Goal: Navigation & Orientation: Find specific page/section

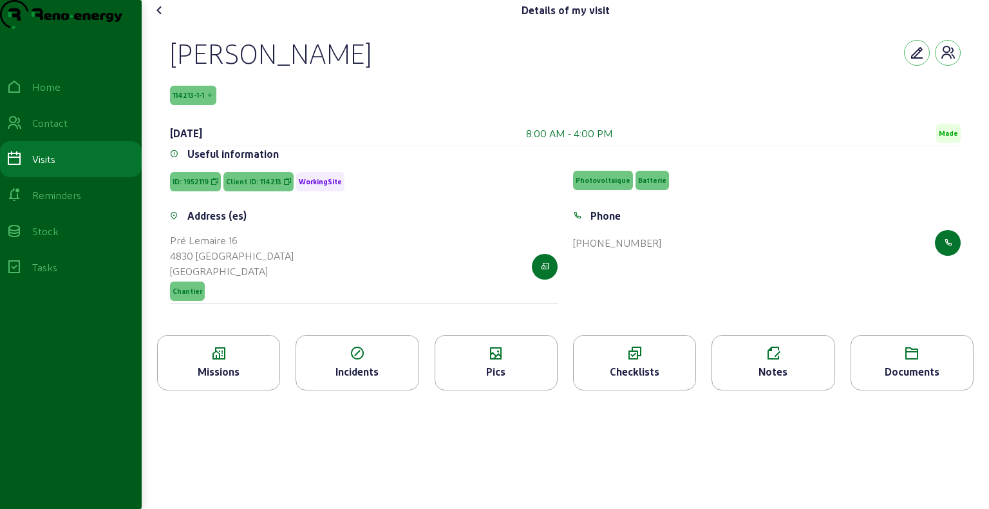
click at [249, 388] on div "Missions" at bounding box center [218, 362] width 123 height 55
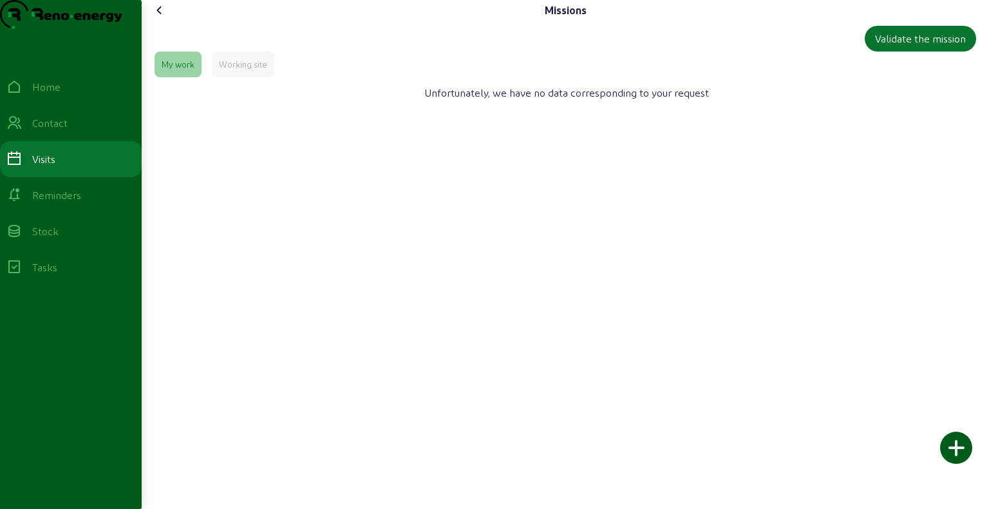
click at [158, 18] on icon at bounding box center [159, 10] width 15 height 15
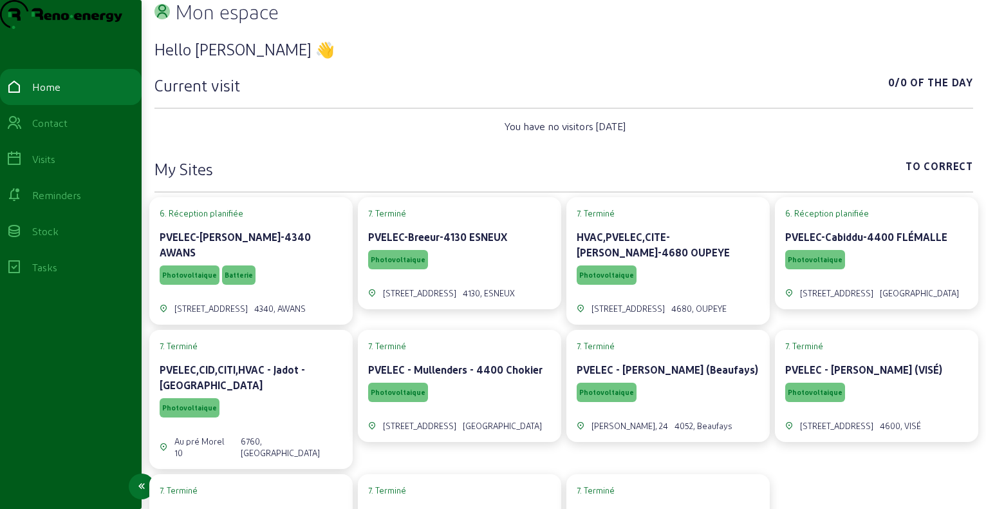
click at [82, 167] on div "Visits" at bounding box center [70, 158] width 129 height 15
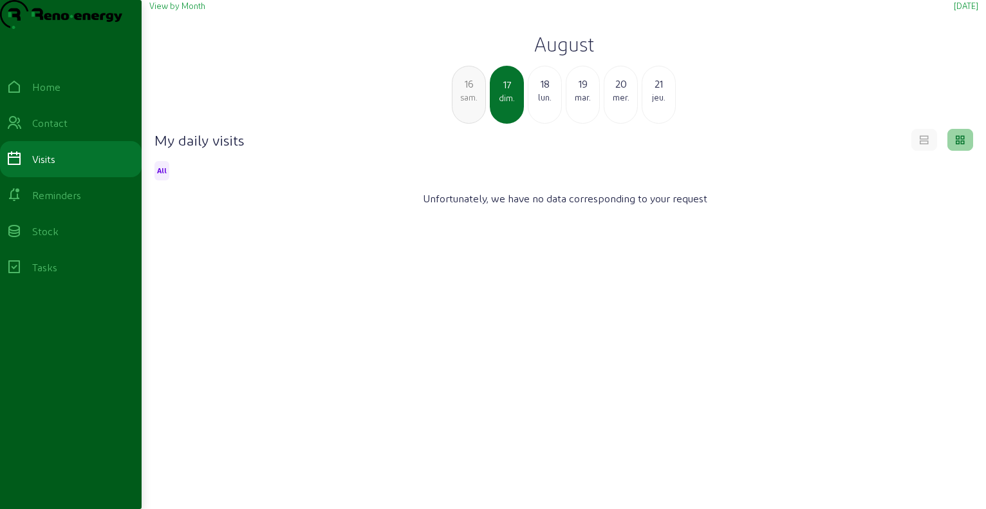
click at [574, 55] on h2 "August" at bounding box center [563, 43] width 829 height 23
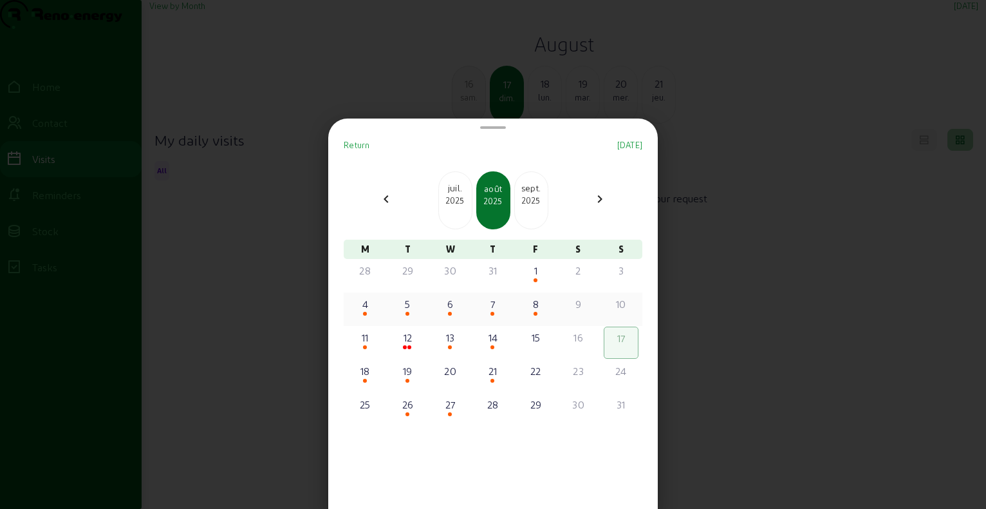
click at [372, 305] on div "4" at bounding box center [365, 303] width 32 height 15
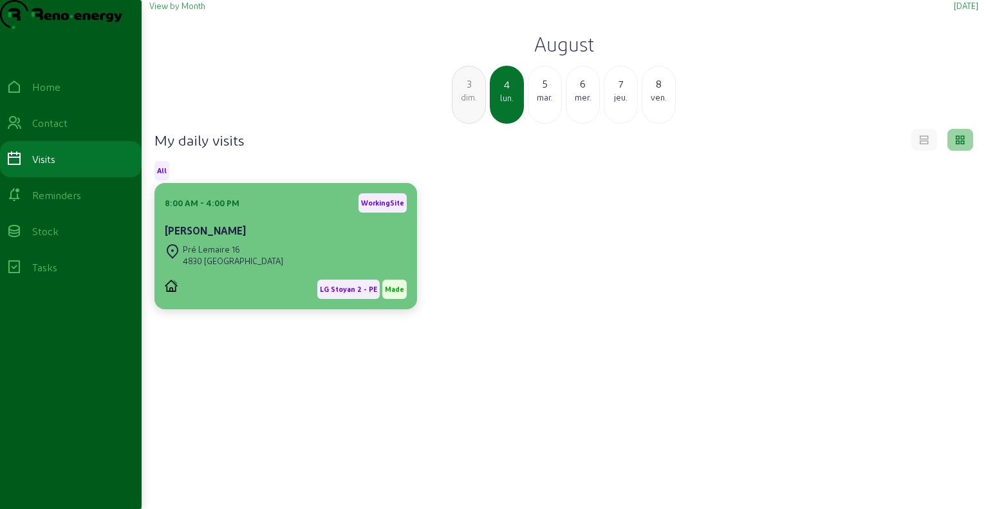
click at [297, 269] on div "[STREET_ADDRESS][PERSON_NAME]" at bounding box center [286, 255] width 242 height 28
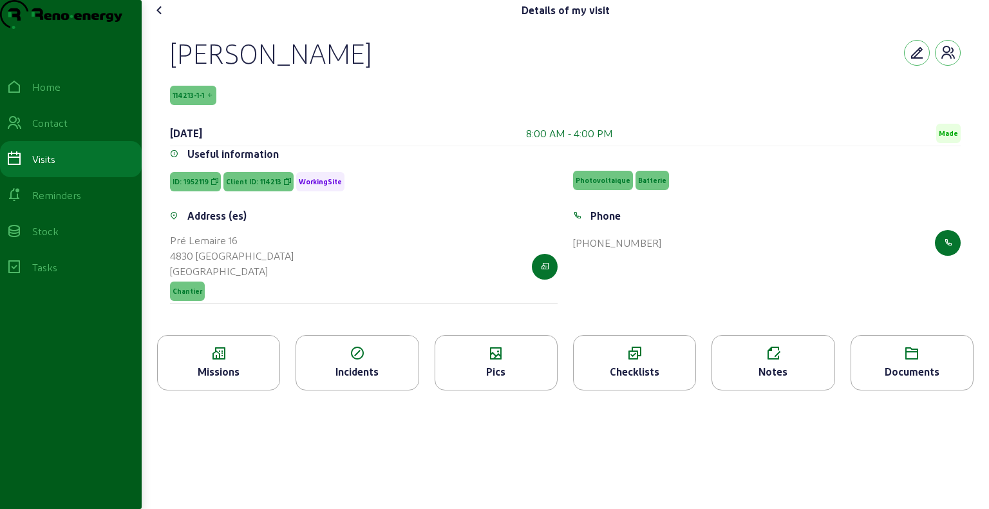
click at [227, 390] on div "Missions" at bounding box center [218, 362] width 123 height 55
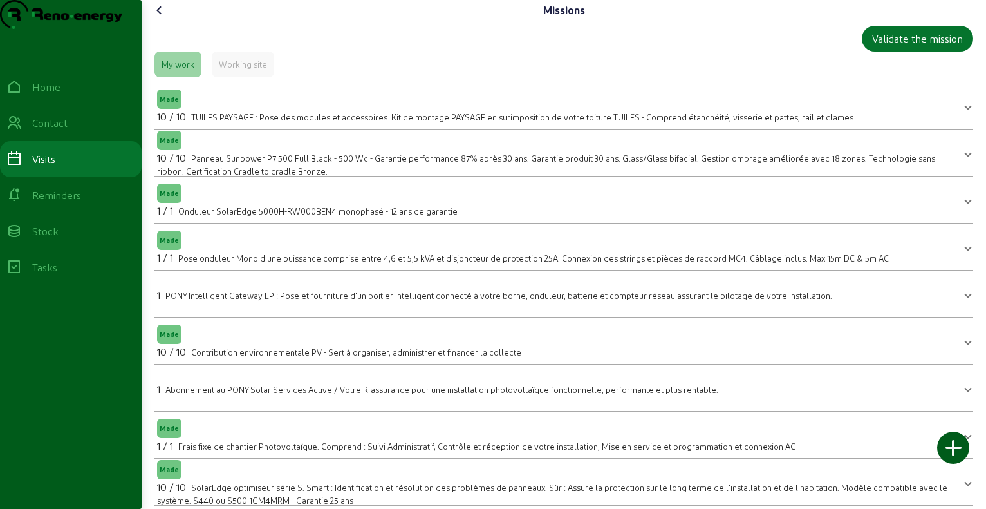
click at [165, 18] on icon at bounding box center [159, 10] width 15 height 15
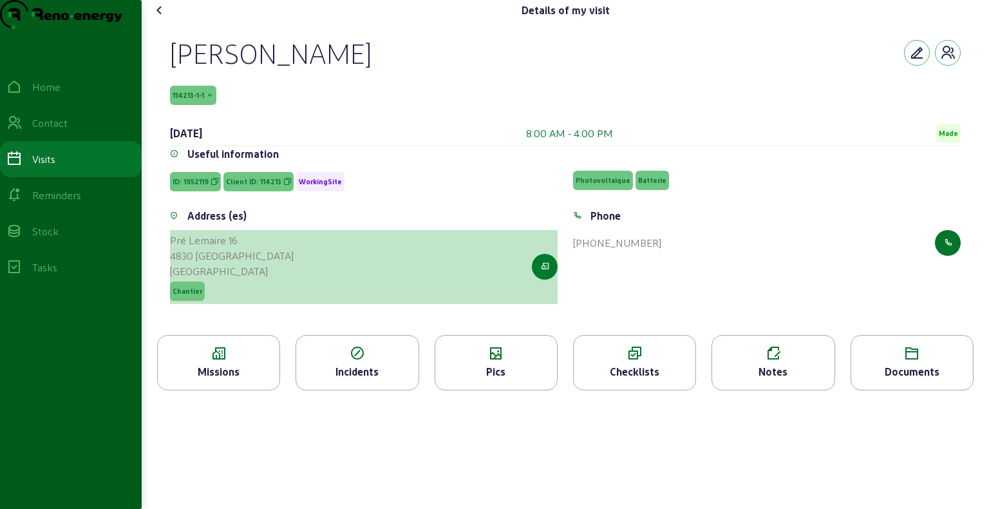
click at [546, 272] on icon "button" at bounding box center [545, 267] width 8 height 12
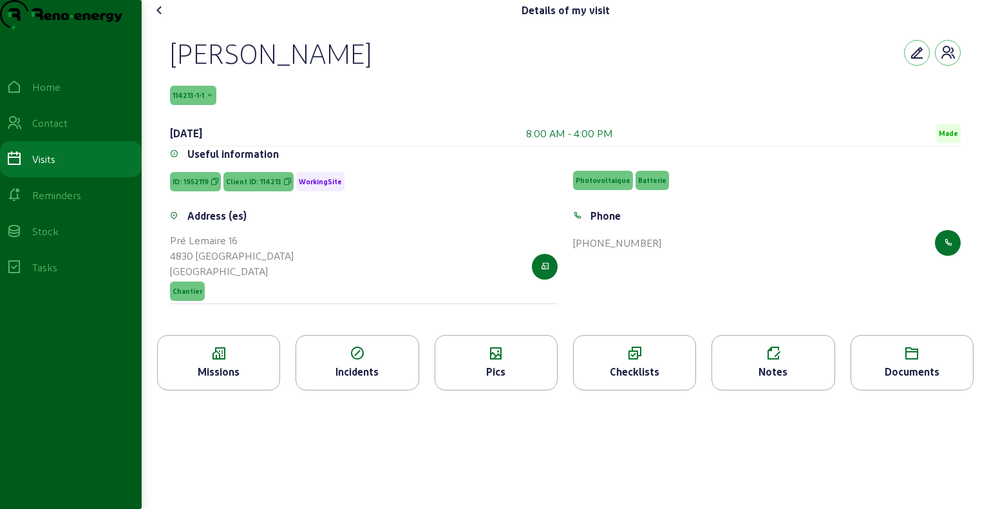
click at [163, 18] on icon at bounding box center [159, 10] width 15 height 15
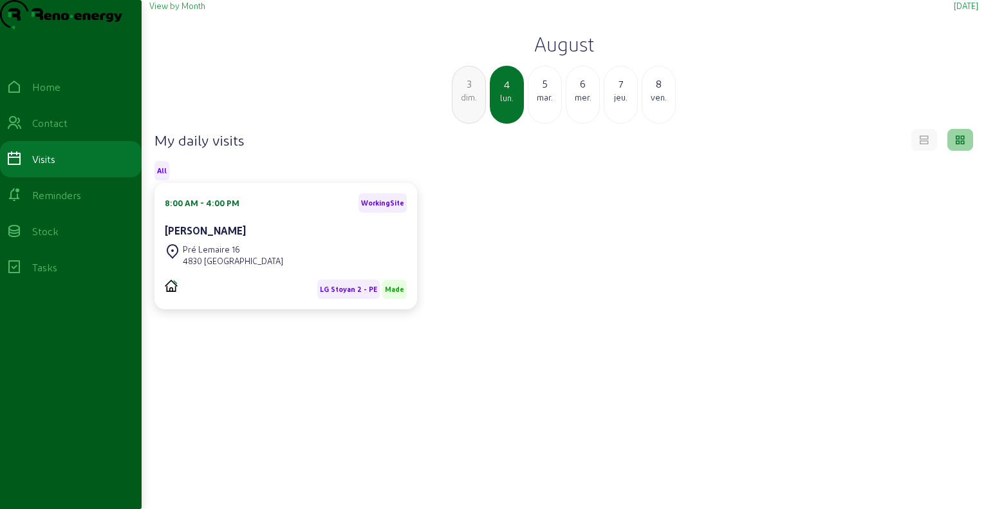
click at [545, 55] on h2 "August" at bounding box center [563, 43] width 829 height 23
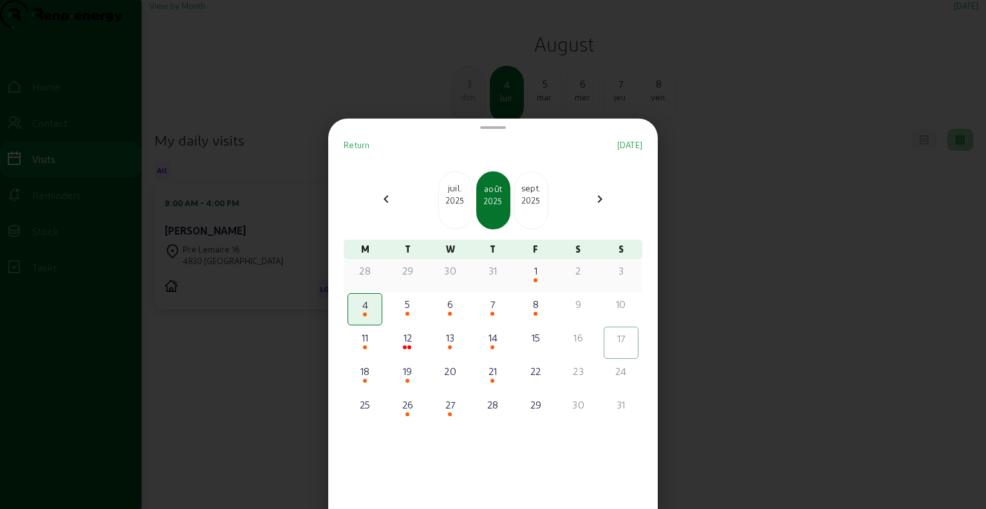
click at [529, 274] on div "1" at bounding box center [536, 270] width 32 height 15
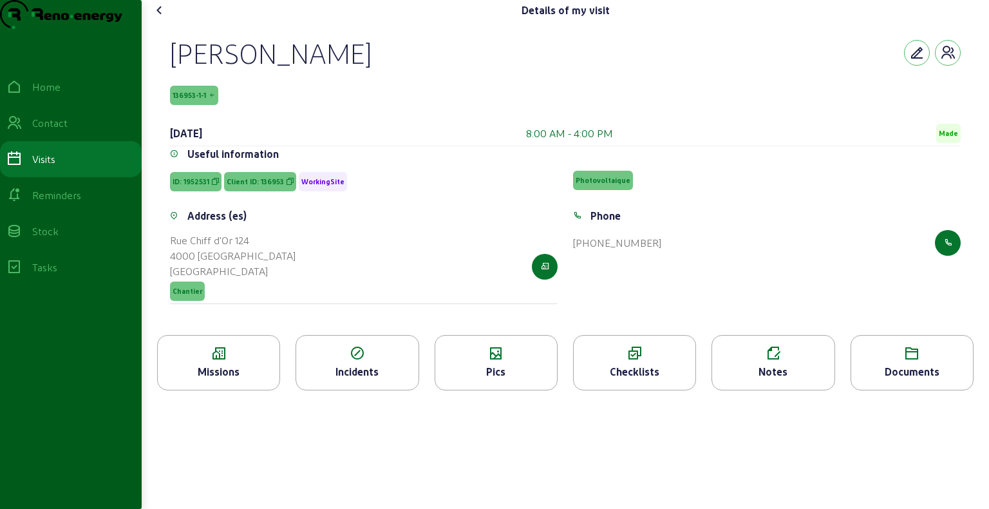
click at [254, 361] on icon at bounding box center [219, 353] width 122 height 15
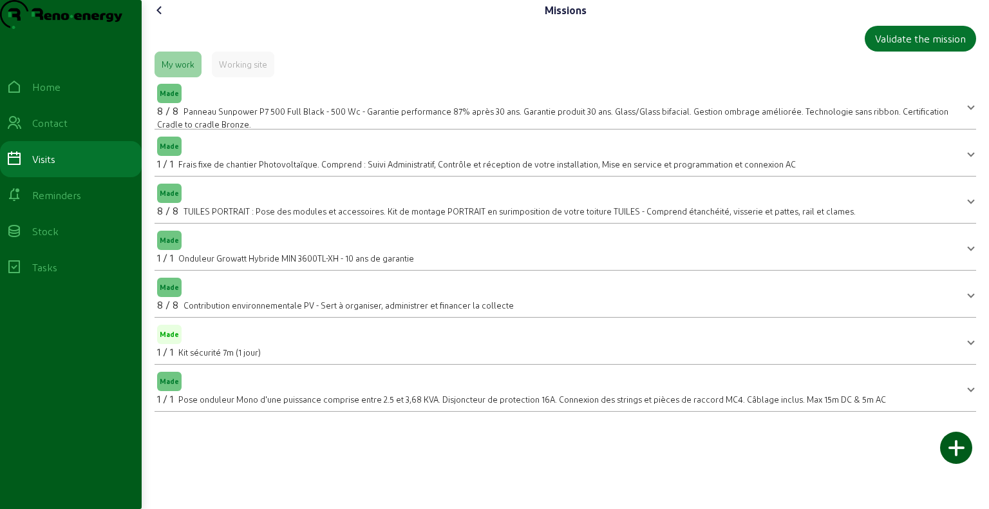
click at [162, 18] on icon at bounding box center [159, 10] width 15 height 15
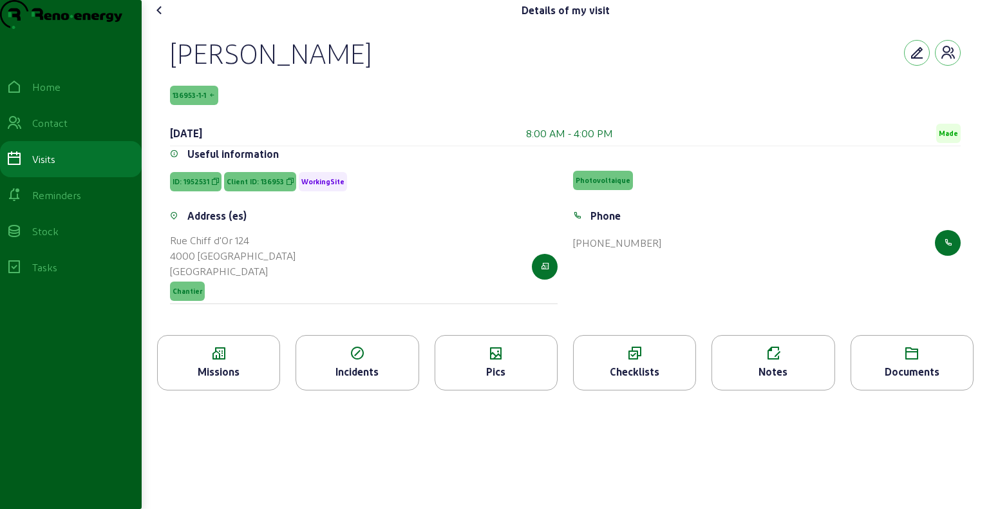
click at [162, 18] on icon at bounding box center [159, 10] width 15 height 15
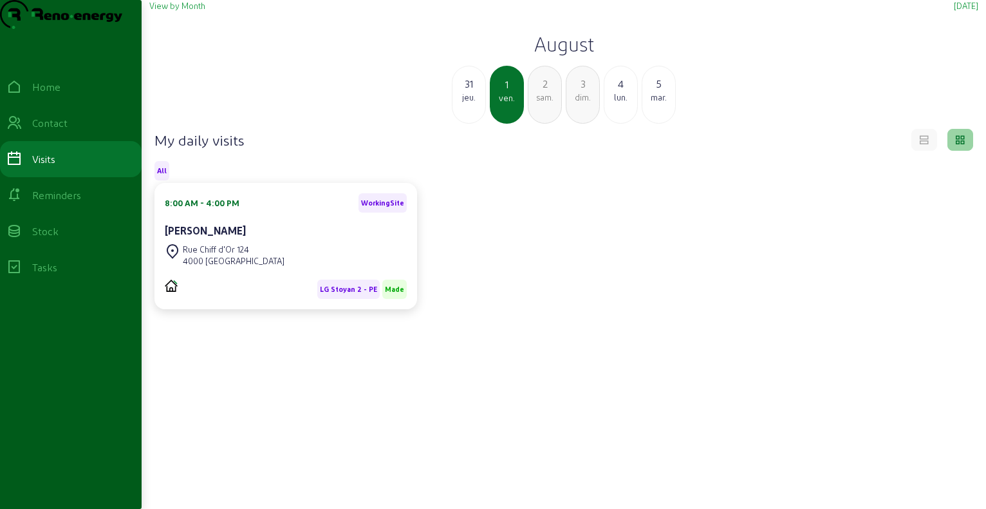
click at [661, 103] on div "mar." at bounding box center [659, 97] width 33 height 12
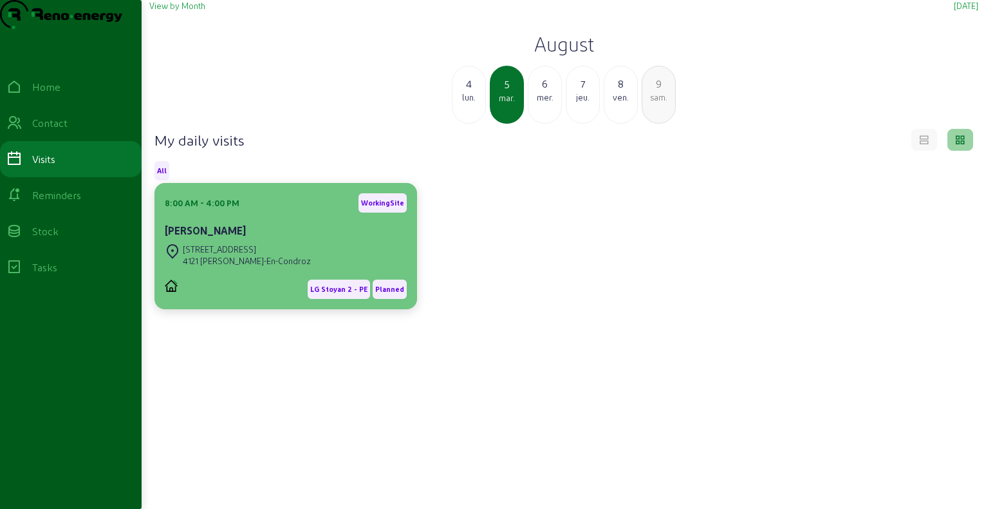
click at [281, 238] on div "[PERSON_NAME]" at bounding box center [286, 230] width 242 height 15
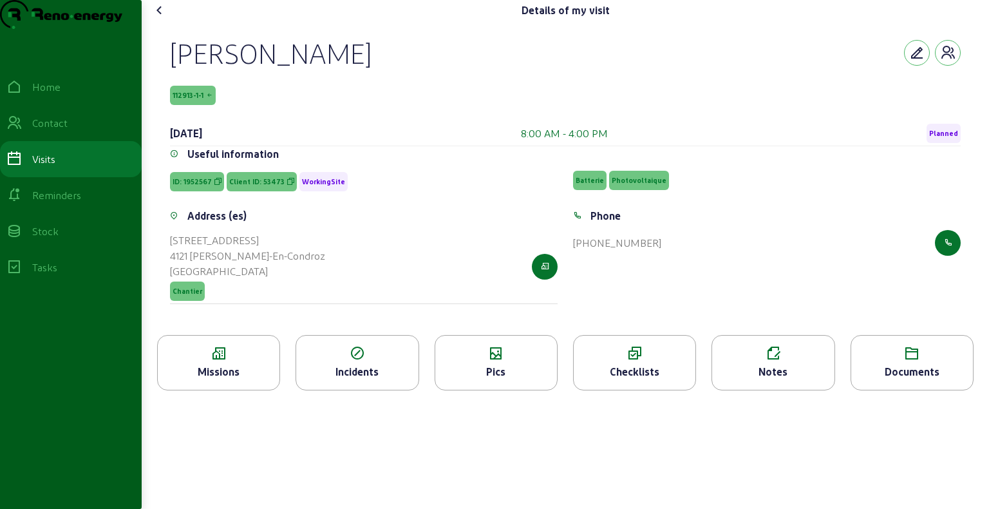
click at [252, 361] on icon at bounding box center [219, 353] width 122 height 15
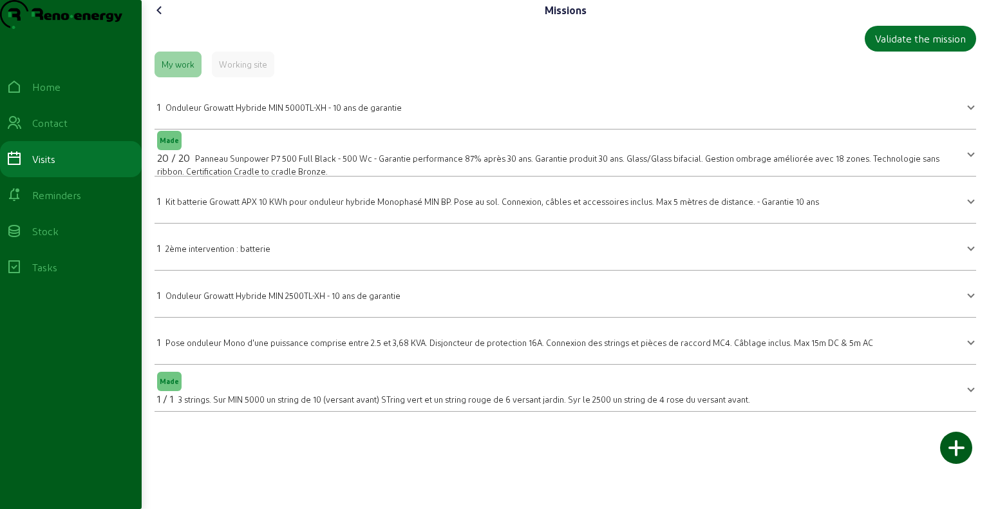
click at [158, 18] on icon at bounding box center [159, 10] width 15 height 15
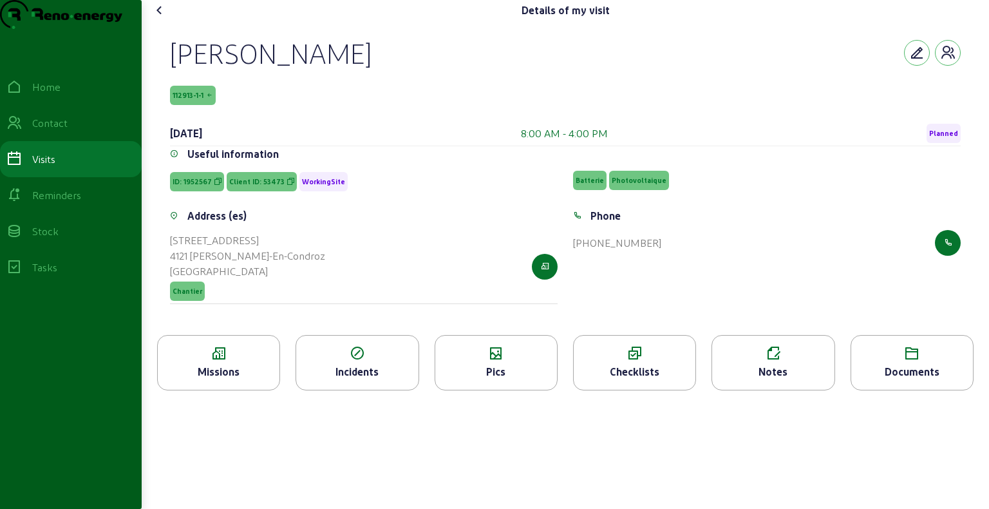
click at [249, 361] on icon at bounding box center [219, 353] width 122 height 15
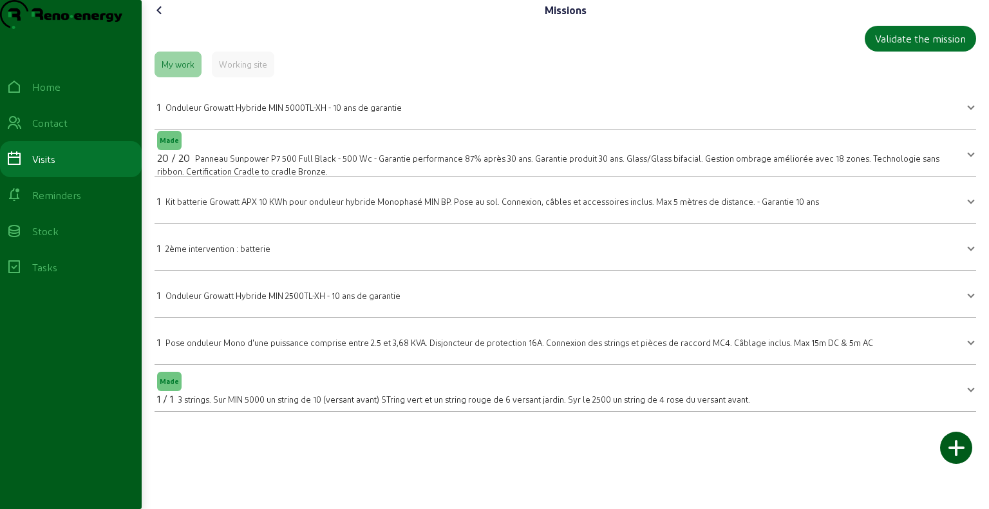
click at [164, 18] on icon at bounding box center [159, 10] width 15 height 15
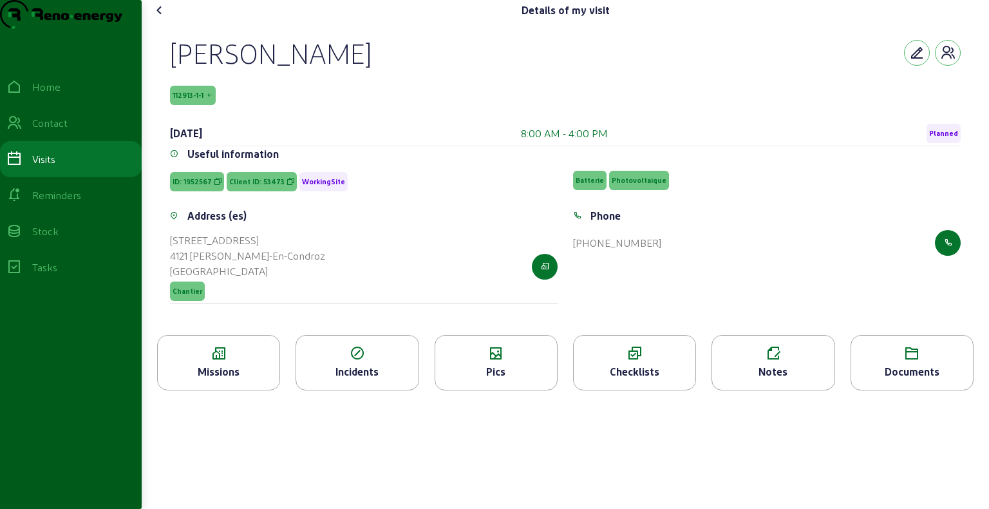
click at [514, 379] on div "Pics" at bounding box center [496, 371] width 122 height 15
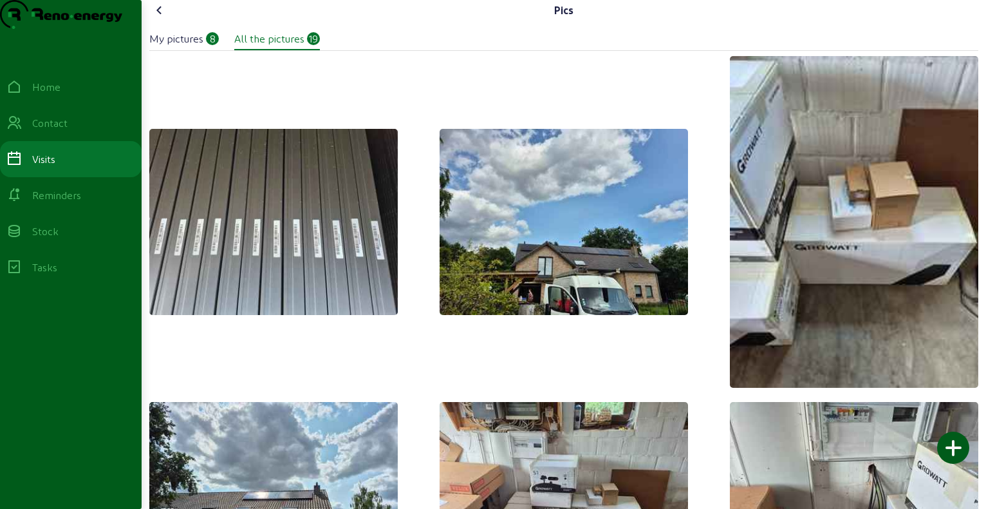
click at [161, 18] on icon at bounding box center [159, 10] width 15 height 15
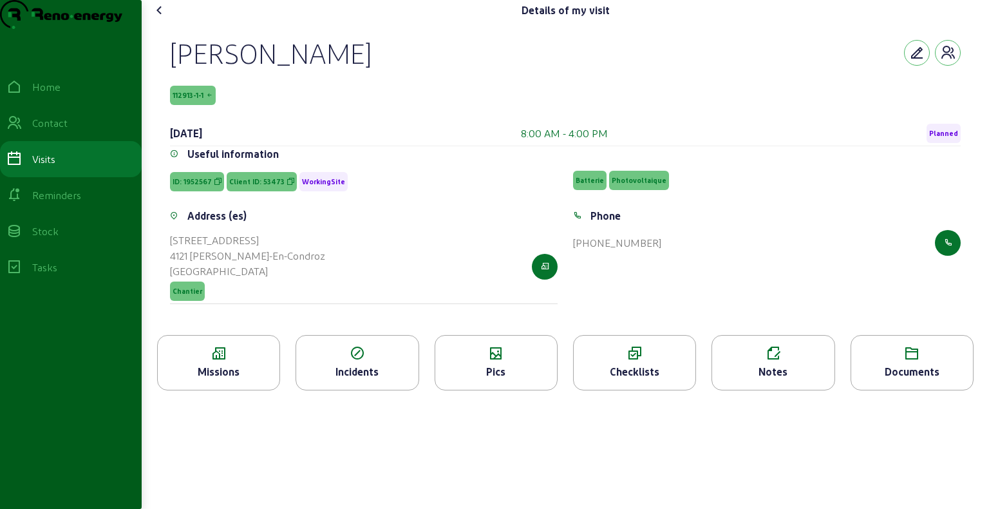
click at [260, 361] on icon at bounding box center [219, 353] width 122 height 15
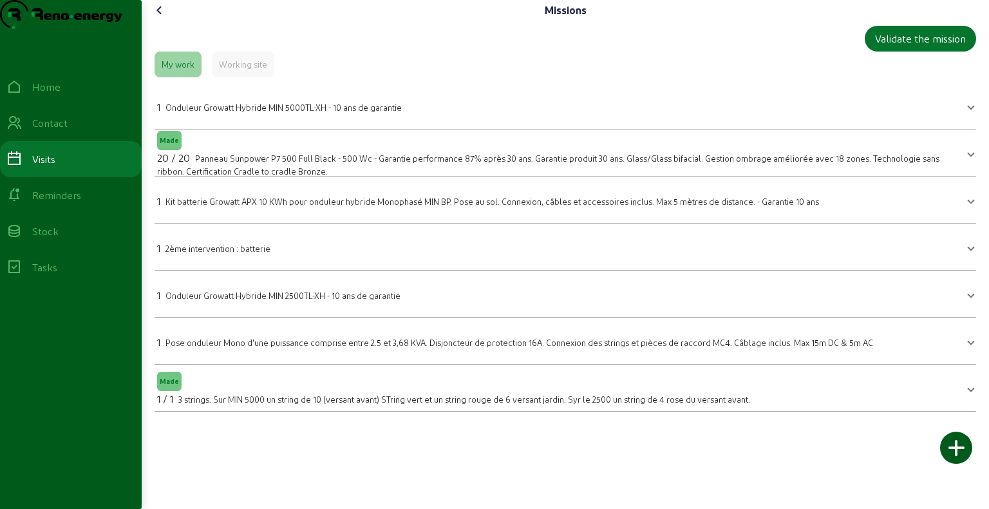
click at [162, 18] on icon at bounding box center [159, 10] width 15 height 15
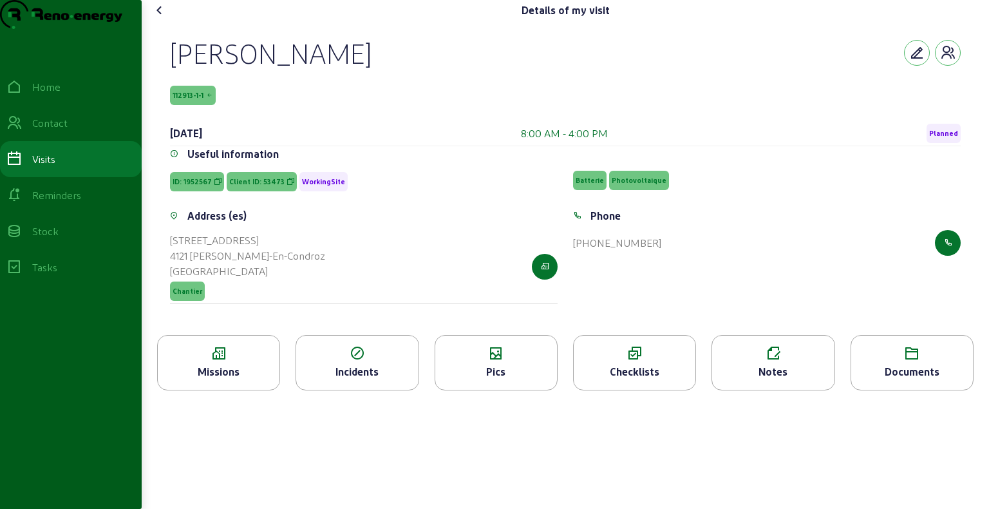
click at [749, 361] on icon at bounding box center [773, 353] width 122 height 15
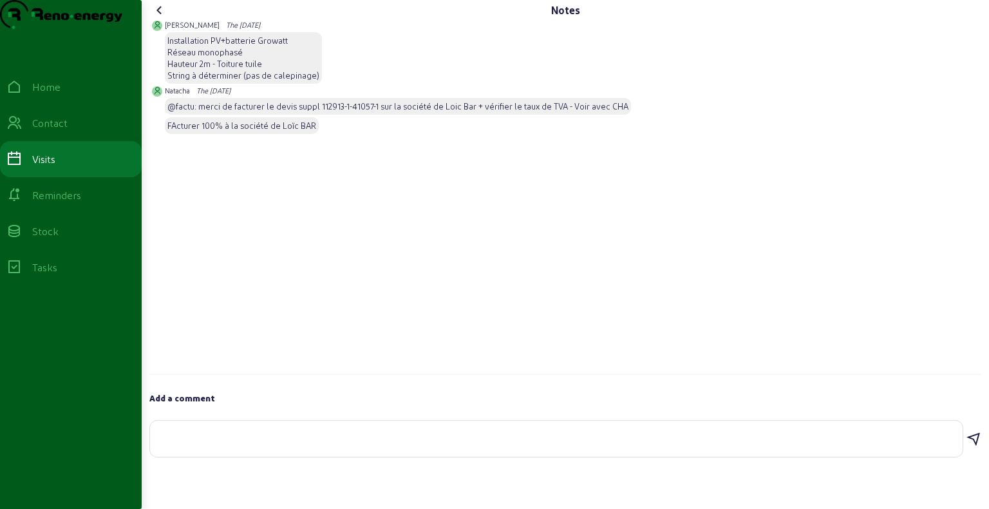
click at [161, 18] on icon at bounding box center [159, 10] width 15 height 15
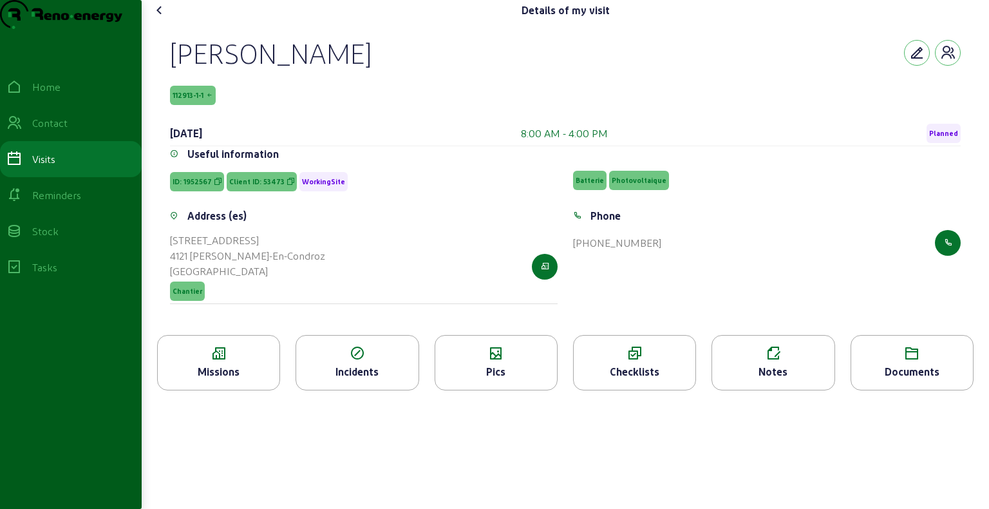
click at [943, 138] on span "Planned" at bounding box center [943, 133] width 29 height 9
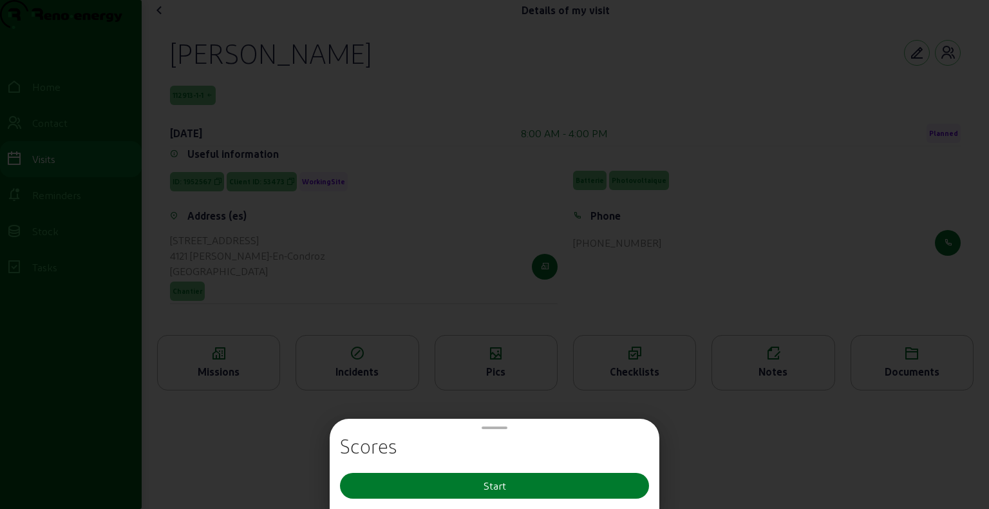
click at [597, 489] on button "Start" at bounding box center [494, 486] width 309 height 26
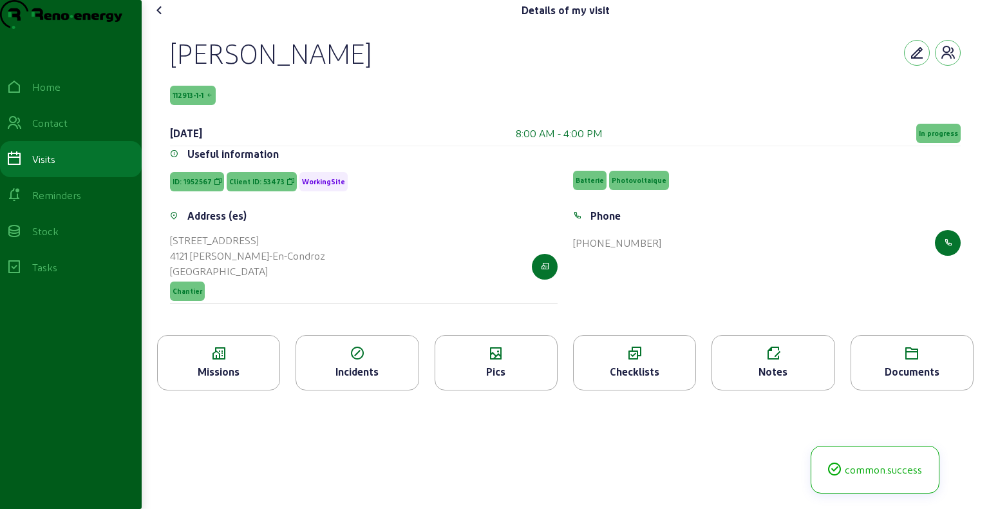
click at [938, 138] on span "In progress" at bounding box center [938, 133] width 39 height 9
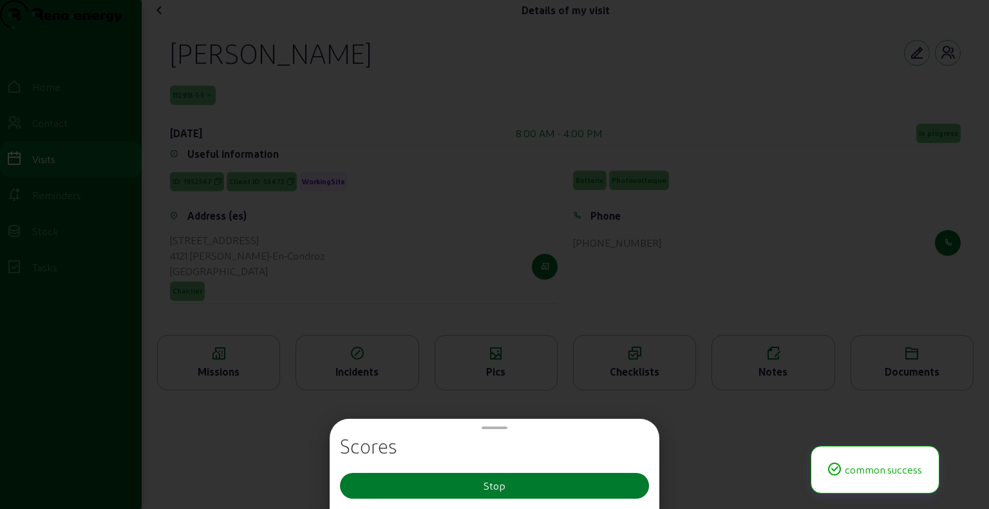
click at [540, 482] on button "Stop" at bounding box center [494, 486] width 309 height 26
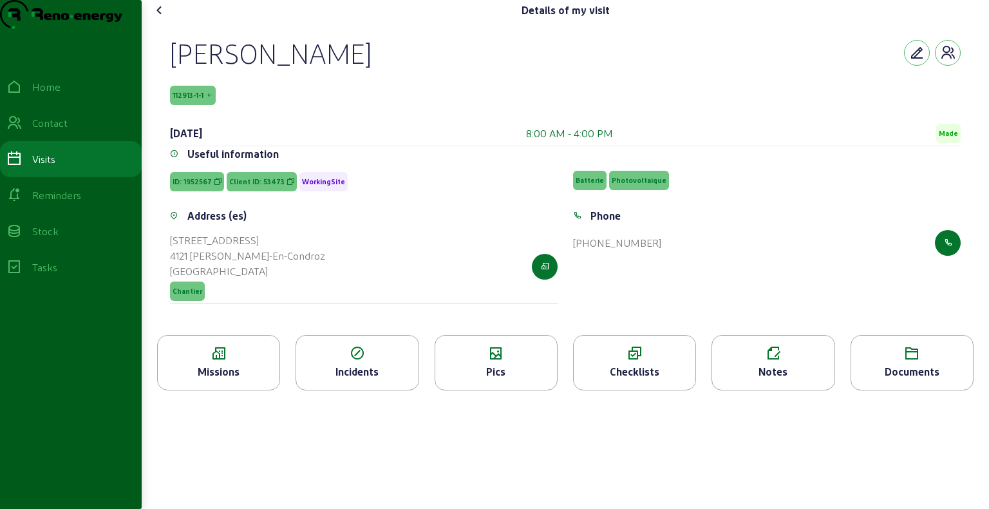
drag, startPoint x: 176, startPoint y: 83, endPoint x: 325, endPoint y: 89, distance: 149.5
click at [325, 70] on div "[PERSON_NAME]" at bounding box center [565, 52] width 791 height 33
copy div "[PERSON_NAME]"
click at [234, 70] on div "[PERSON_NAME]" at bounding box center [271, 52] width 202 height 33
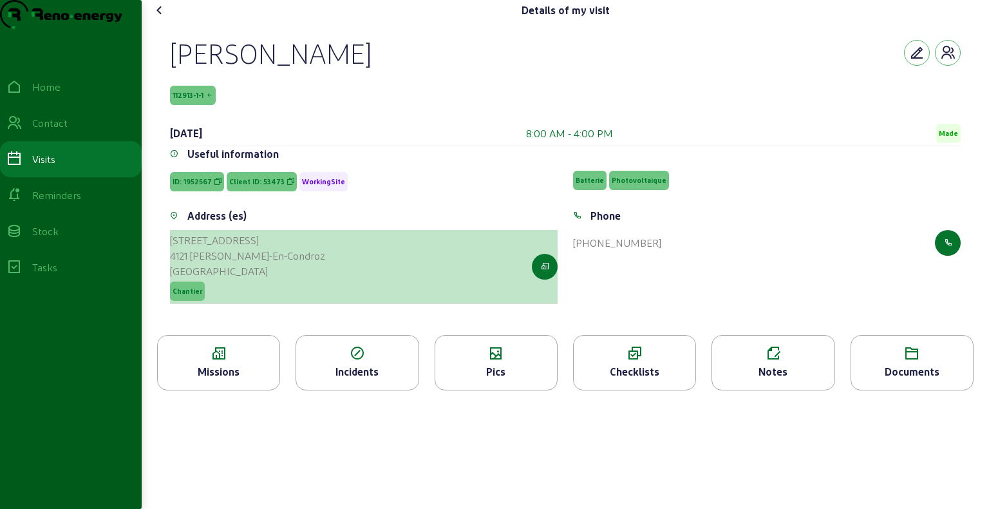
drag, startPoint x: 171, startPoint y: 263, endPoint x: 288, endPoint y: 283, distance: 118.9
click at [288, 283] on div "Address (es) [STREET_ADDRESS][PERSON_NAME] [GEOGRAPHIC_DATA] Chantier" at bounding box center [363, 263] width 403 height 111
copy cam-list-title "[STREET_ADDRESS][PERSON_NAME]-Condroz"
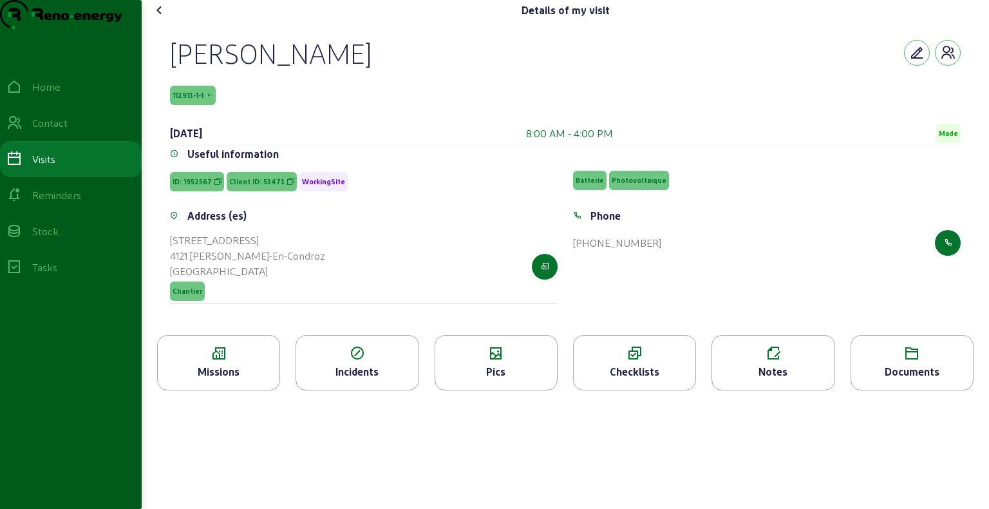
click at [177, 21] on div "Details of my visit" at bounding box center [565, 10] width 832 height 21
click at [162, 18] on icon at bounding box center [159, 10] width 15 height 15
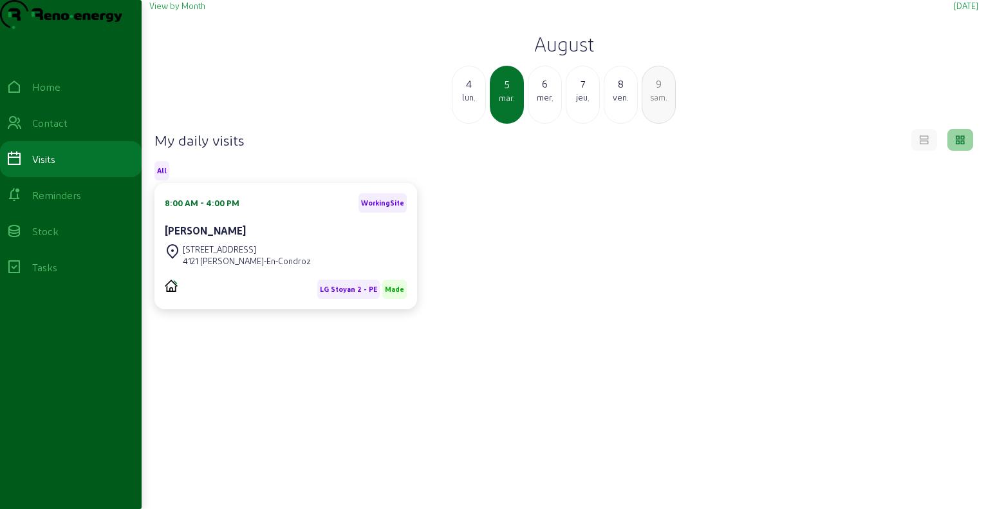
click at [549, 103] on div "mer." at bounding box center [545, 97] width 33 height 12
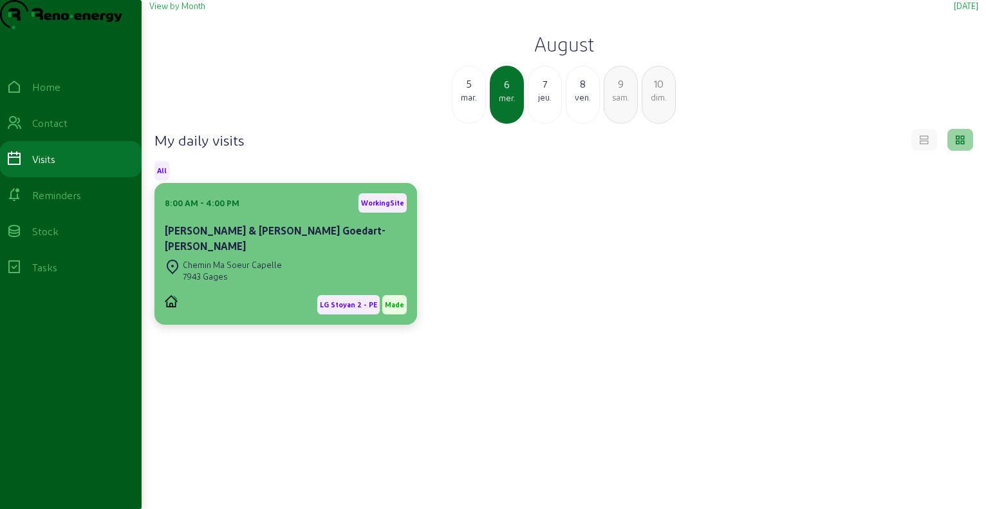
click at [311, 271] on div "Chemin Ma Soeur [PERSON_NAME] 7943 Gages" at bounding box center [286, 270] width 242 height 28
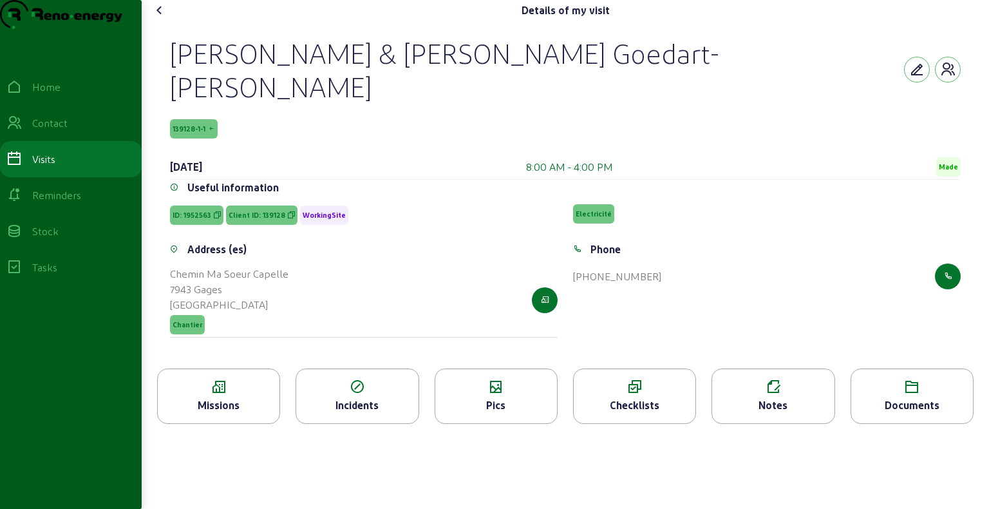
click at [247, 397] on div "Missions" at bounding box center [219, 404] width 122 height 15
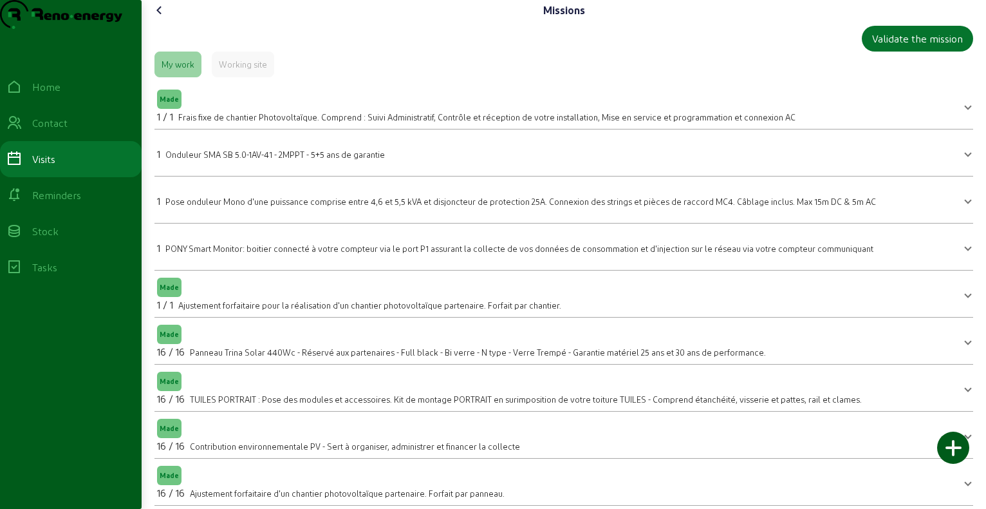
click at [165, 18] on icon at bounding box center [159, 10] width 15 height 15
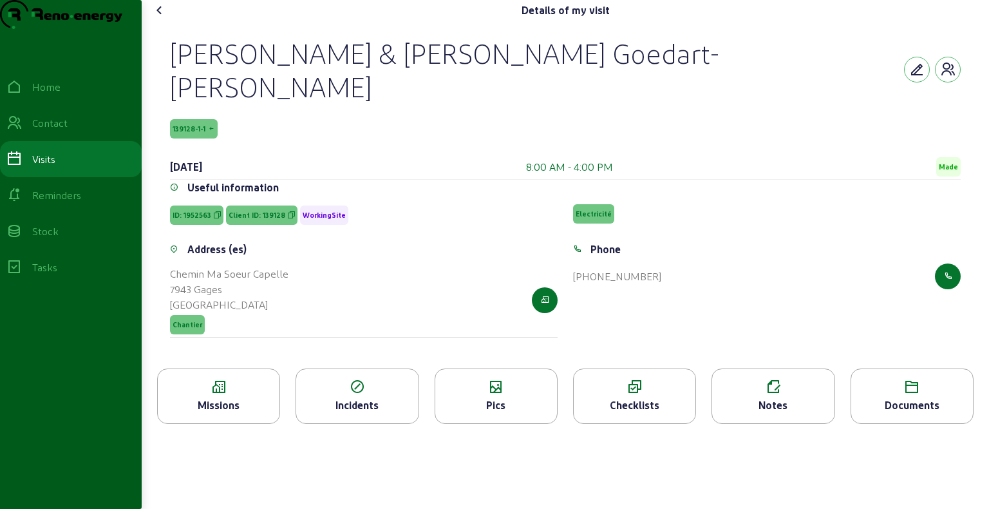
click at [796, 397] on div "Notes" at bounding box center [773, 404] width 122 height 15
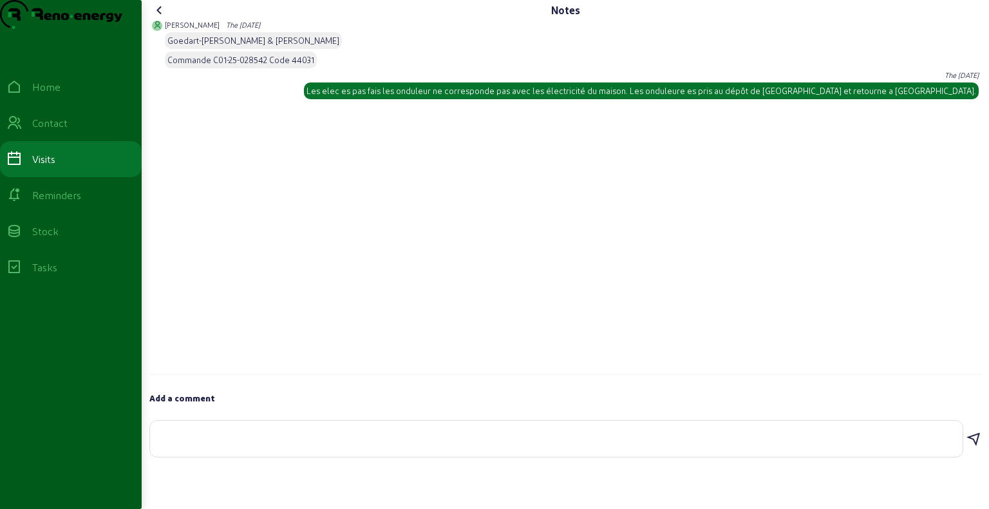
click at [160, 18] on icon at bounding box center [159, 10] width 15 height 15
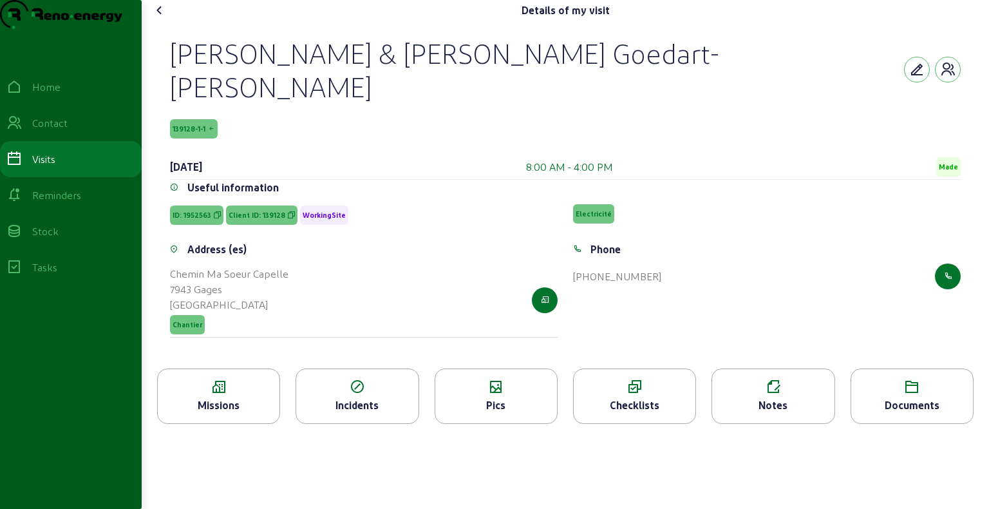
click at [225, 81] on div "[PERSON_NAME] & [PERSON_NAME] Goedart-[PERSON_NAME]" at bounding box center [537, 69] width 734 height 67
copy div "[PERSON_NAME] & [PERSON_NAME] Goedart-[PERSON_NAME]"
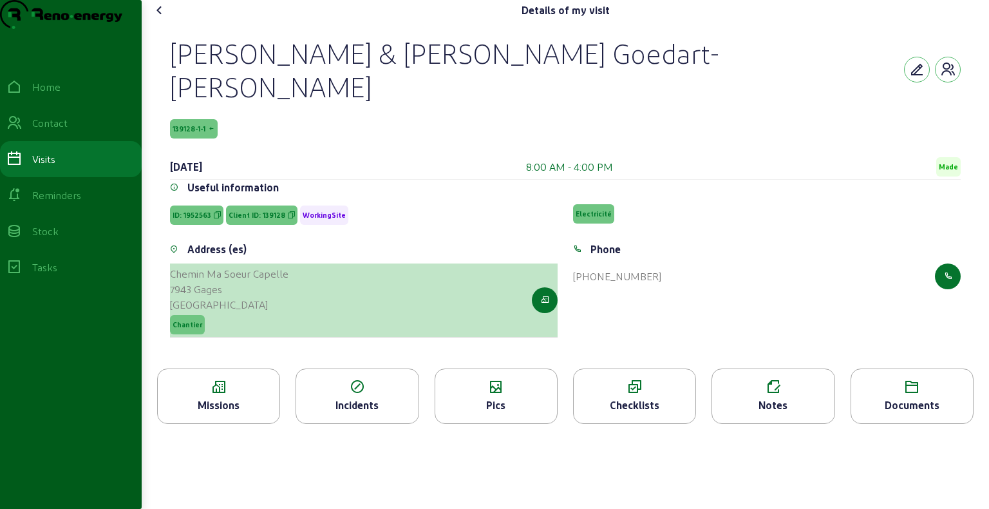
drag, startPoint x: 173, startPoint y: 264, endPoint x: 227, endPoint y: 285, distance: 58.5
click at [227, 285] on cam-list-title "Chemin Ma Soeur [PERSON_NAME] 7943 Gages [GEOGRAPHIC_DATA]" at bounding box center [229, 289] width 118 height 46
copy cam-list-title "Chemin Ma Soeur [PERSON_NAME] 7943 Gages"
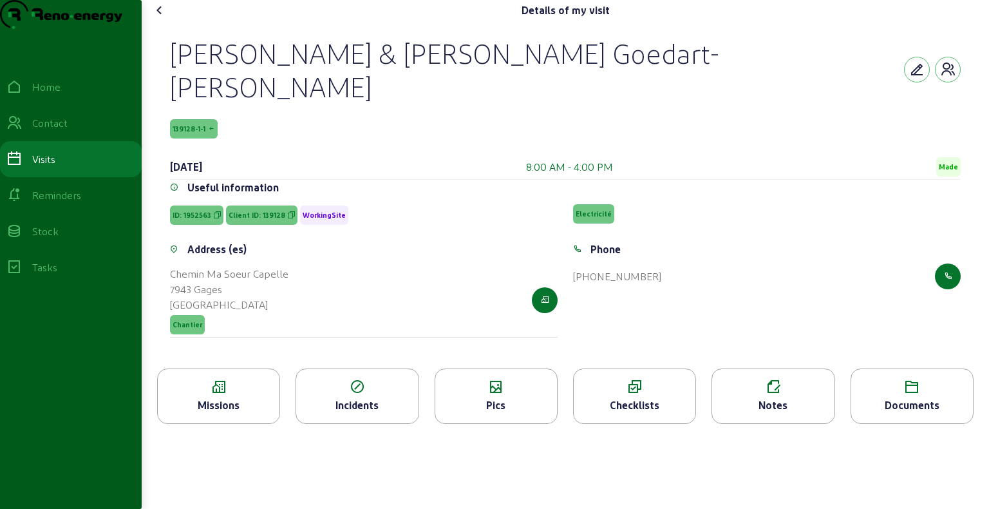
click at [160, 18] on icon at bounding box center [159, 10] width 15 height 15
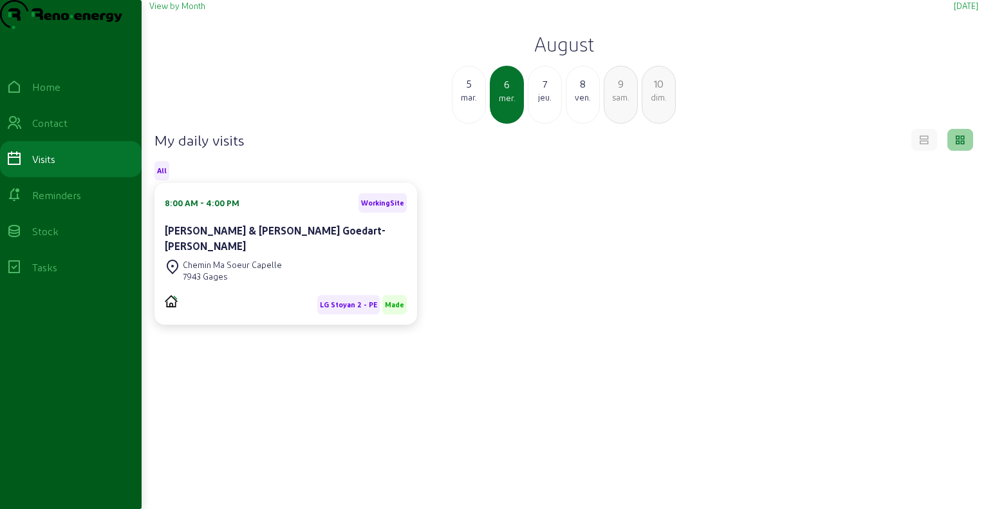
click at [546, 103] on div "jeu." at bounding box center [545, 97] width 33 height 12
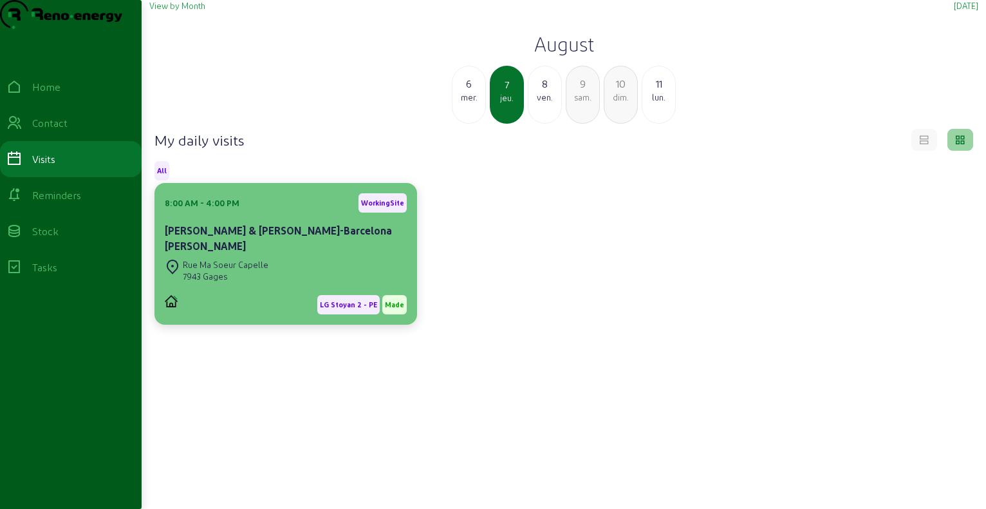
click at [267, 252] on cam-card-title "[PERSON_NAME] & [PERSON_NAME]-Barcelona [PERSON_NAME]" at bounding box center [278, 238] width 227 height 28
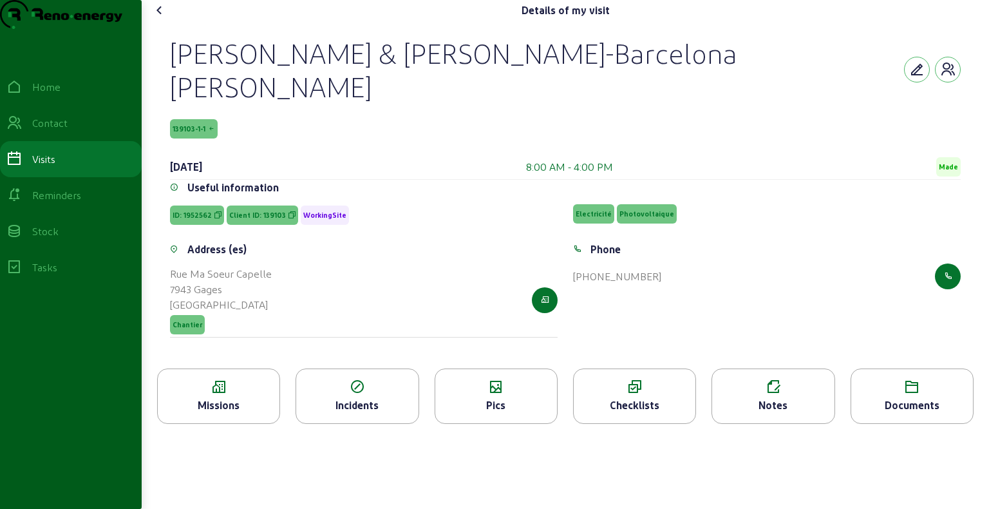
click at [245, 388] on div "Missions" at bounding box center [218, 395] width 123 height 55
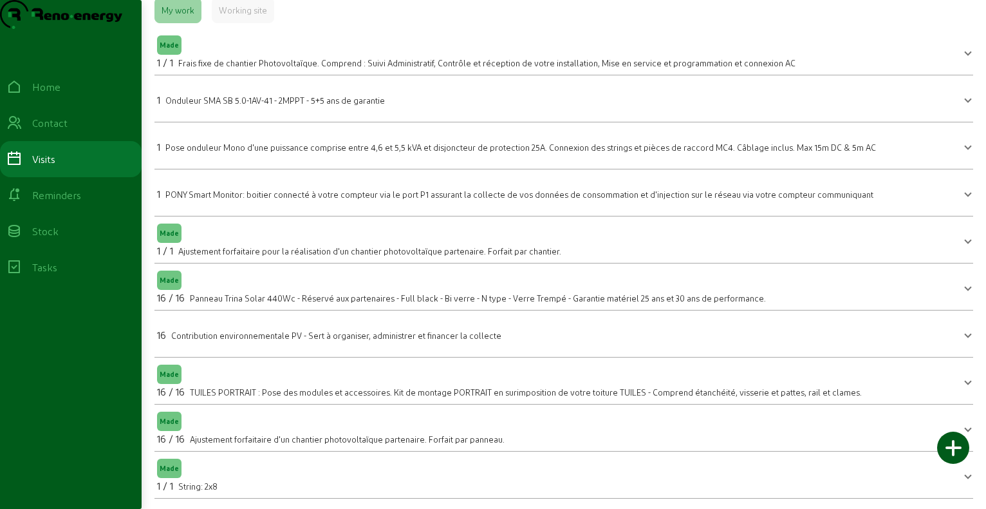
scroll to position [78, 0]
click at [255, 469] on mat-panel-title "Made 1 / 1 String: 2x8" at bounding box center [556, 474] width 798 height 37
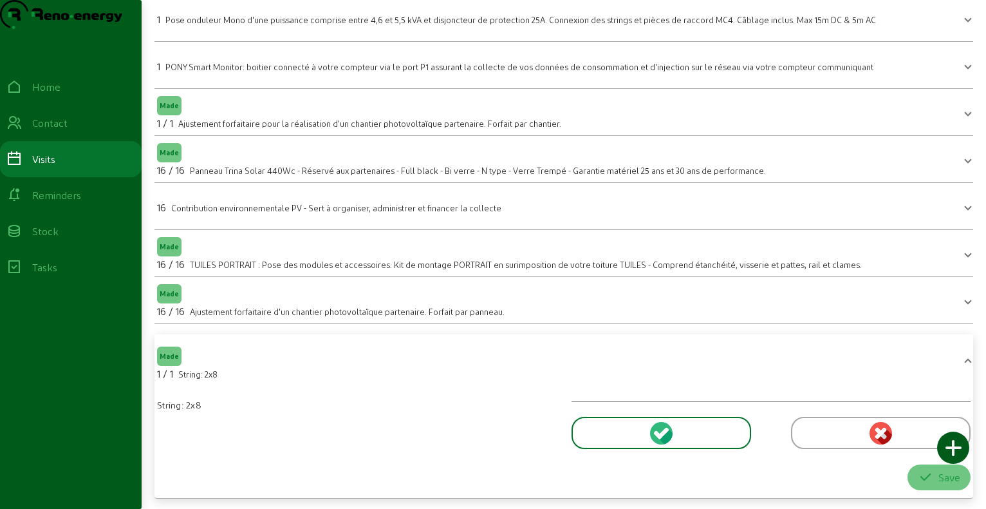
scroll to position [205, 0]
click at [626, 428] on div at bounding box center [662, 433] width 180 height 32
click at [643, 395] on div "String: 2x8 Amount 1 Save" at bounding box center [563, 439] width 829 height 102
click at [627, 404] on div at bounding box center [771, 430] width 399 height 57
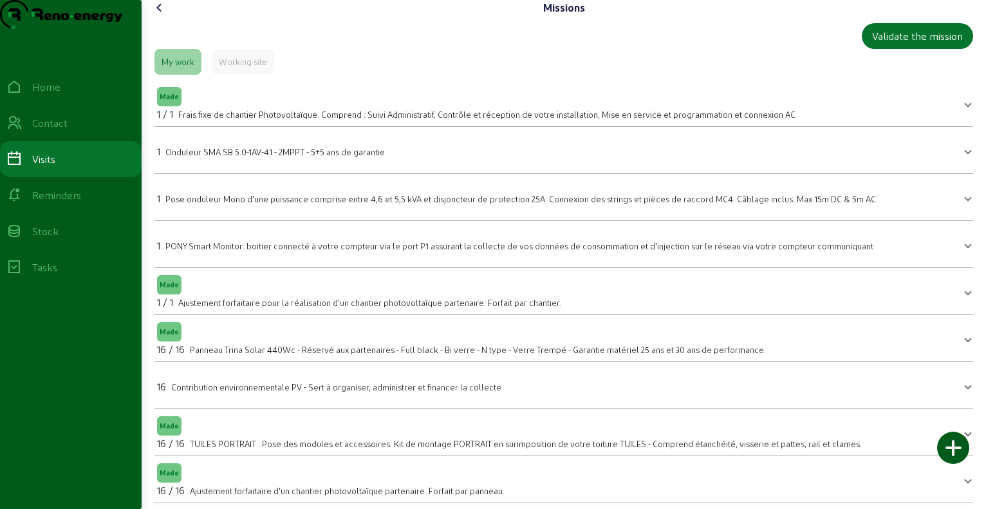
scroll to position [0, 0]
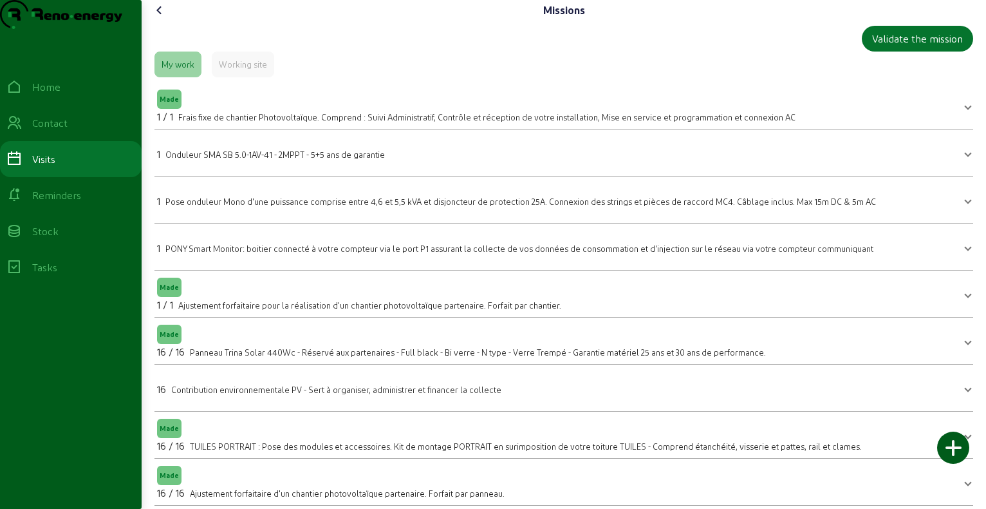
click at [164, 18] on icon at bounding box center [159, 10] width 15 height 15
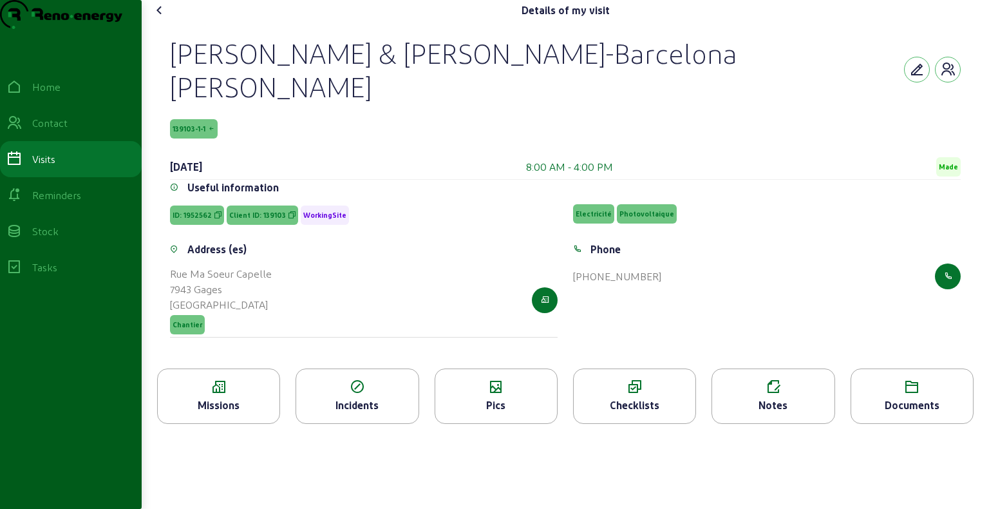
click at [263, 83] on div "[PERSON_NAME] & [PERSON_NAME]-Barcelona [PERSON_NAME]" at bounding box center [537, 69] width 734 height 67
copy div "[PERSON_NAME] & [PERSON_NAME]-Barcelona [PERSON_NAME]"
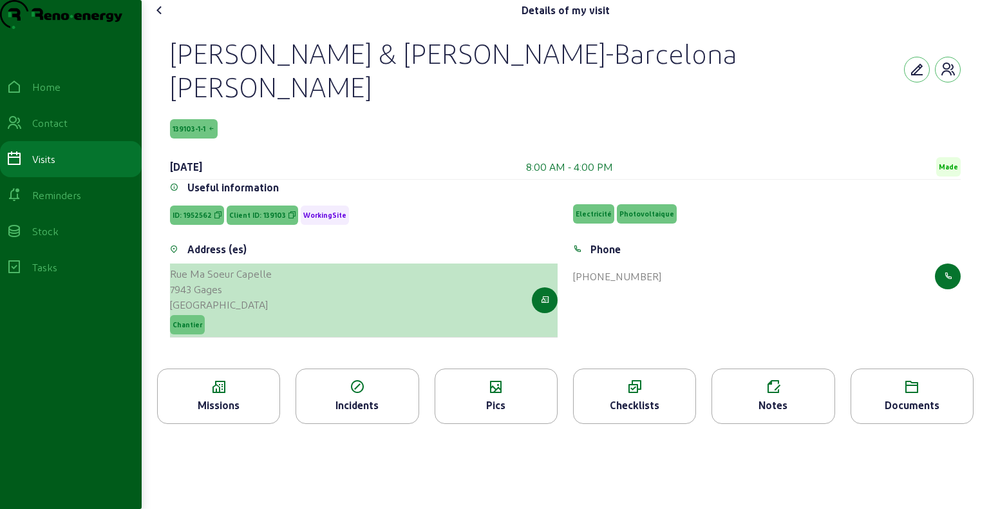
drag, startPoint x: 171, startPoint y: 265, endPoint x: 230, endPoint y: 280, distance: 61.2
click at [230, 280] on div "Address (es) [GEOGRAPHIC_DATA][PERSON_NAME] Gages [GEOGRAPHIC_DATA] Chantier" at bounding box center [363, 296] width 403 height 111
copy cam-list-title "Rue Ma Soeur [PERSON_NAME] 7943 Gages"
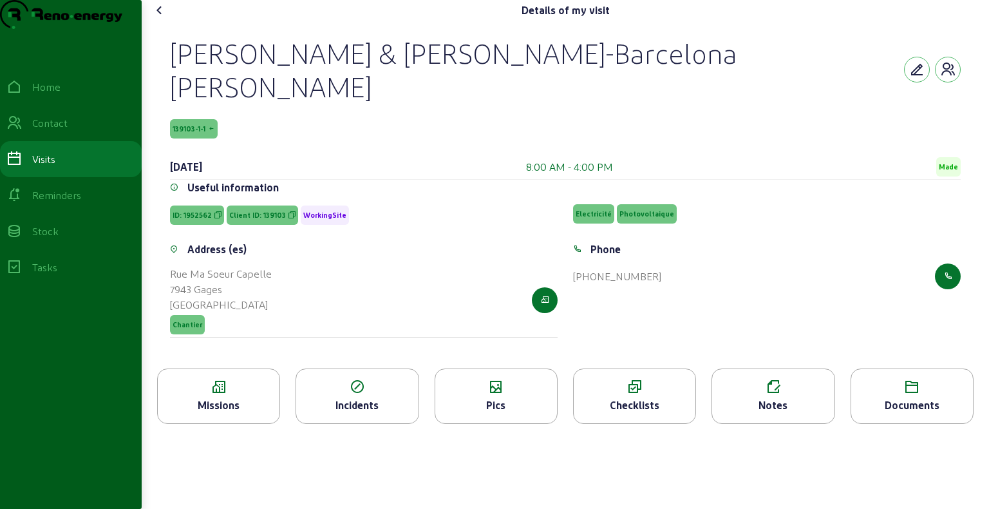
click at [162, 18] on icon at bounding box center [159, 10] width 15 height 15
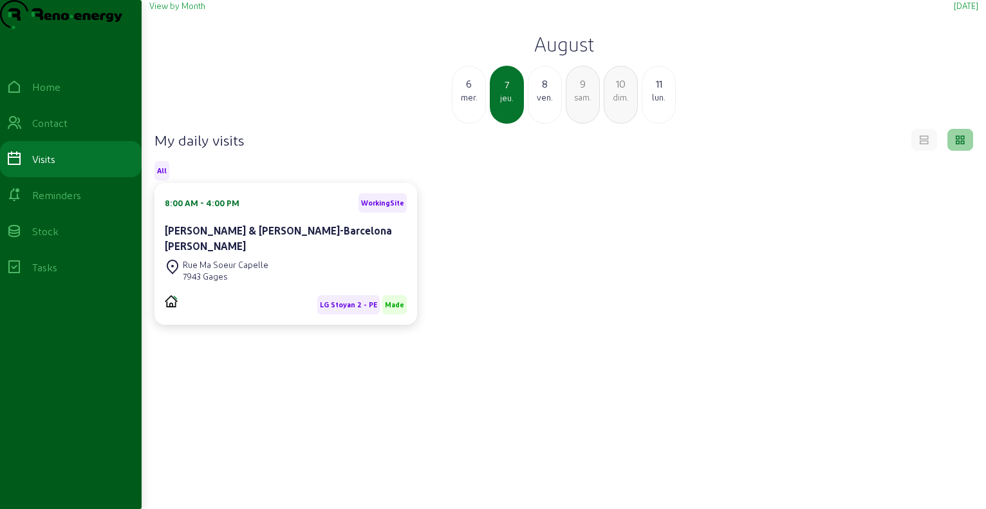
click at [549, 103] on div "ven." at bounding box center [545, 97] width 33 height 12
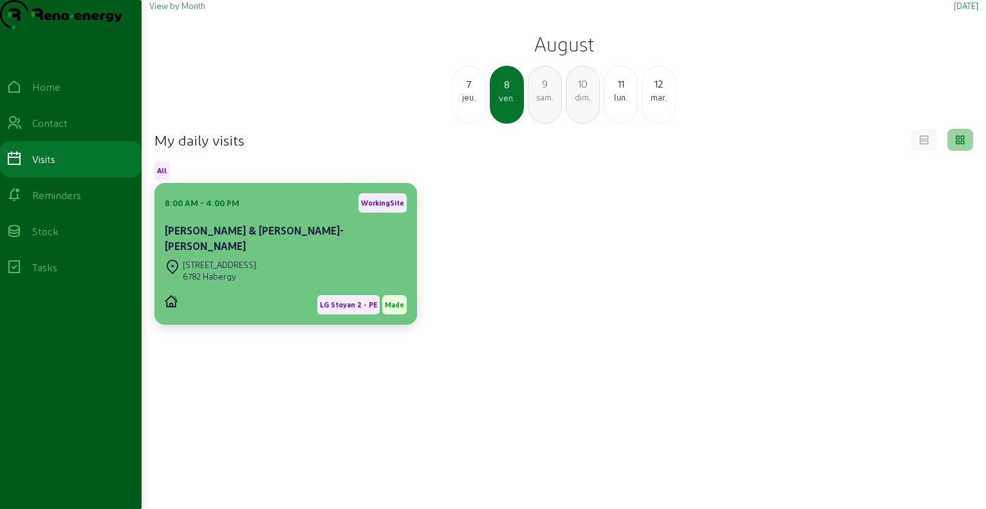
click at [286, 274] on div "[STREET_ADDRESS]. 6782 [GEOGRAPHIC_DATA]" at bounding box center [286, 270] width 242 height 28
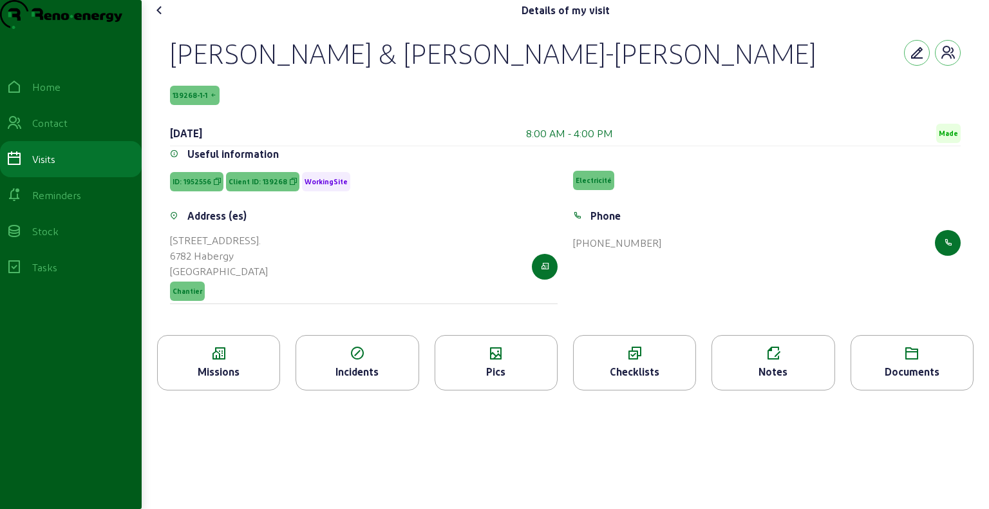
click at [275, 70] on div "[PERSON_NAME] & [PERSON_NAME]-[PERSON_NAME]" at bounding box center [493, 52] width 646 height 33
copy div "[PERSON_NAME] & [PERSON_NAME]-[PERSON_NAME]"
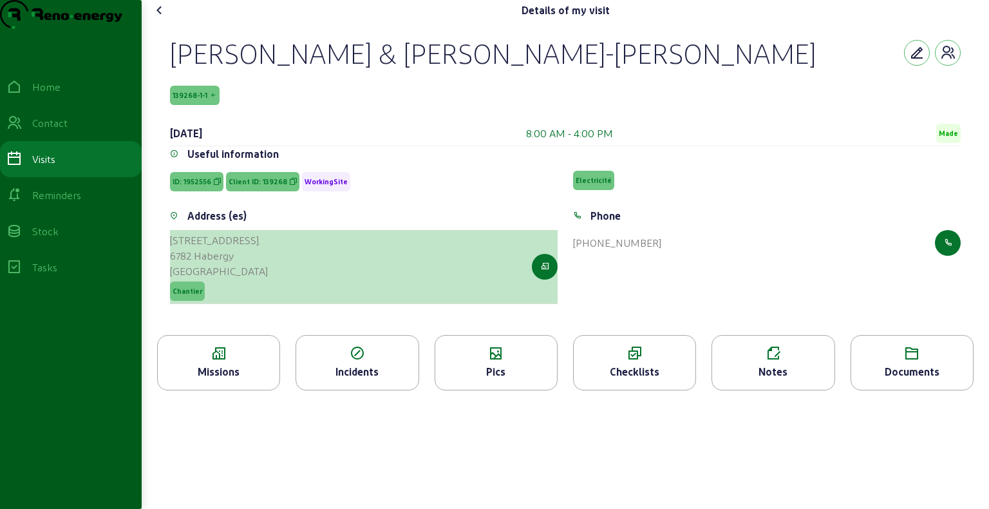
drag, startPoint x: 171, startPoint y: 261, endPoint x: 240, endPoint y: 276, distance: 70.5
click at [240, 276] on div "Address ([STREET_ADDRESS]. 6782 Habergy Belgique Chantier" at bounding box center [363, 263] width 403 height 111
copy cam-list-title "[STREET_ADDRESS]. 6782 [GEOGRAPHIC_DATA]"
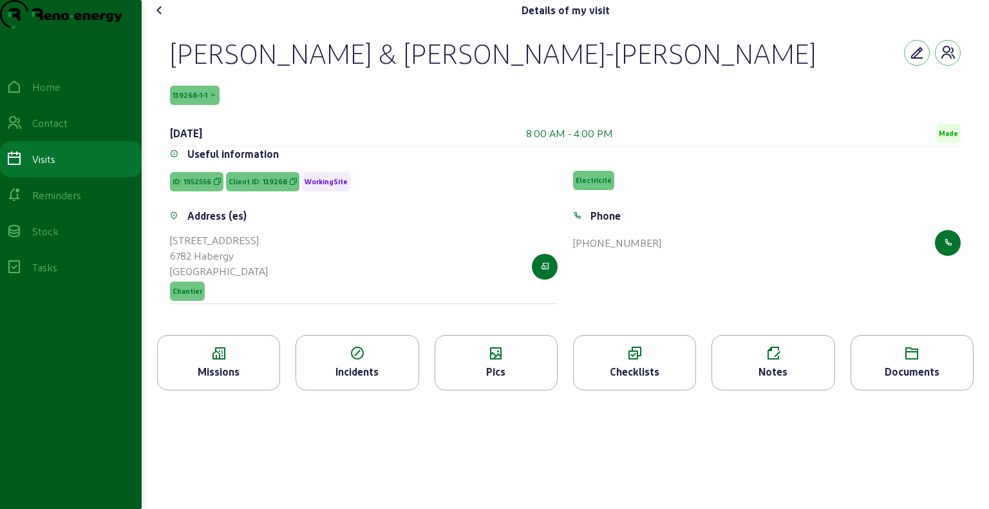
click at [252, 379] on div "Missions" at bounding box center [219, 371] width 122 height 15
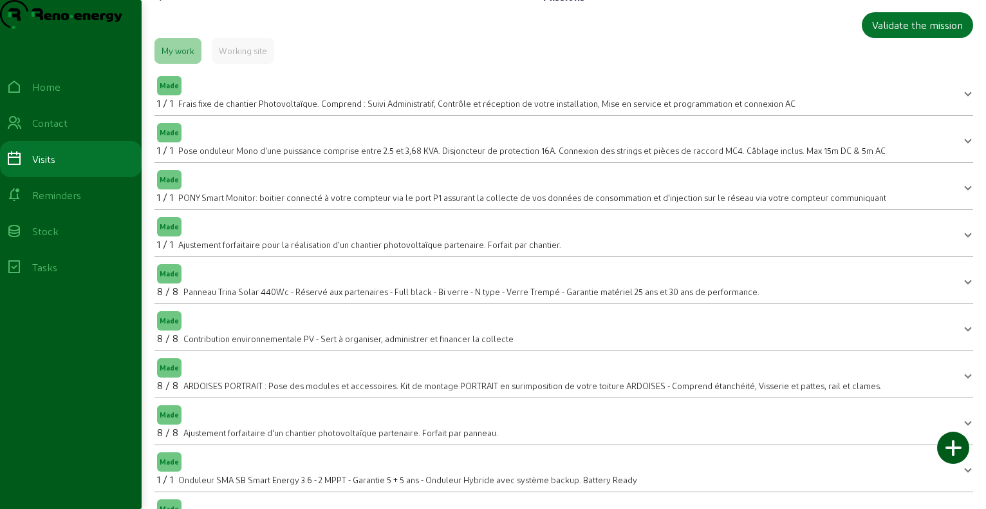
scroll to position [78, 0]
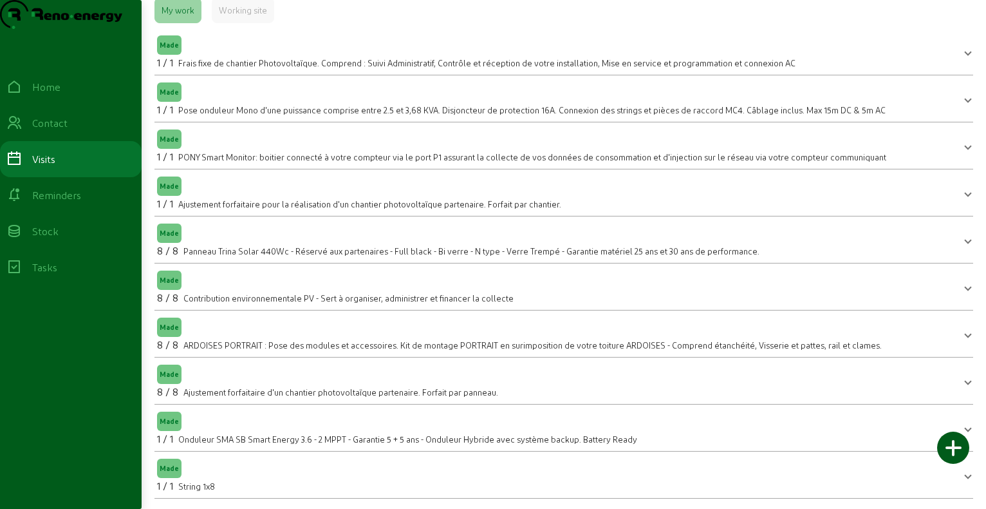
click at [273, 477] on mat-panel-title "Made 1 / 1 String 1x8" at bounding box center [556, 474] width 798 height 37
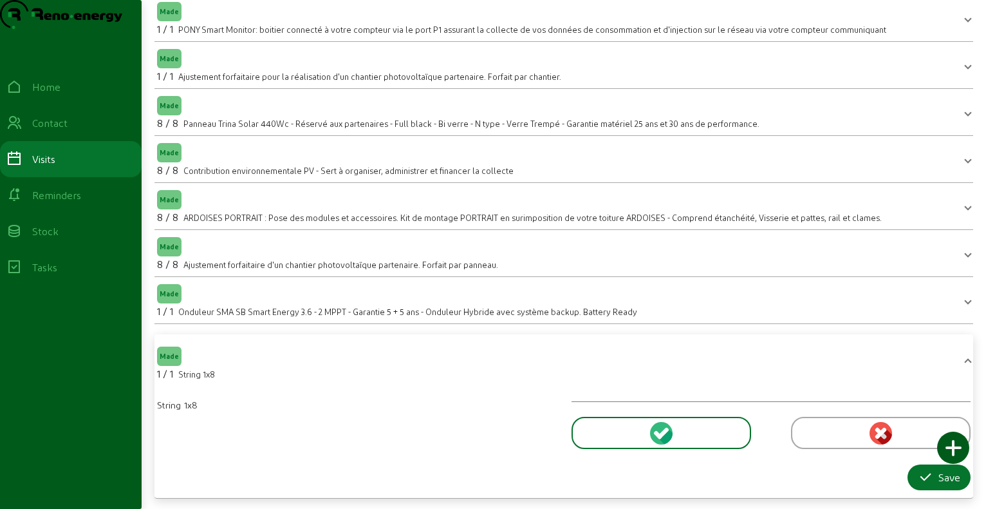
click at [633, 372] on mat-panel-title "Made 1 / 1 String 1x8" at bounding box center [556, 362] width 798 height 37
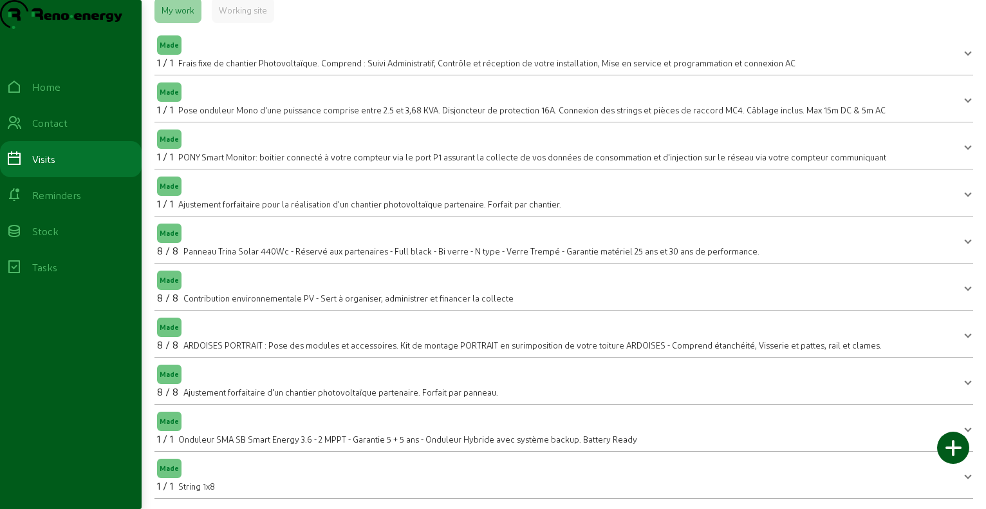
click at [617, 464] on mat-panel-title "Made 1 / 1 String 1x8" at bounding box center [556, 474] width 798 height 37
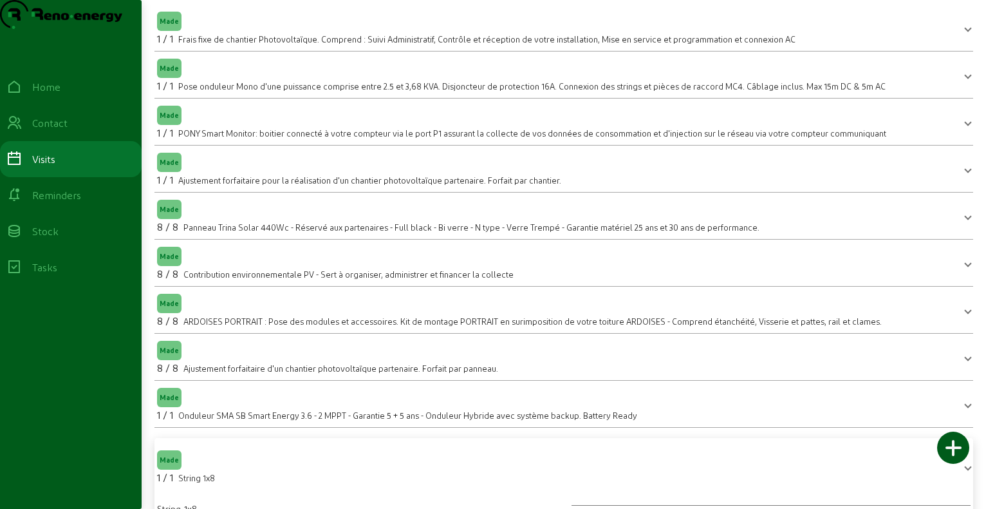
scroll to position [205, 0]
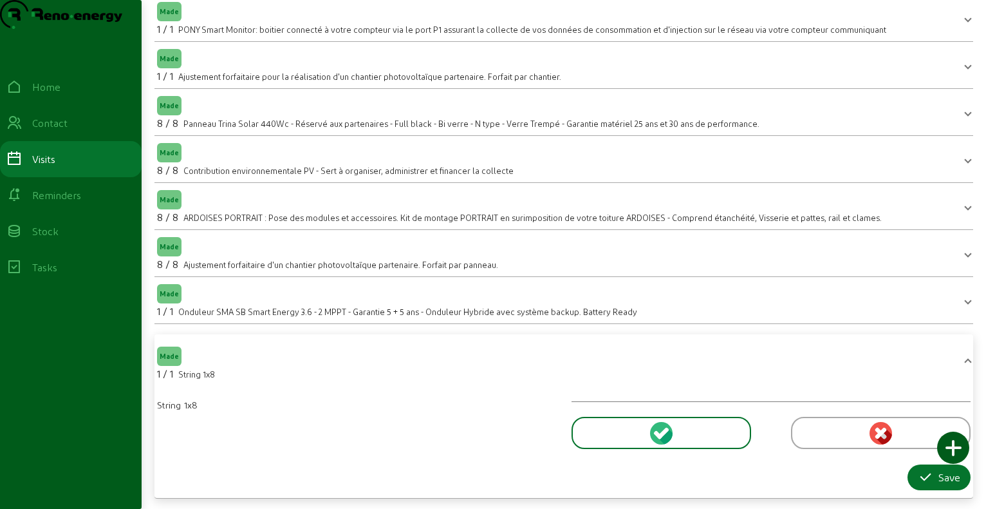
click at [712, 433] on div at bounding box center [662, 433] width 180 height 32
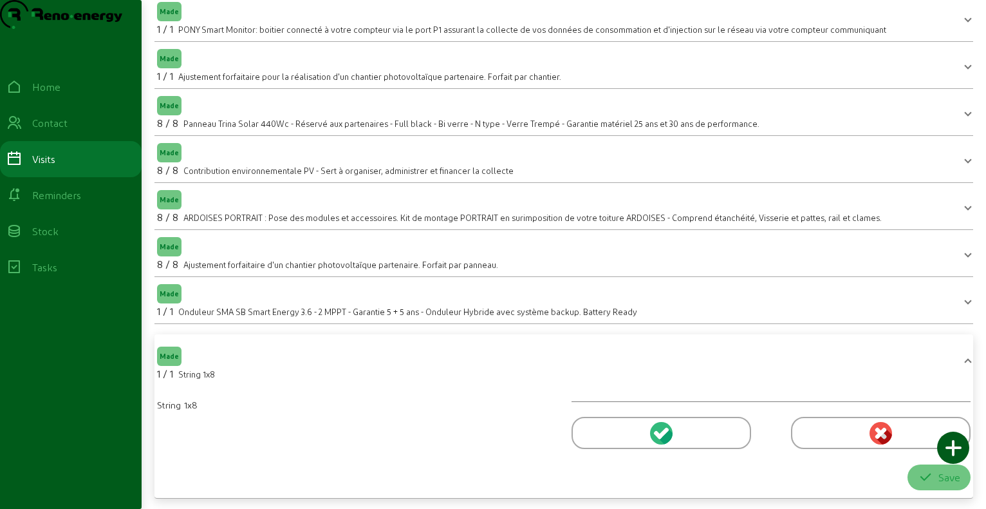
click at [715, 440] on div at bounding box center [662, 433] width 180 height 32
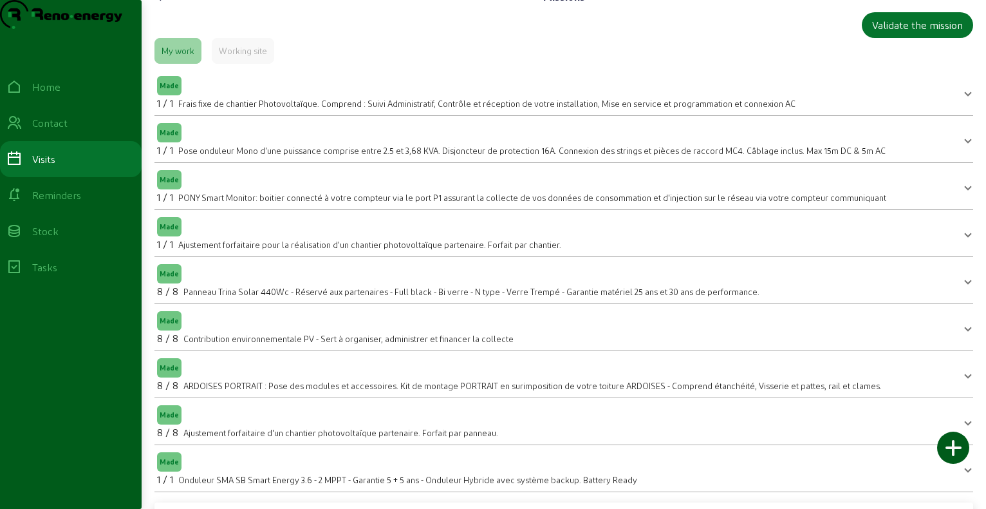
scroll to position [0, 0]
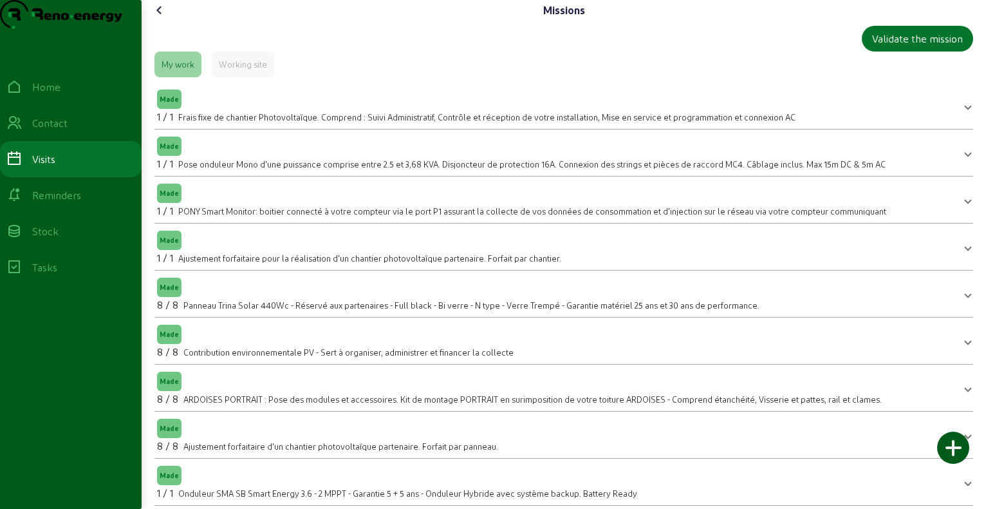
click at [257, 169] on span "Pose onduleur Mono d'une puissance comprise entre 2.5 et 3,68 KVA. Disjoncteur …" at bounding box center [532, 164] width 708 height 10
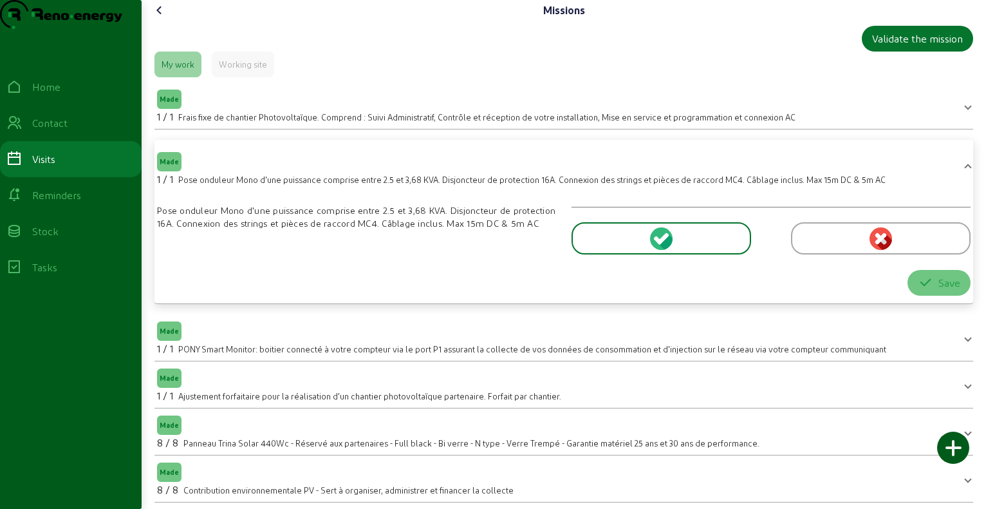
click at [639, 254] on div at bounding box center [662, 238] width 180 height 32
click at [646, 254] on div at bounding box center [662, 238] width 180 height 32
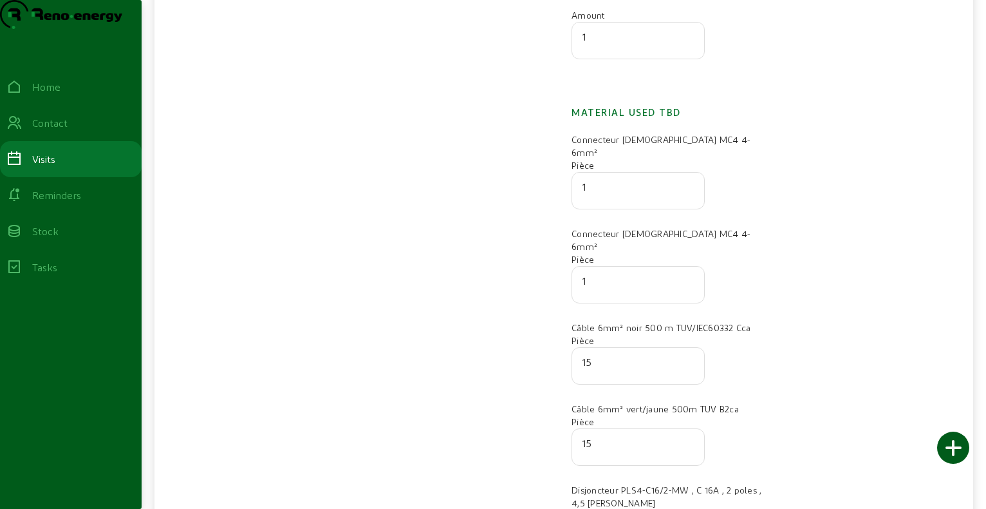
scroll to position [193, 0]
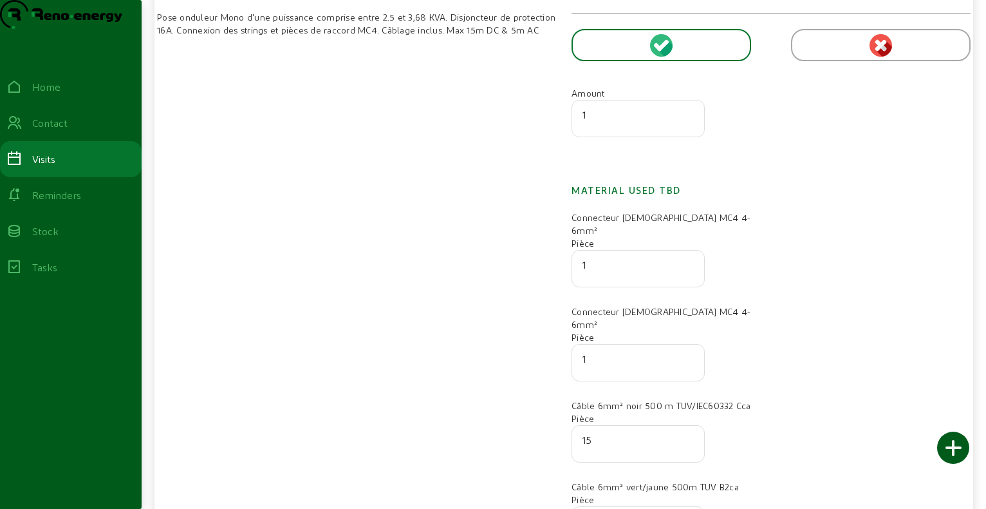
click at [841, 246] on div "Connecteur [DEMOGRAPHIC_DATA] MC4 4-6mm² Pièce 1" at bounding box center [771, 250] width 415 height 79
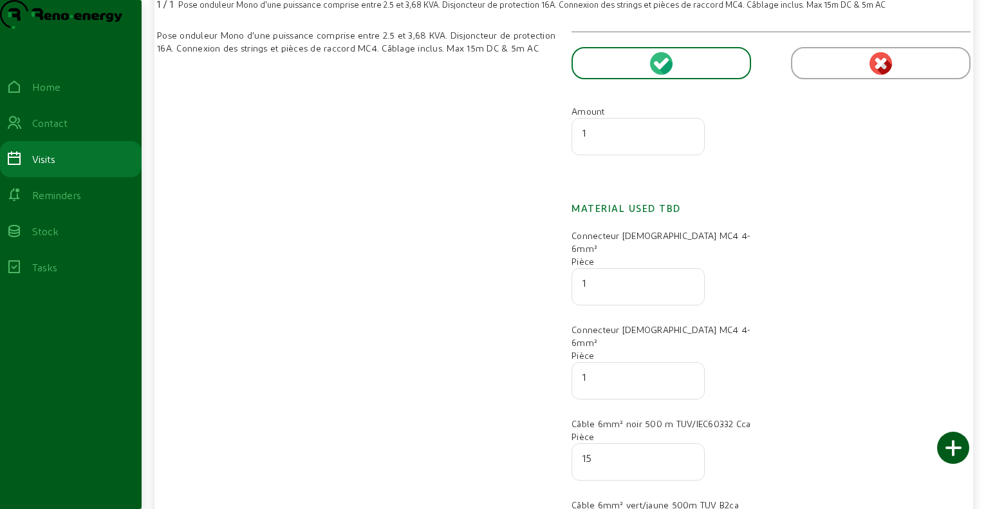
scroll to position [0, 0]
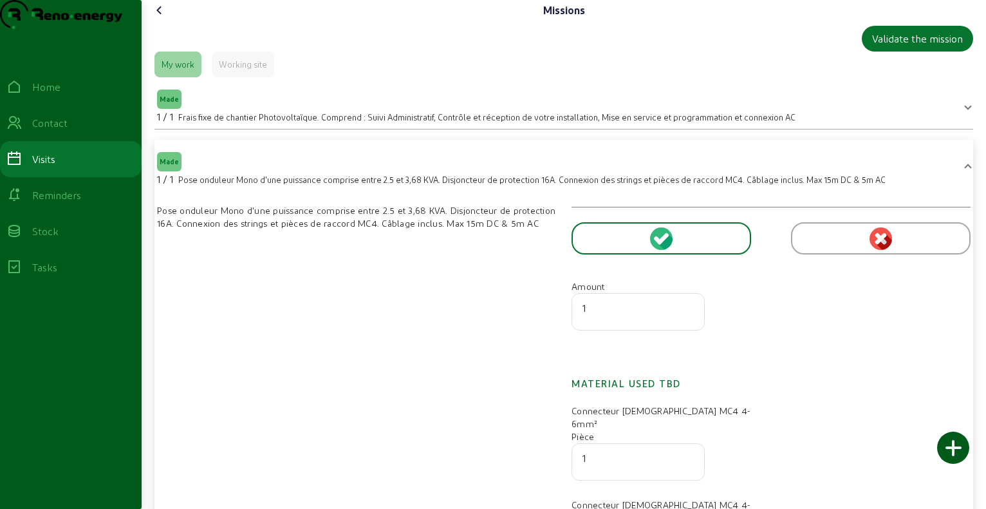
click at [165, 18] on icon at bounding box center [159, 10] width 15 height 15
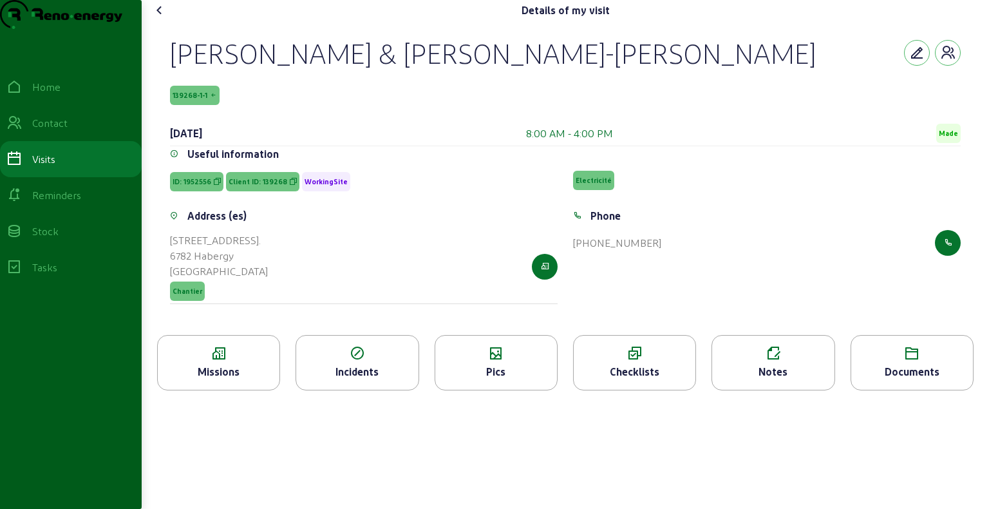
click at [161, 18] on icon at bounding box center [159, 10] width 15 height 15
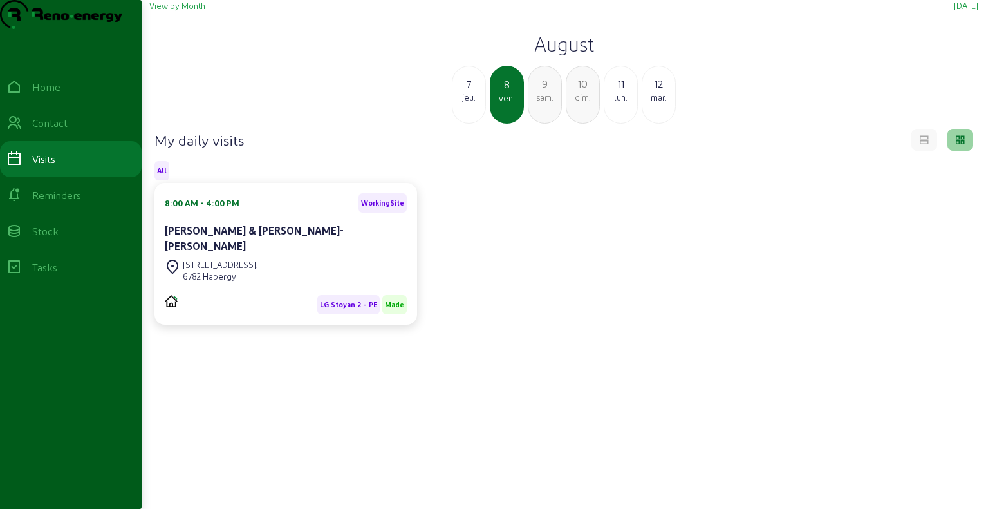
click at [619, 103] on div "lun." at bounding box center [621, 97] width 33 height 12
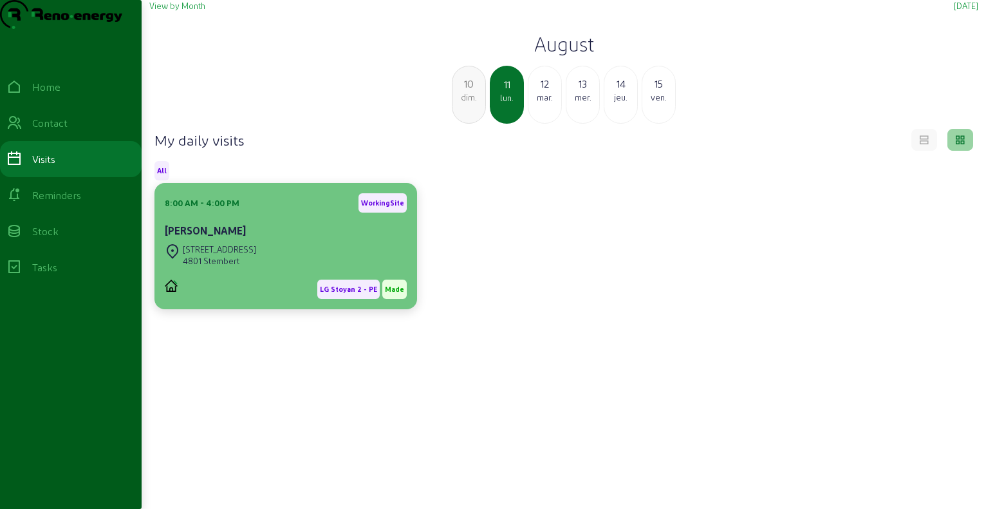
click at [221, 236] on cam-card-title "[PERSON_NAME]" at bounding box center [205, 230] width 81 height 12
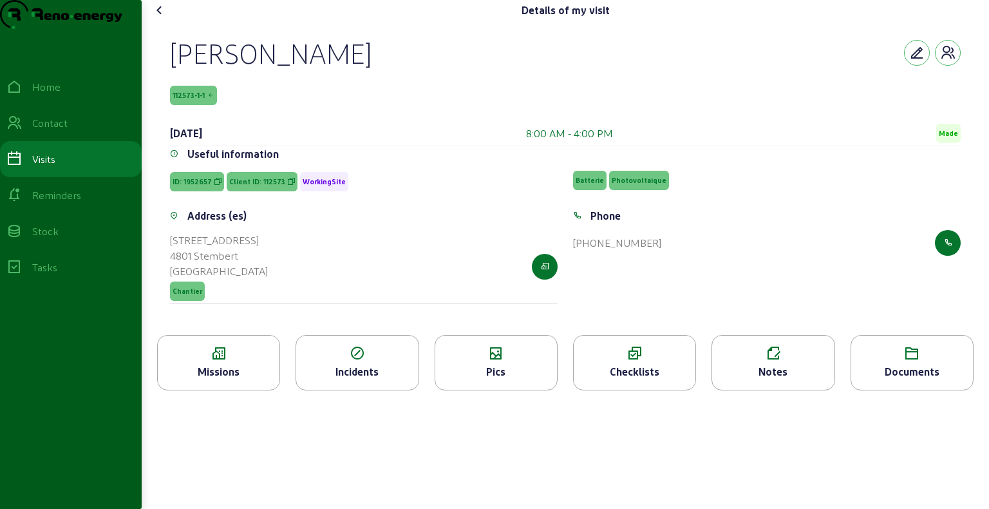
click at [264, 70] on div "[PERSON_NAME]" at bounding box center [271, 52] width 202 height 33
copy div "[PERSON_NAME]"
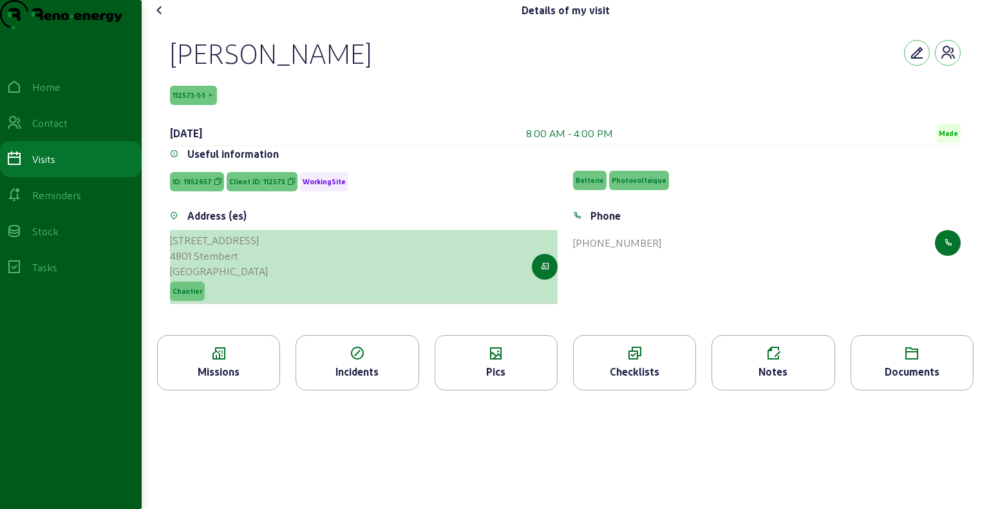
drag, startPoint x: 170, startPoint y: 262, endPoint x: 243, endPoint y: 282, distance: 76.1
click at [243, 282] on div "Address (es) [STREET_ADDRESS] Chantier" at bounding box center [363, 263] width 403 height 111
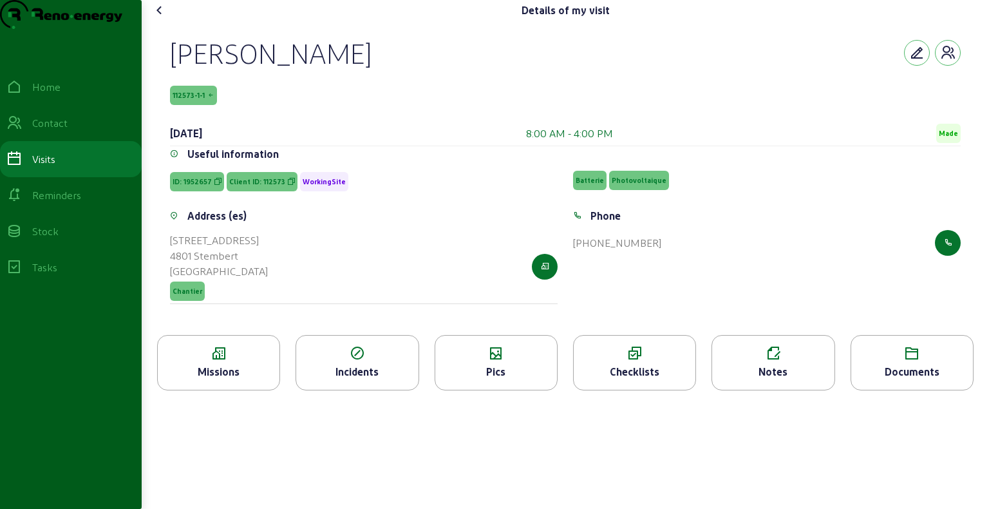
click at [228, 379] on div "Missions" at bounding box center [219, 371] width 122 height 15
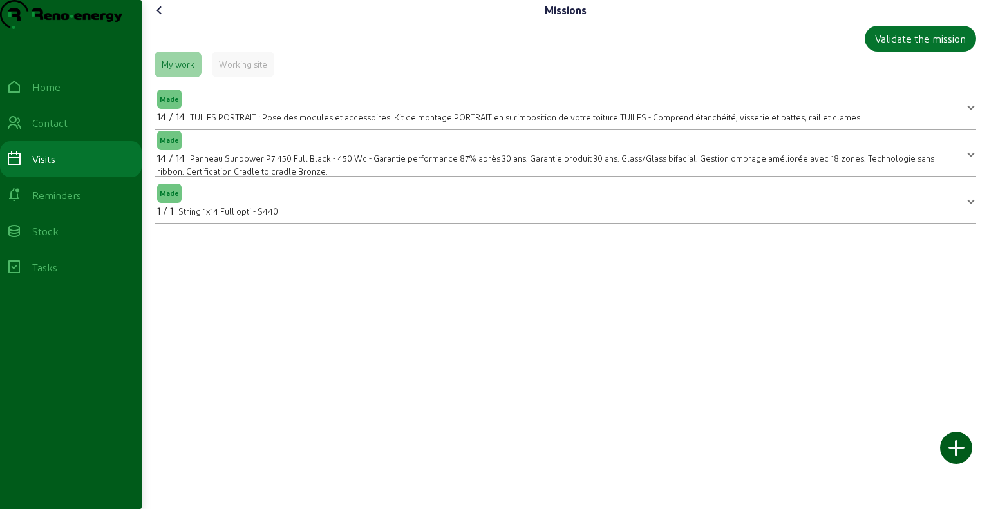
click at [314, 218] on mat-panel-title "Made 1 / 1 String 1x14 Full opti - S440" at bounding box center [557, 199] width 801 height 37
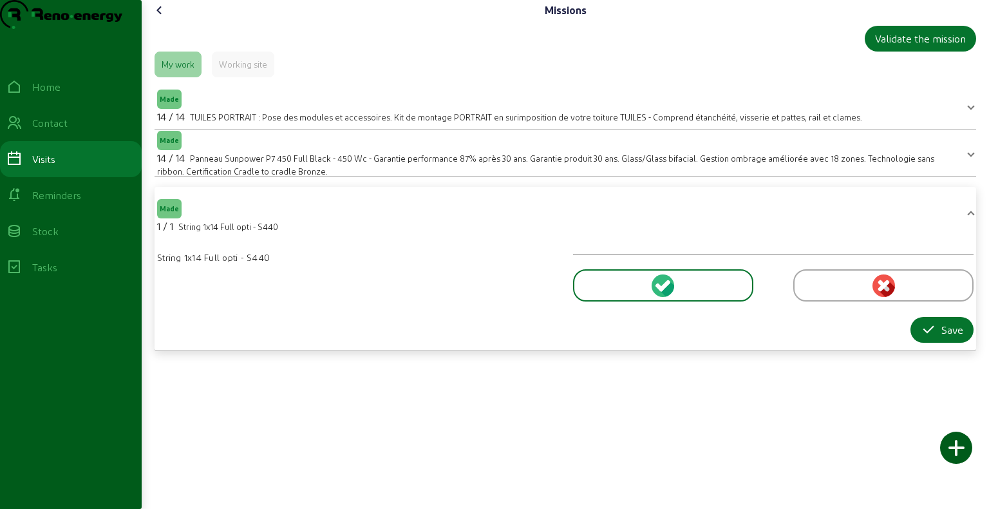
click at [618, 301] on div at bounding box center [663, 285] width 180 height 32
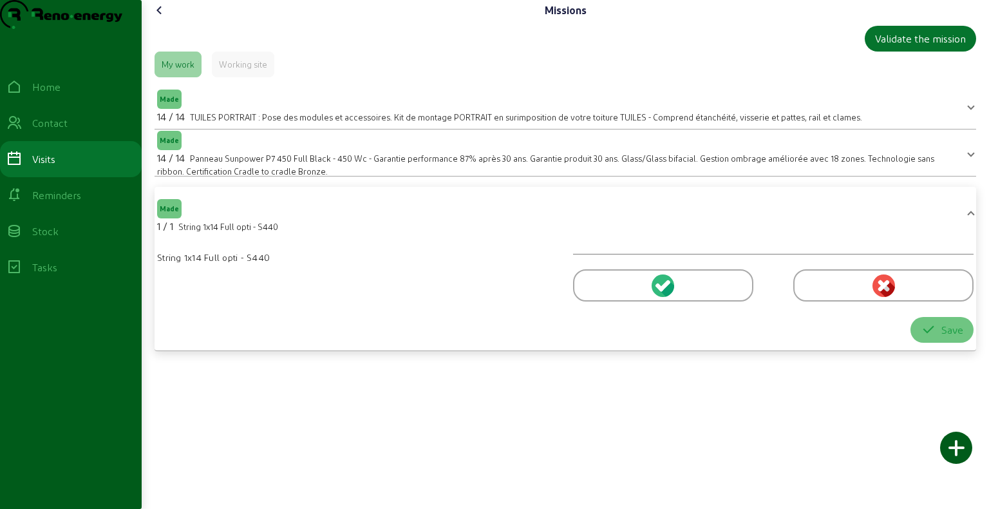
drag, startPoint x: 614, startPoint y: 305, endPoint x: 628, endPoint y: 300, distance: 15.7
click at [615, 301] on div at bounding box center [663, 285] width 180 height 32
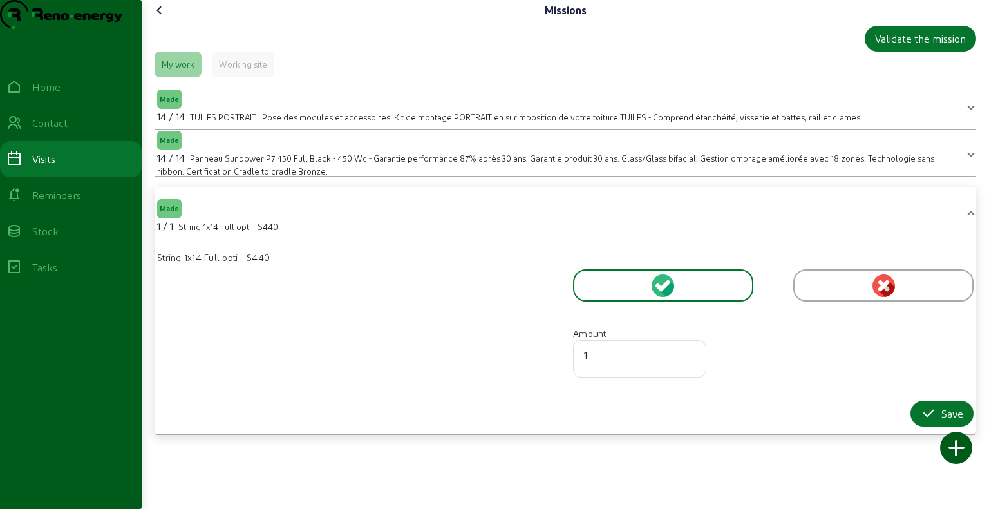
click at [639, 267] on div "String 1x14 Full opti - S440 Amount 1 Save" at bounding box center [565, 333] width 832 height 185
click at [644, 301] on div at bounding box center [663, 285] width 180 height 32
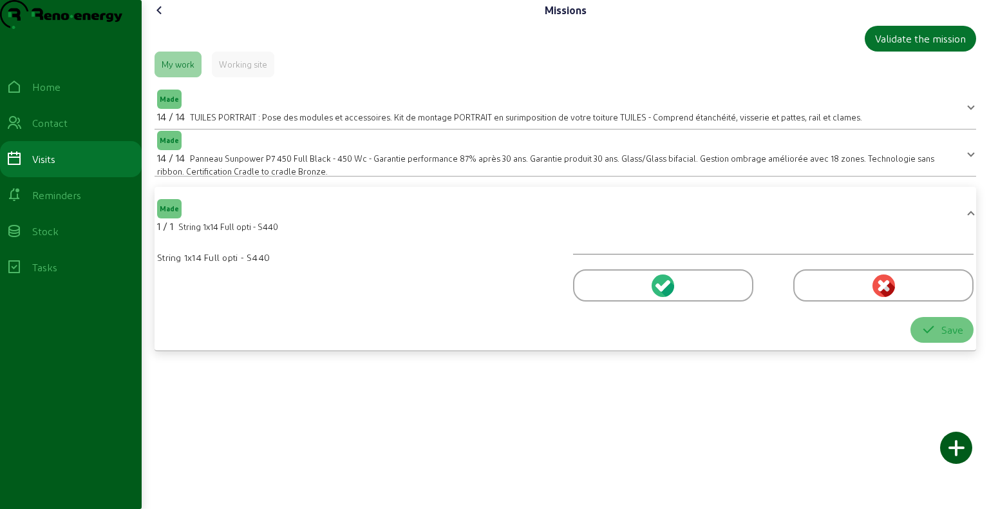
click at [497, 177] on div "14 / 14 Panneau Sunpower P7 450 Full Black - 450 Wc - Garantie performance 87% …" at bounding box center [557, 163] width 801 height 27
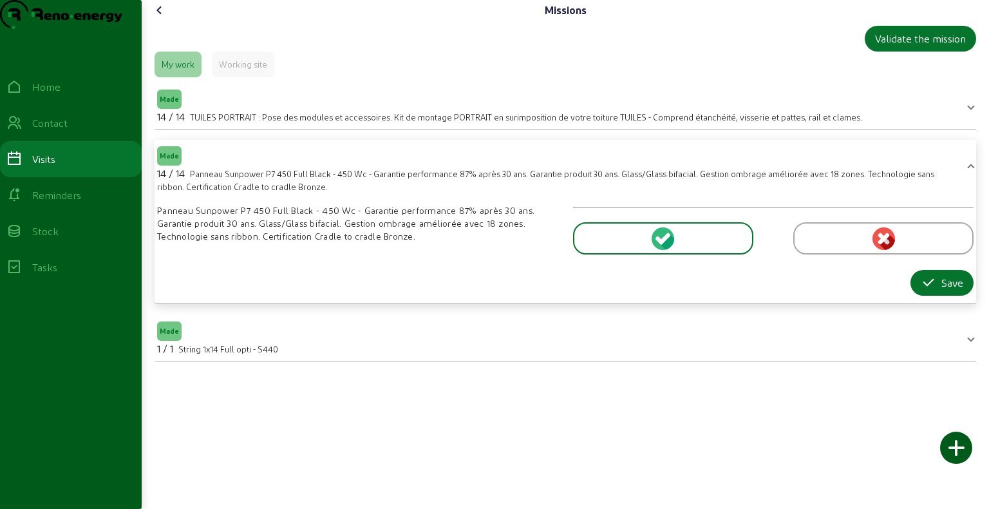
click at [603, 254] on div at bounding box center [663, 238] width 180 height 32
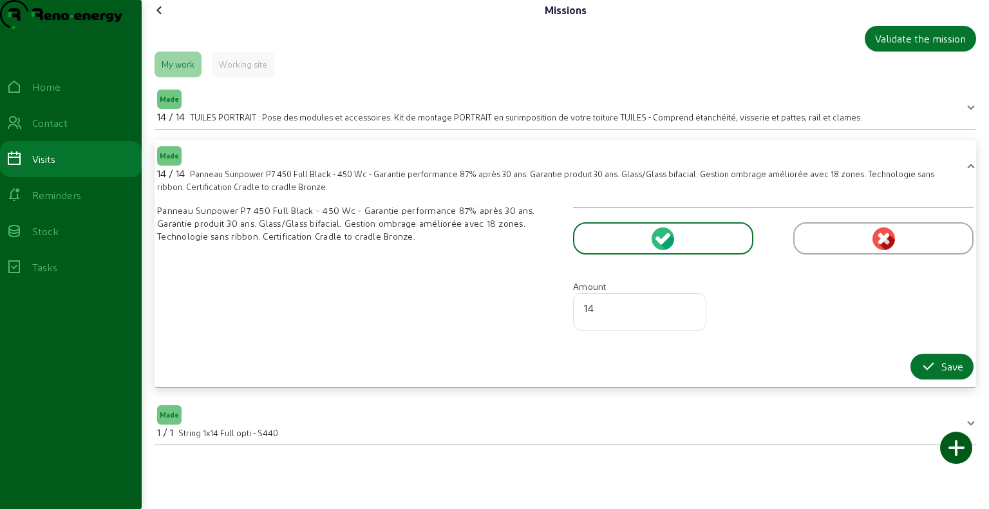
click at [603, 254] on div at bounding box center [663, 238] width 180 height 32
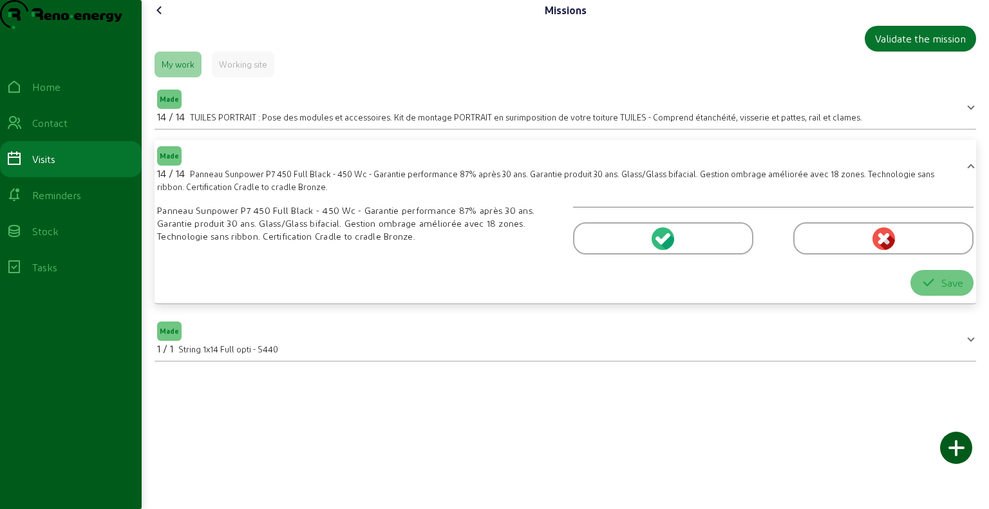
click at [368, 356] on mat-panel-title "Made 1 / 1 String 1x14 Full opti - S440" at bounding box center [557, 337] width 801 height 37
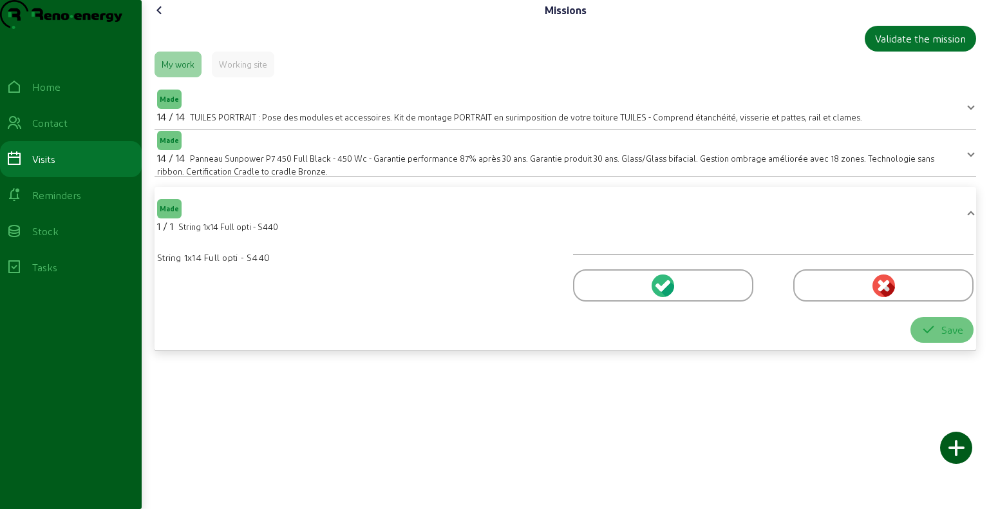
click at [158, 18] on icon at bounding box center [159, 10] width 15 height 15
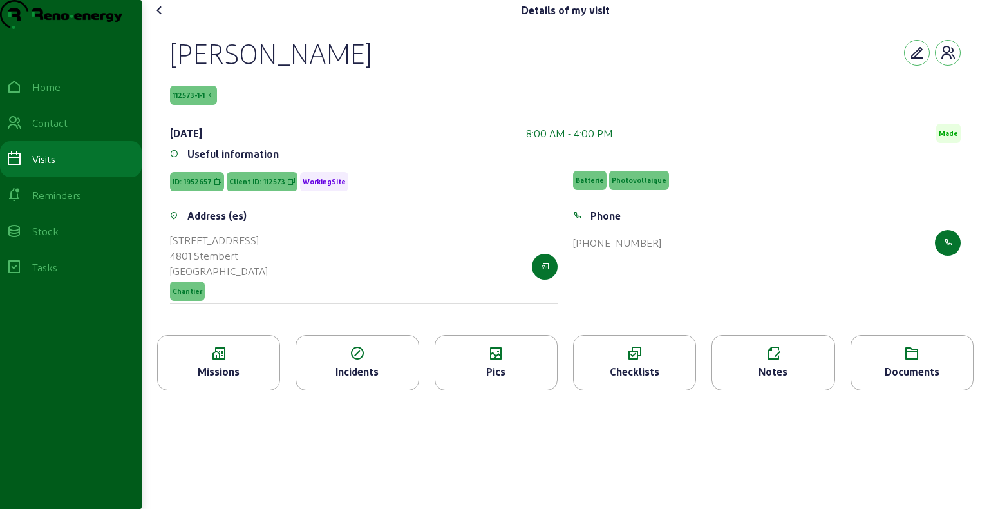
click at [494, 379] on div "Pics" at bounding box center [496, 371] width 122 height 15
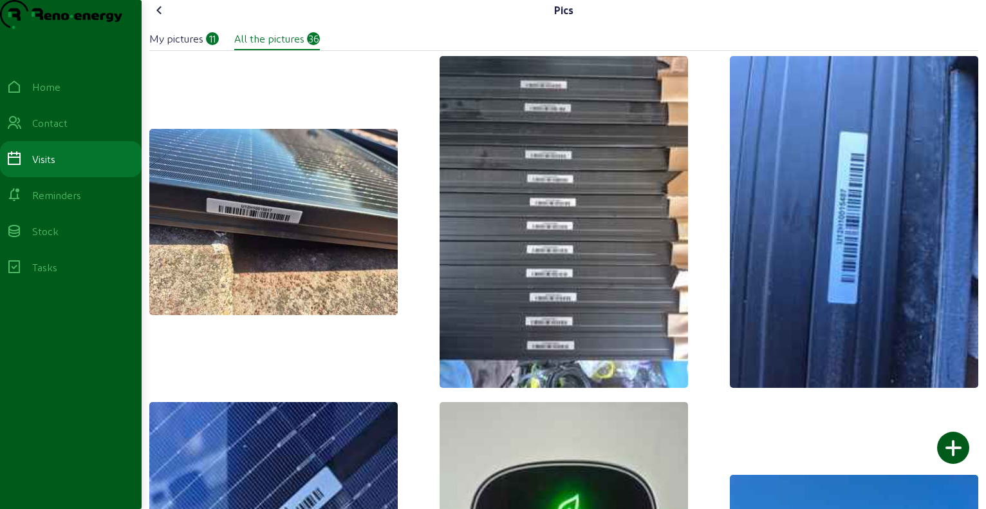
click at [161, 18] on icon at bounding box center [159, 10] width 15 height 15
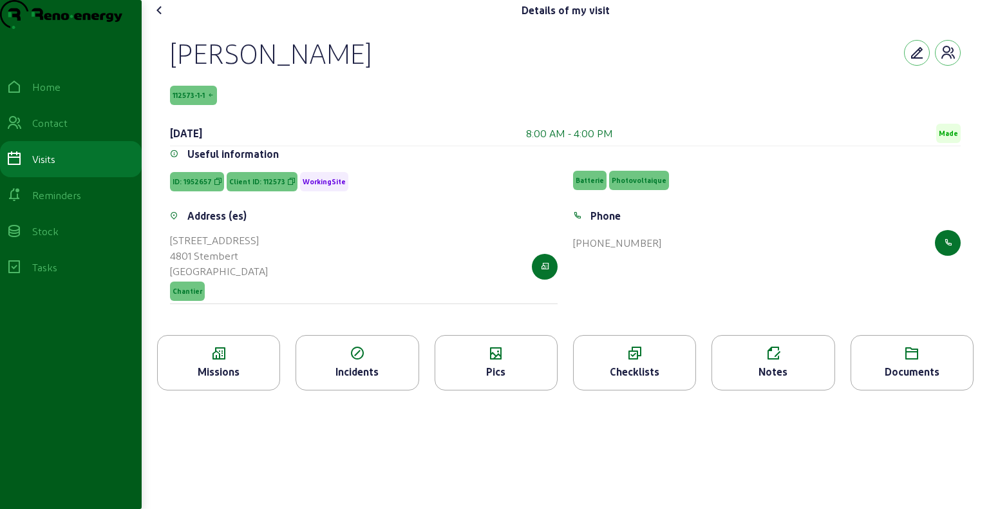
click at [160, 18] on icon at bounding box center [159, 10] width 15 height 15
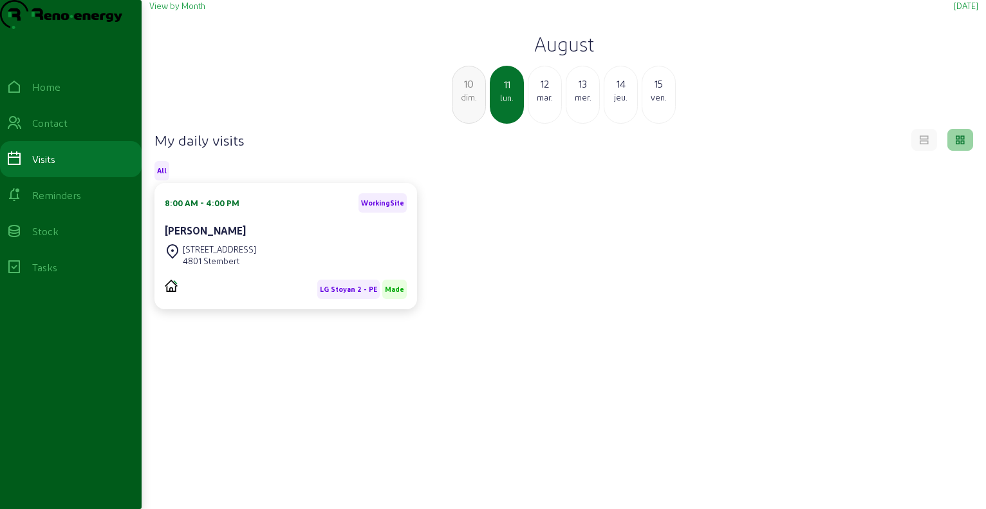
click at [540, 91] on div "12" at bounding box center [545, 83] width 33 height 15
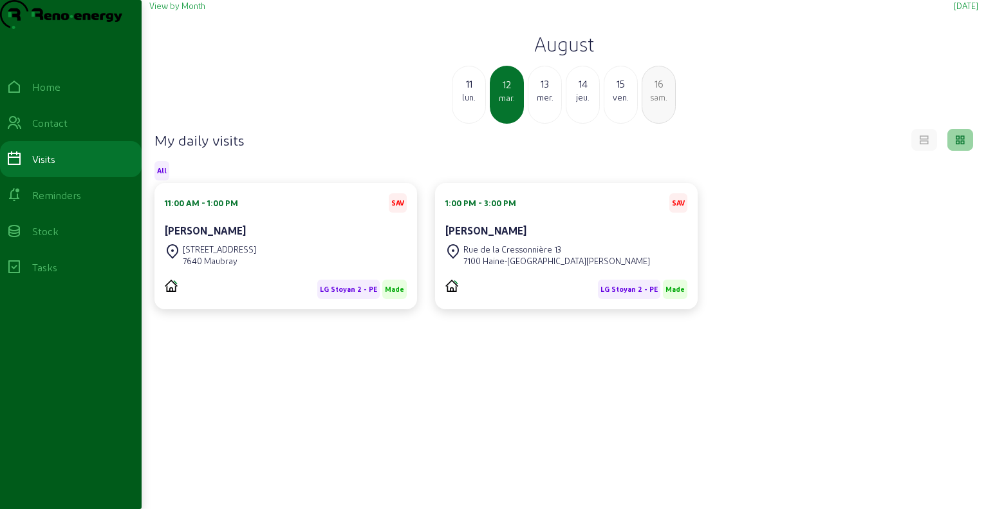
click at [256, 255] on div "[STREET_ADDRESS]" at bounding box center [219, 249] width 73 height 12
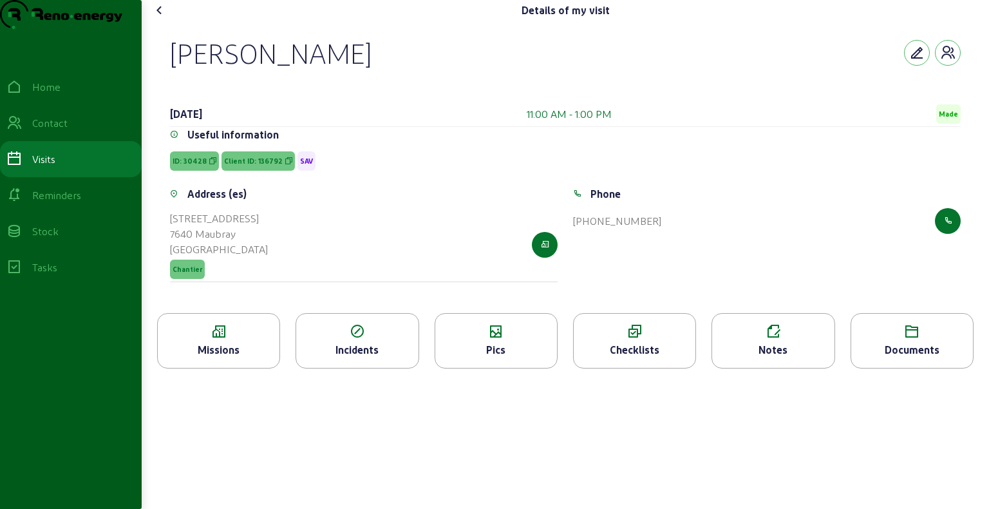
click at [246, 70] on div "[PERSON_NAME]" at bounding box center [271, 52] width 202 height 33
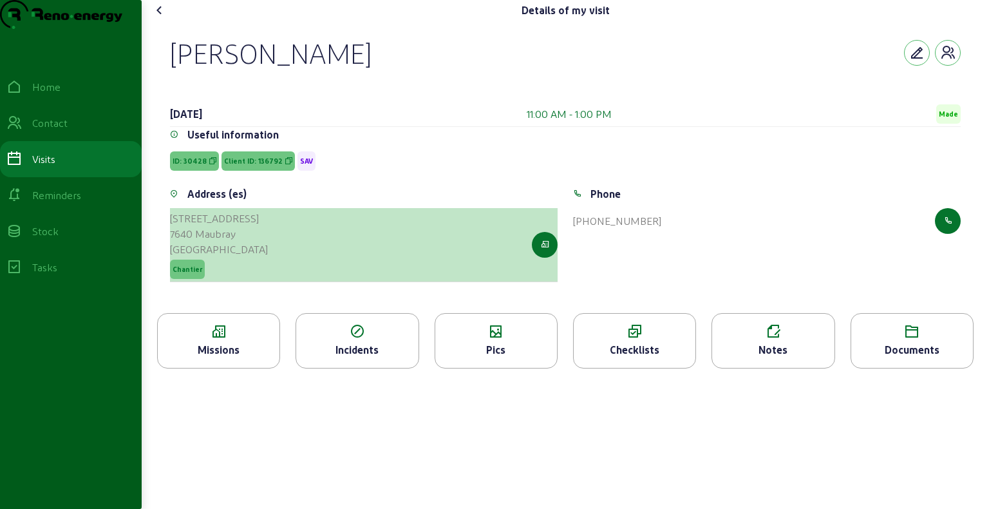
drag, startPoint x: 173, startPoint y: 243, endPoint x: 237, endPoint y: 264, distance: 67.2
click at [237, 257] on cam-list-title "[STREET_ADDRESS]" at bounding box center [219, 234] width 98 height 46
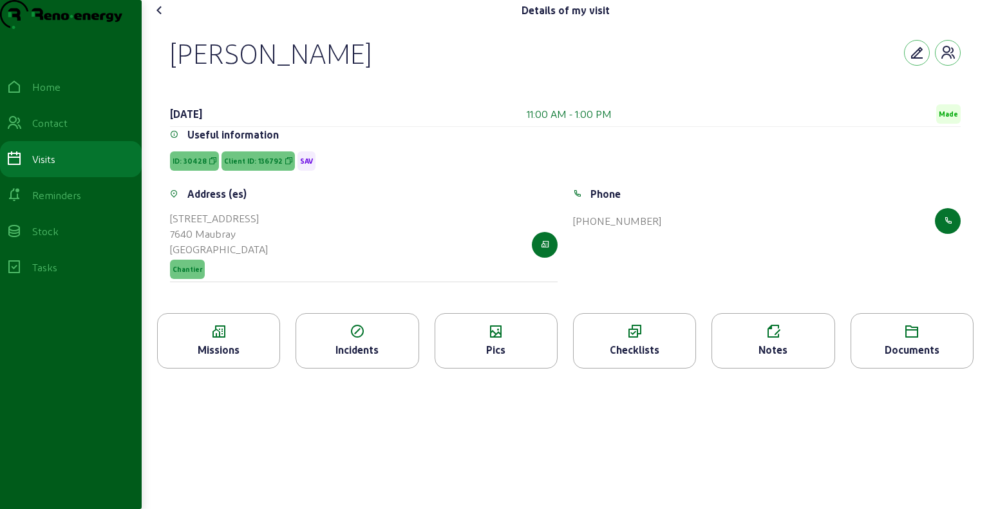
click at [203, 339] on icon at bounding box center [219, 331] width 122 height 15
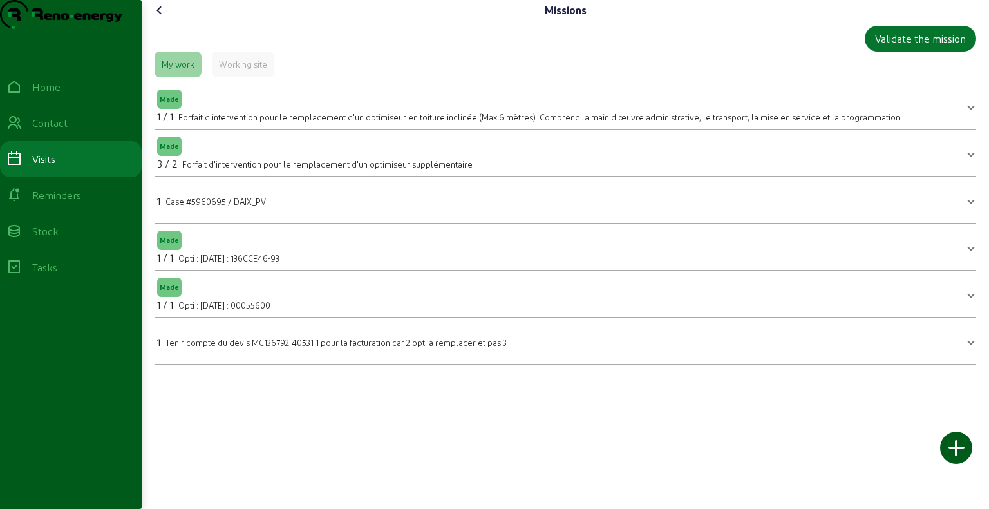
click at [160, 18] on icon at bounding box center [159, 10] width 15 height 15
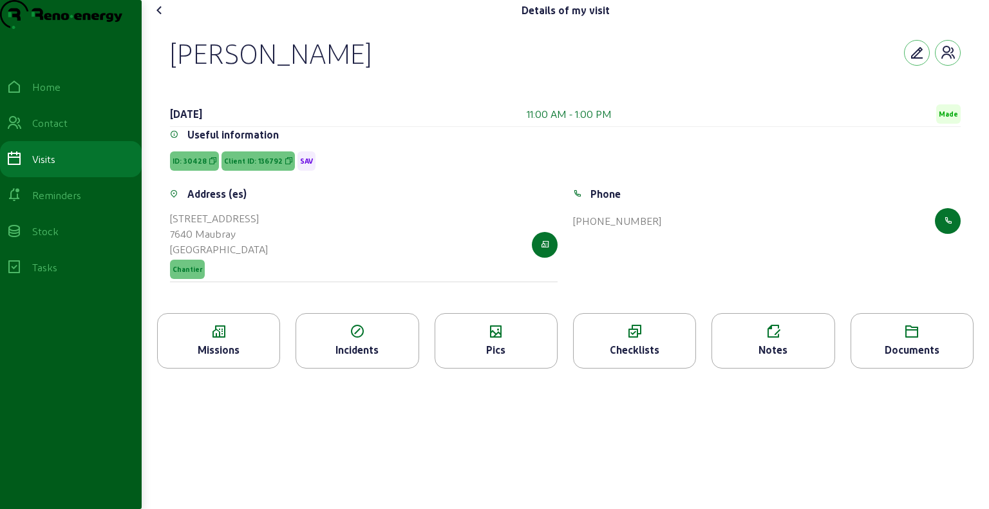
click at [159, 18] on icon at bounding box center [159, 10] width 15 height 15
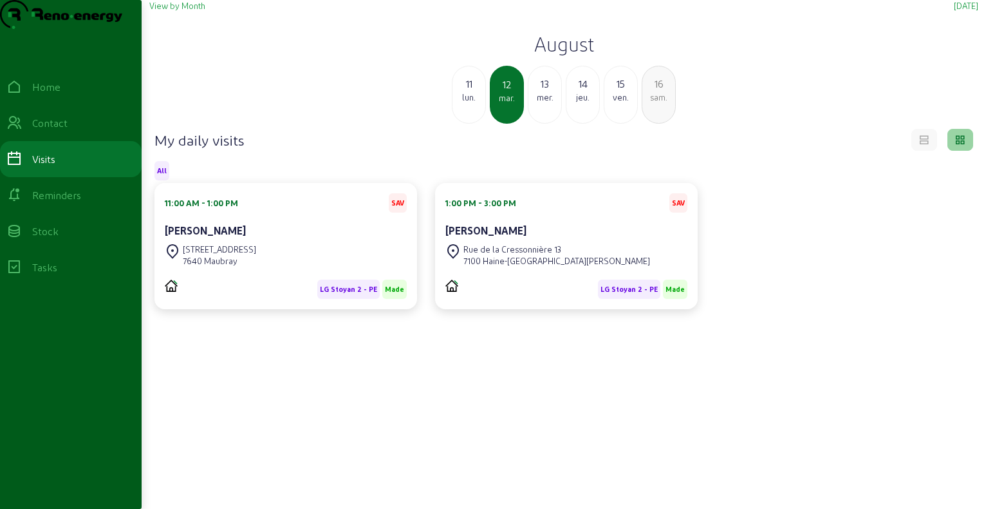
click at [491, 238] on div "[PERSON_NAME]" at bounding box center [567, 230] width 242 height 15
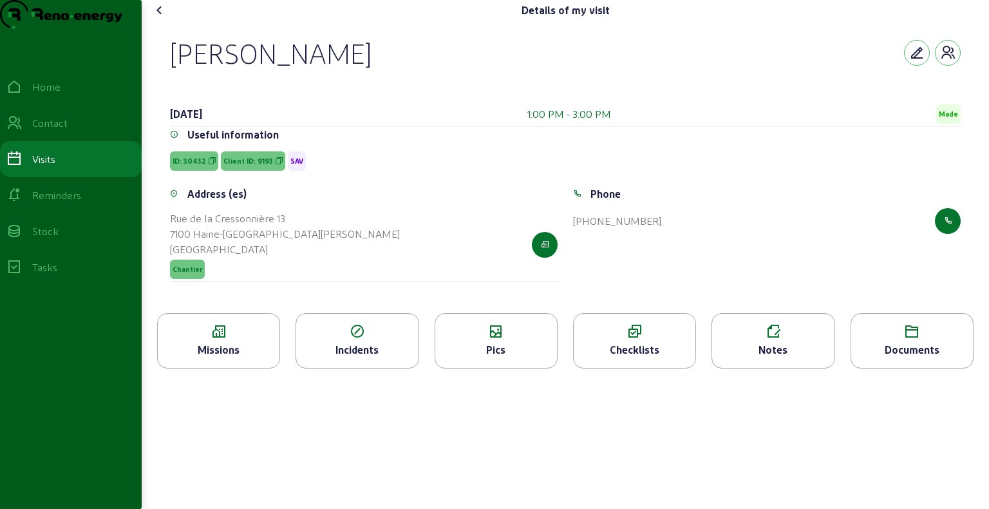
click at [230, 70] on div "[PERSON_NAME]" at bounding box center [271, 52] width 202 height 33
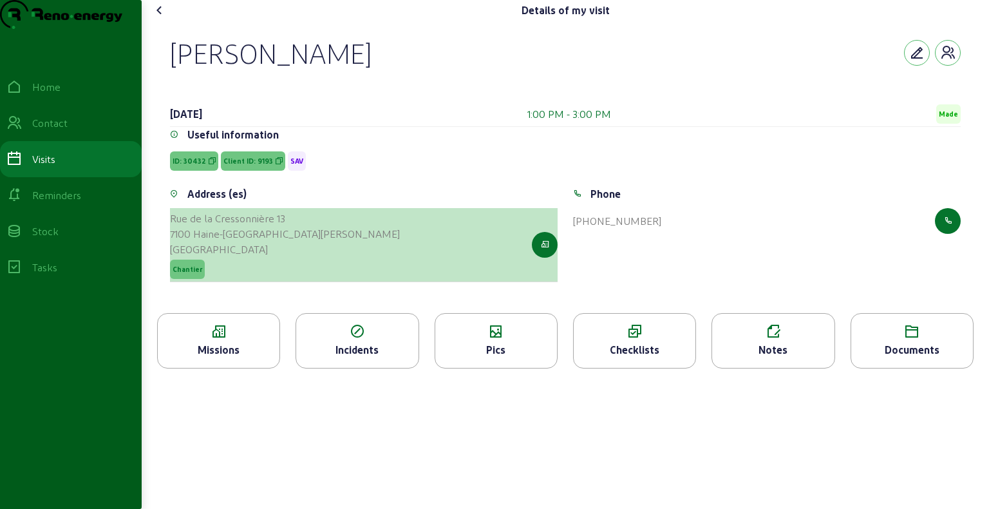
drag, startPoint x: 173, startPoint y: 240, endPoint x: 272, endPoint y: 259, distance: 101.0
click at [272, 257] on cam-list-title "[STREET_ADDRESS][PERSON_NAME]" at bounding box center [285, 234] width 230 height 46
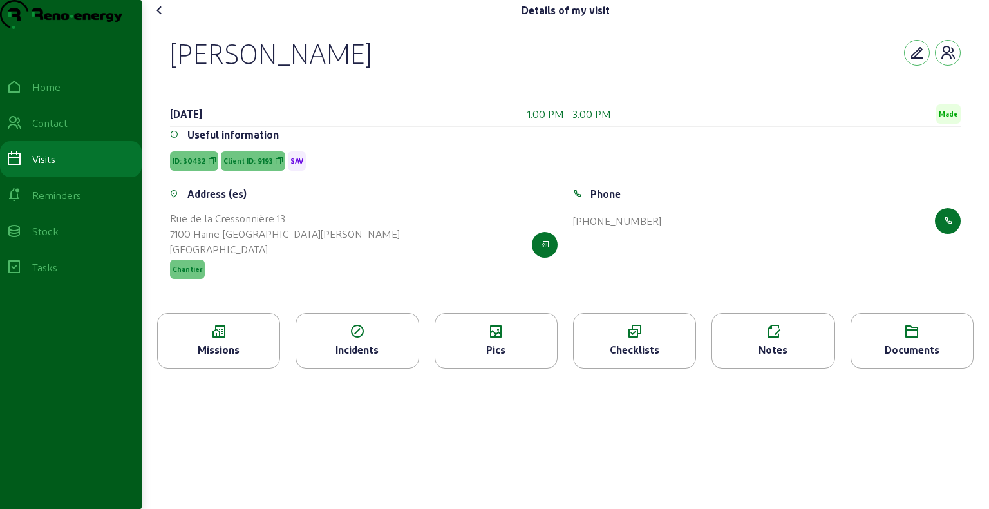
click at [250, 357] on div "Missions" at bounding box center [219, 349] width 122 height 15
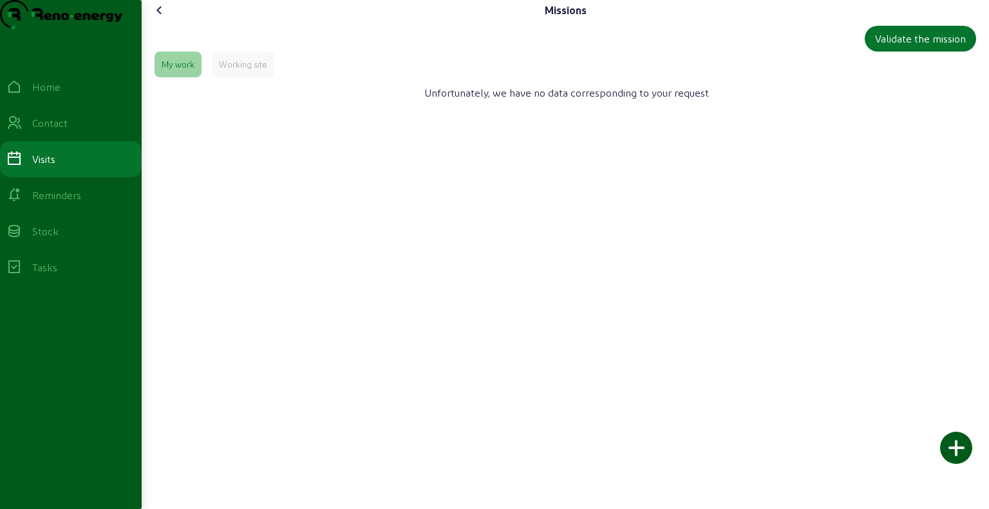
click at [164, 18] on icon at bounding box center [159, 10] width 15 height 15
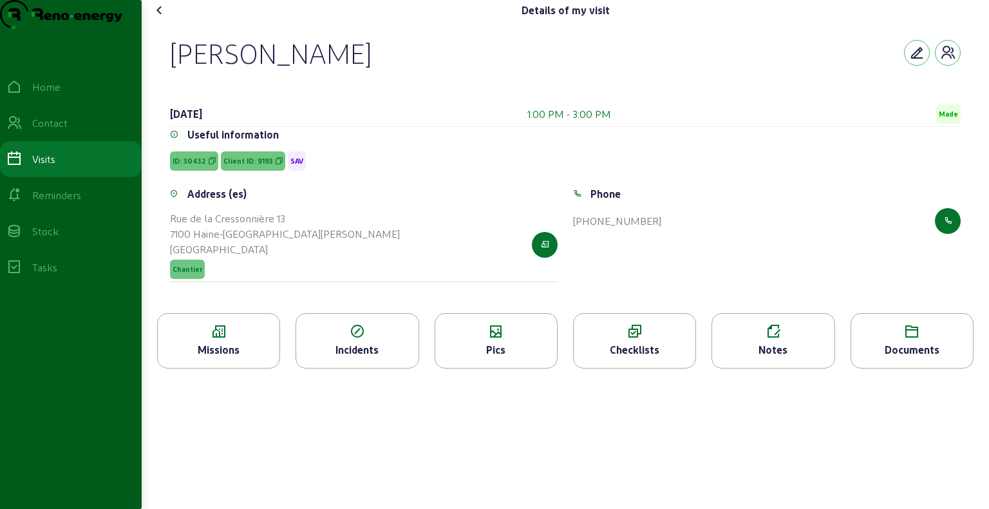
click at [248, 357] on div "Missions" at bounding box center [219, 349] width 122 height 15
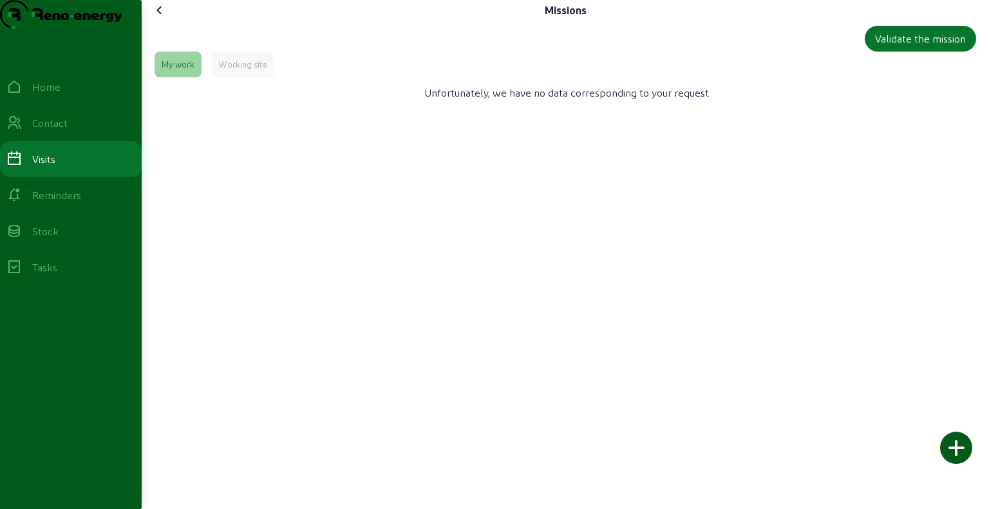
click at [243, 70] on div "Working site" at bounding box center [243, 65] width 48 height 12
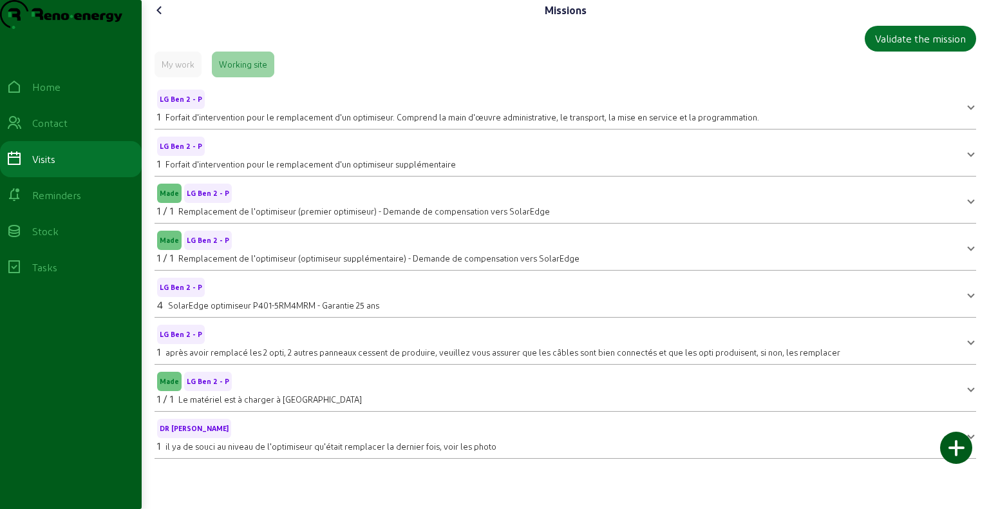
click at [159, 18] on icon at bounding box center [159, 10] width 15 height 15
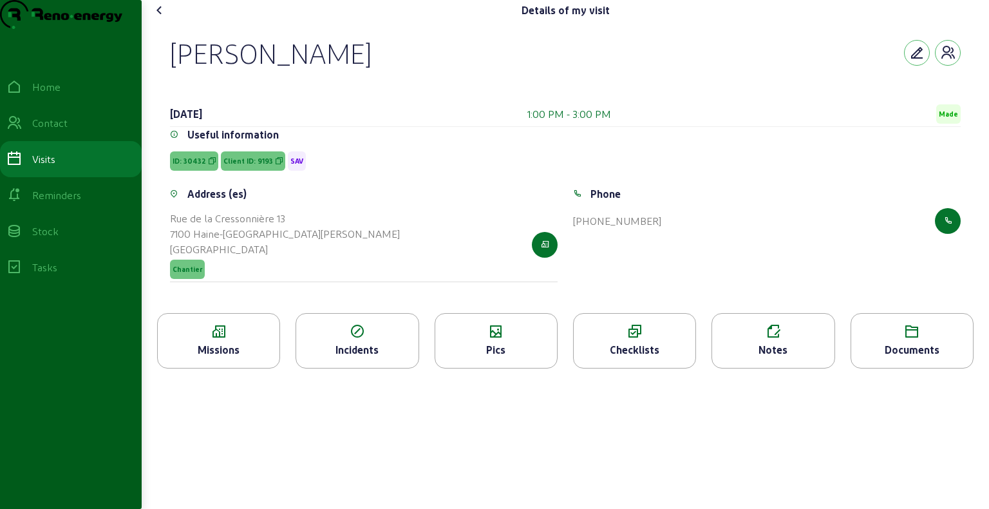
click at [258, 366] on div "Missions" at bounding box center [218, 340] width 123 height 55
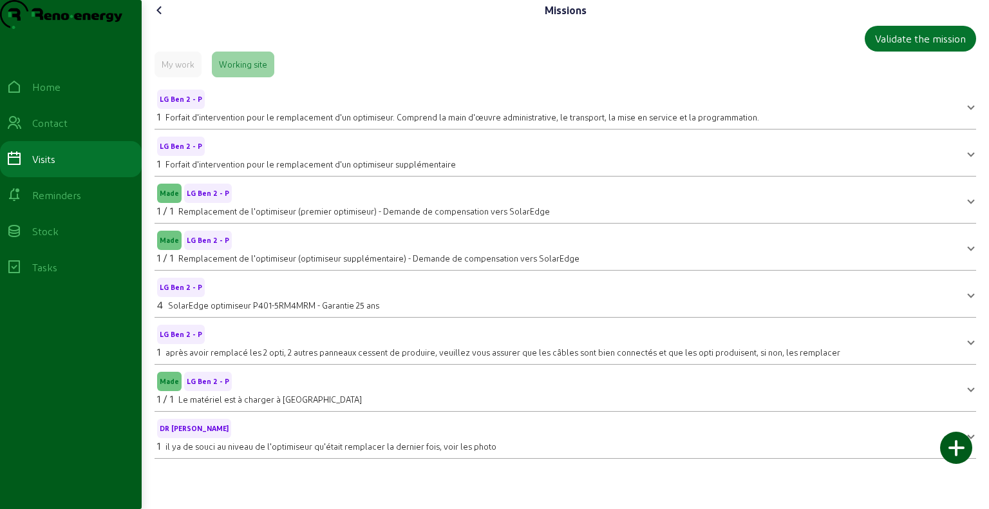
click at [164, 18] on icon at bounding box center [159, 10] width 15 height 15
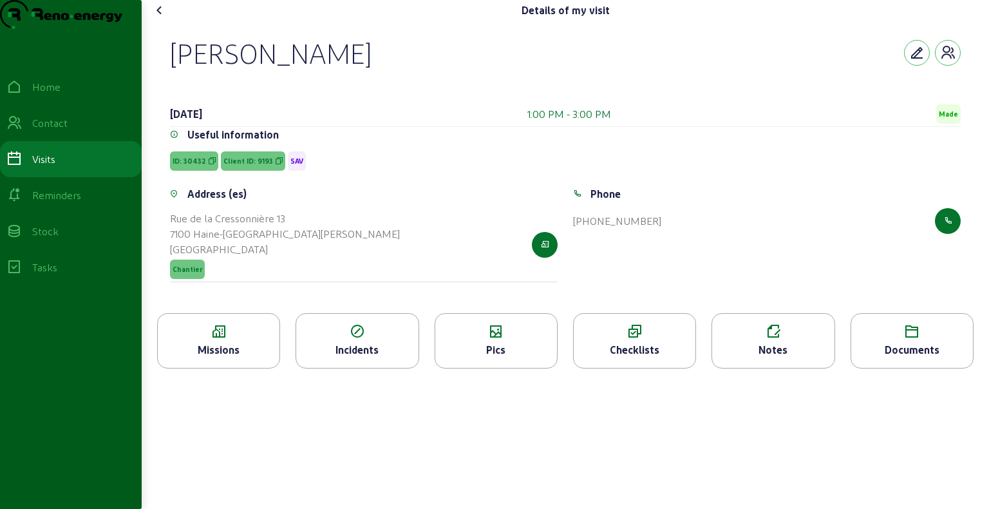
click at [164, 18] on icon at bounding box center [159, 10] width 15 height 15
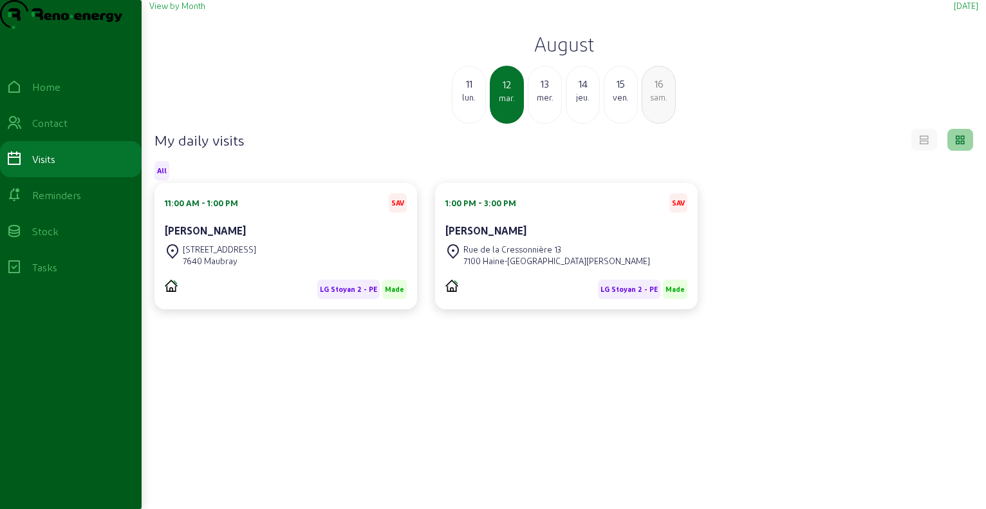
click at [547, 91] on div "13" at bounding box center [545, 83] width 33 height 15
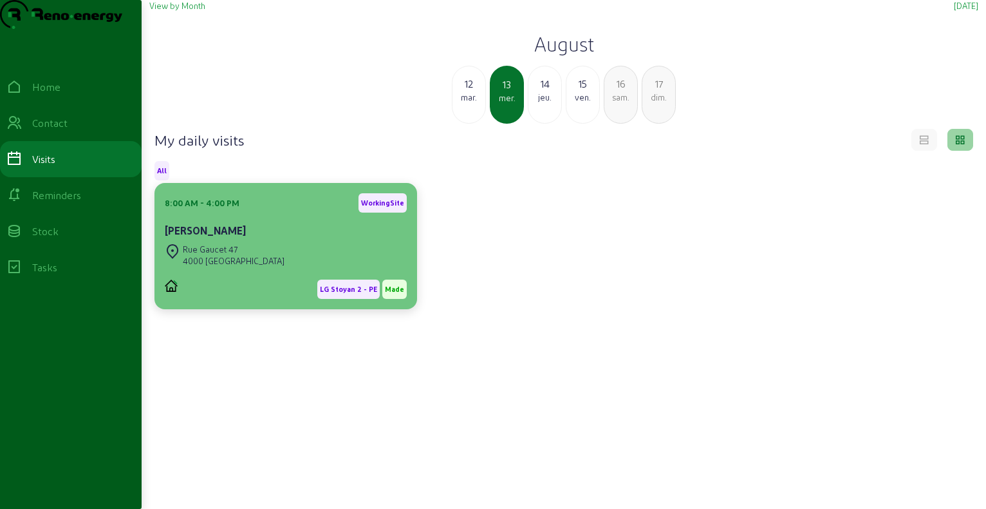
click at [254, 238] on div "[PERSON_NAME]" at bounding box center [286, 230] width 242 height 15
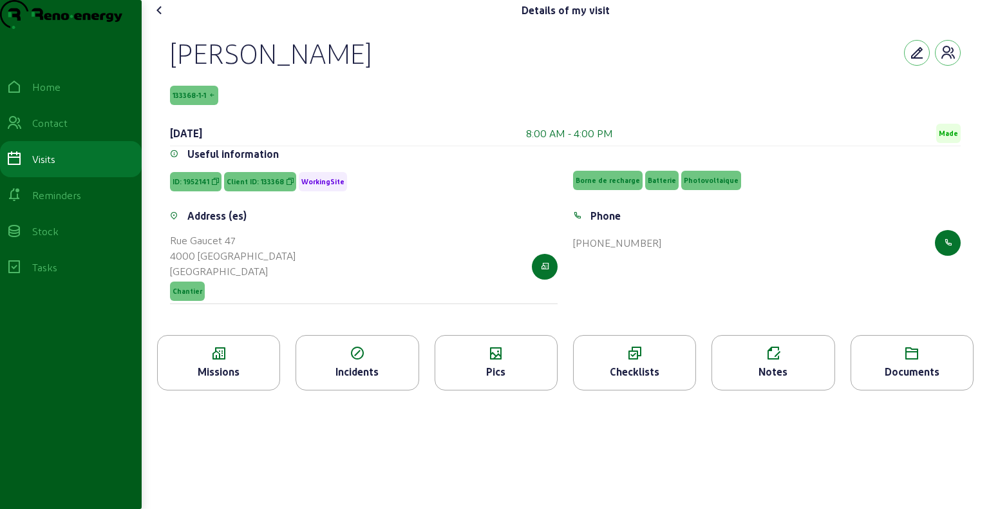
click at [292, 70] on div "[PERSON_NAME]" at bounding box center [271, 52] width 202 height 33
click at [203, 70] on div "[PERSON_NAME]" at bounding box center [271, 52] width 202 height 33
drag, startPoint x: 174, startPoint y: 116, endPoint x: 180, endPoint y: 144, distance: 28.3
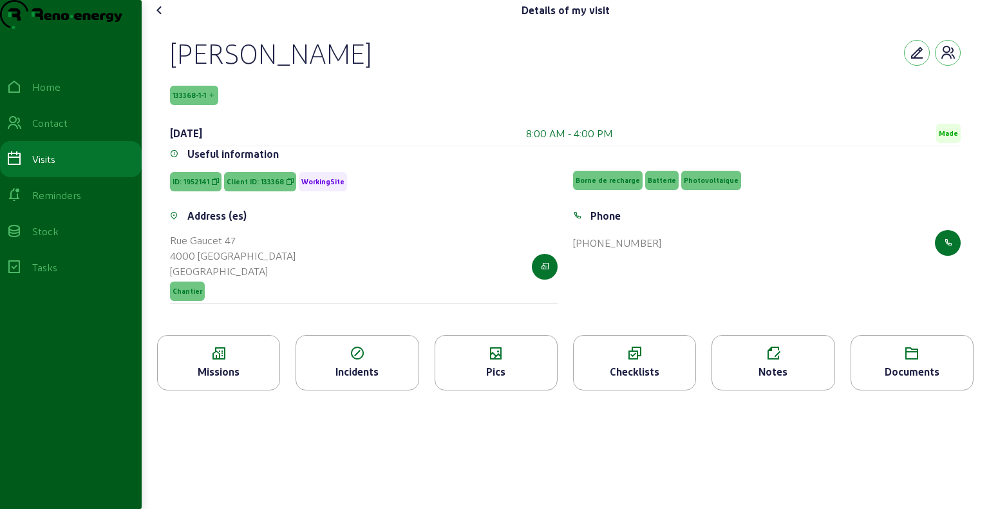
click at [180, 144] on div "[PERSON_NAME] 133368-1-1 [DATE] 8:00 AM - 4:00 PM Made" at bounding box center [565, 91] width 791 height 110
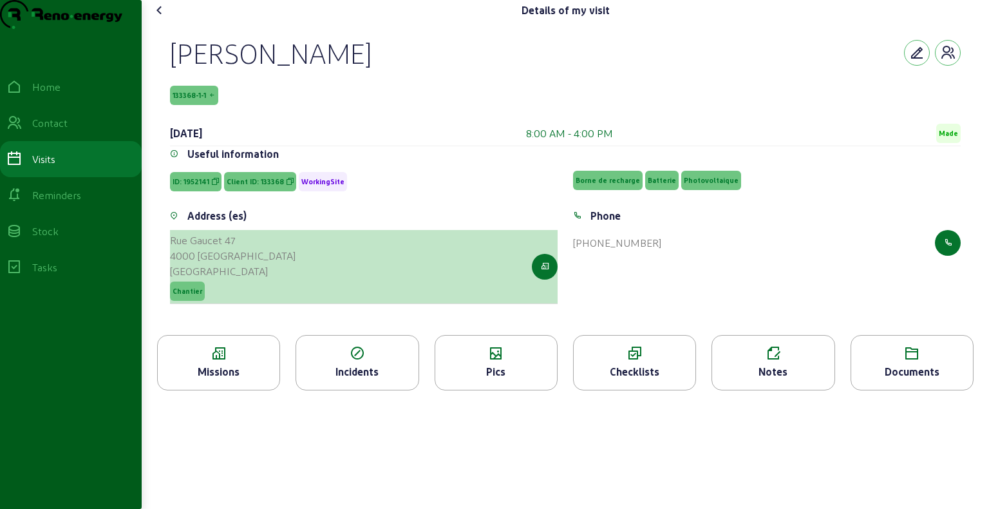
drag, startPoint x: 168, startPoint y: 261, endPoint x: 229, endPoint y: 287, distance: 65.8
click at [229, 287] on div "Address (es) [STREET_ADDRESS] Chantier" at bounding box center [363, 263] width 403 height 111
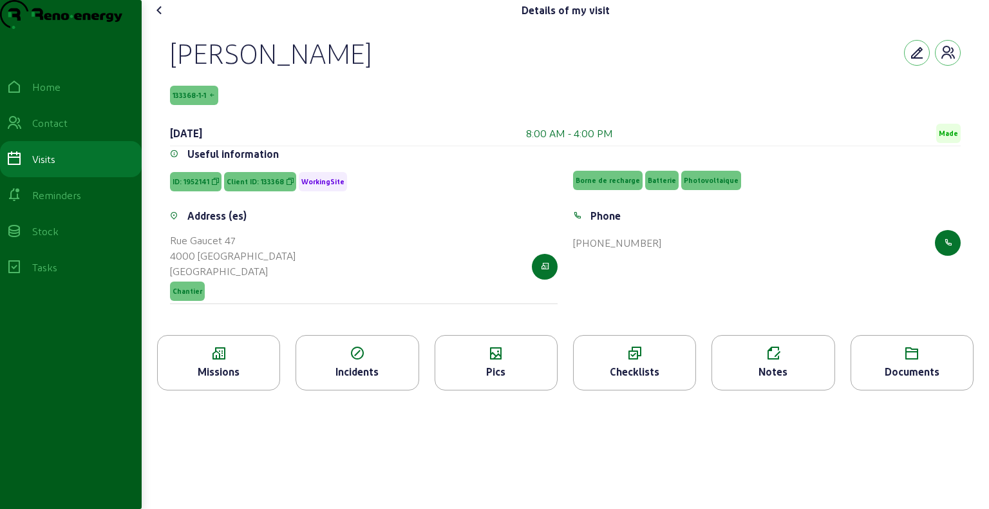
click at [214, 379] on div "Missions" at bounding box center [219, 371] width 122 height 15
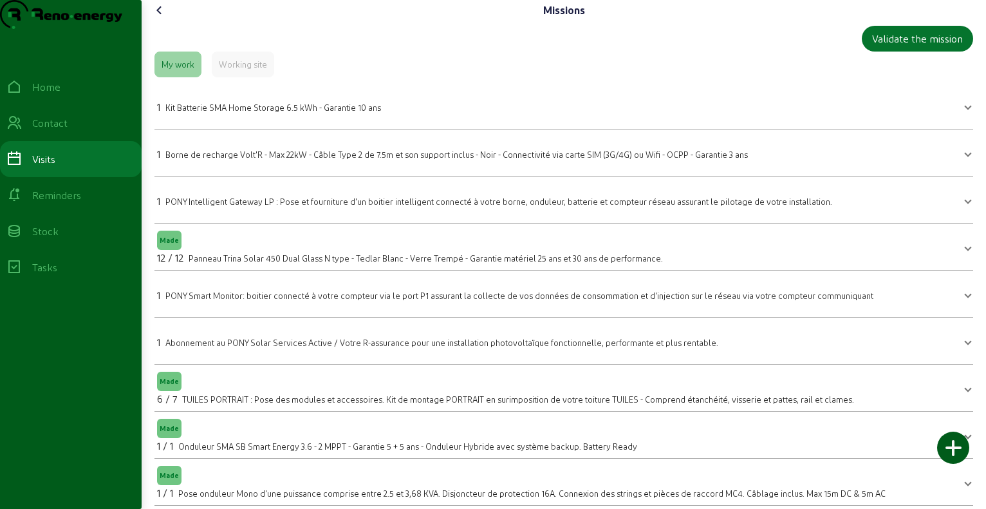
click at [160, 18] on icon at bounding box center [159, 10] width 15 height 15
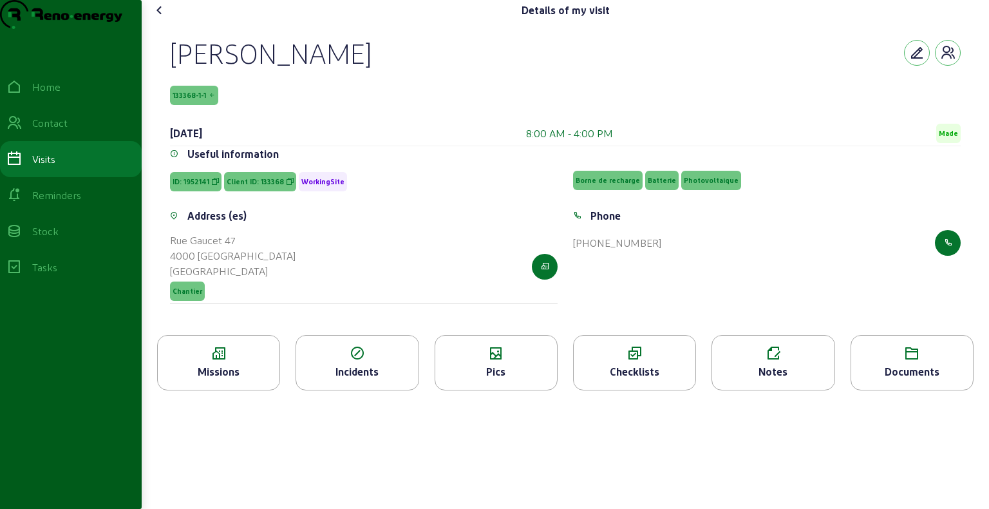
click at [165, 18] on icon at bounding box center [159, 10] width 15 height 15
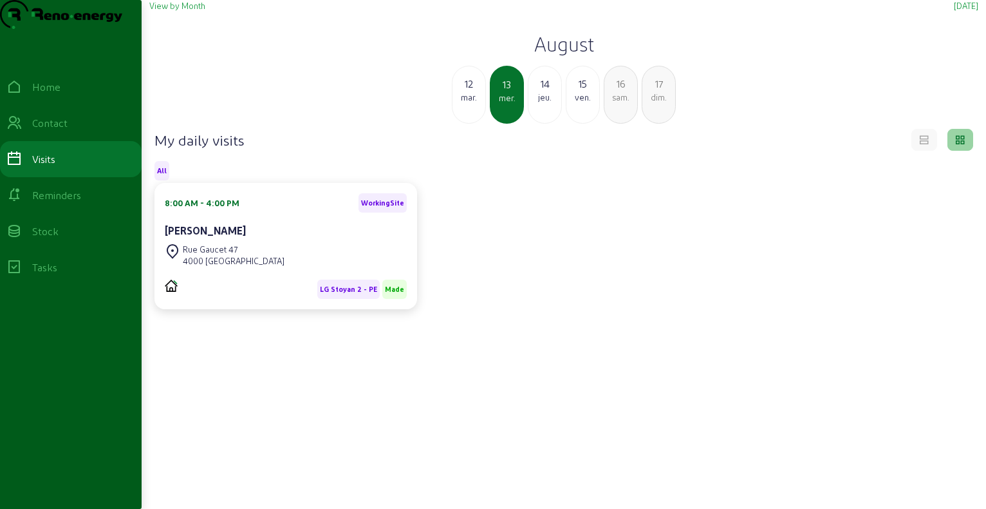
click at [540, 124] on div "14 jeu." at bounding box center [545, 95] width 34 height 58
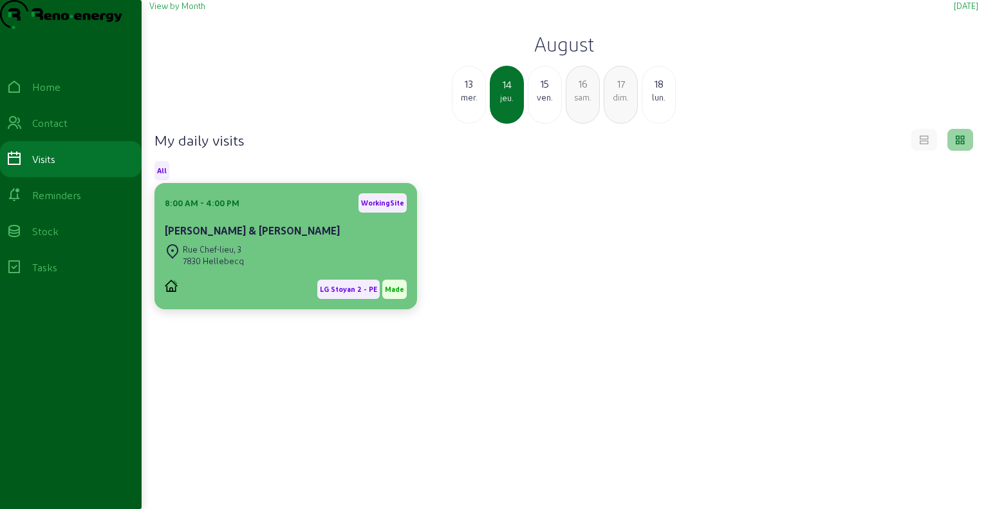
click at [301, 268] on div "Rue Chef-lieu, 3 7830 [GEOGRAPHIC_DATA]" at bounding box center [286, 255] width 242 height 28
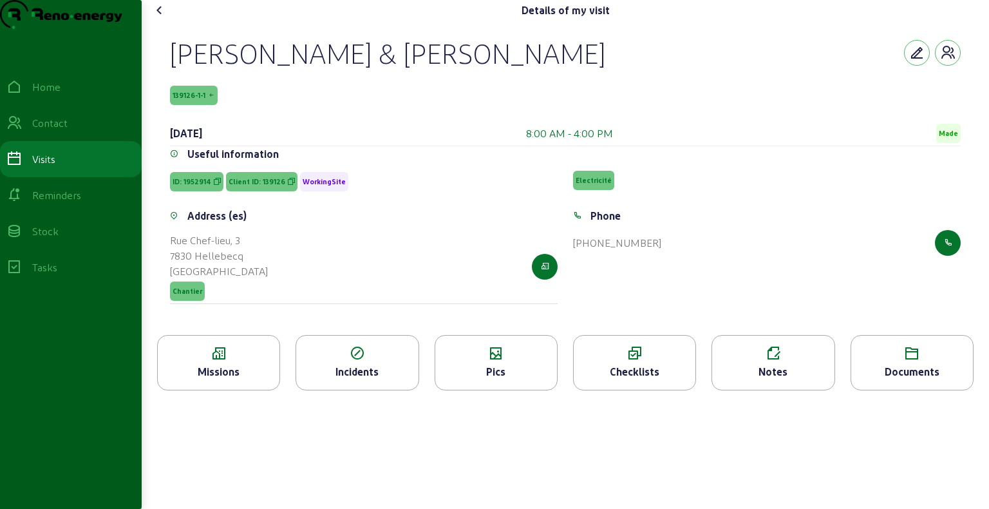
click at [313, 70] on div "[PERSON_NAME] & [PERSON_NAME]" at bounding box center [387, 52] width 435 height 33
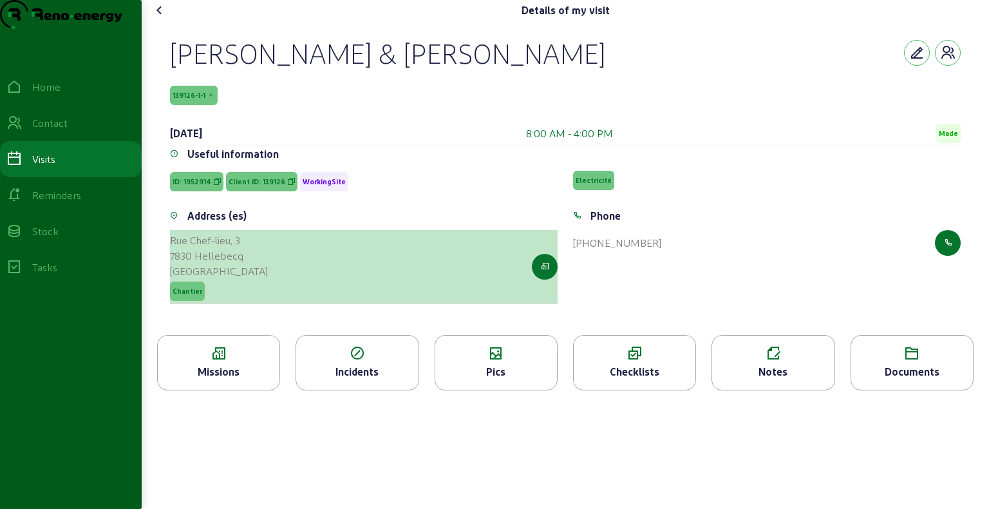
drag, startPoint x: 170, startPoint y: 259, endPoint x: 245, endPoint y: 286, distance: 79.4
click at [245, 286] on div "Address (es) [STREET_ADDRESS] Chantier" at bounding box center [363, 263] width 403 height 111
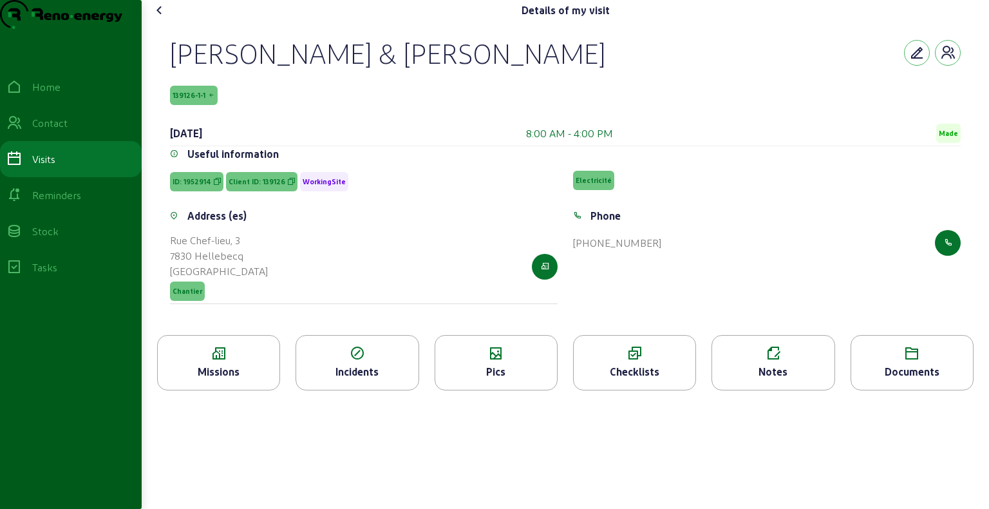
drag, startPoint x: 174, startPoint y: 117, endPoint x: 180, endPoint y: 156, distance: 39.2
click at [180, 146] on div "[PERSON_NAME] & [PERSON_NAME] 139126-1-1 [DATE] 8:00 AM - 4:00 PM Made" at bounding box center [565, 91] width 791 height 110
click at [247, 361] on icon at bounding box center [219, 353] width 122 height 15
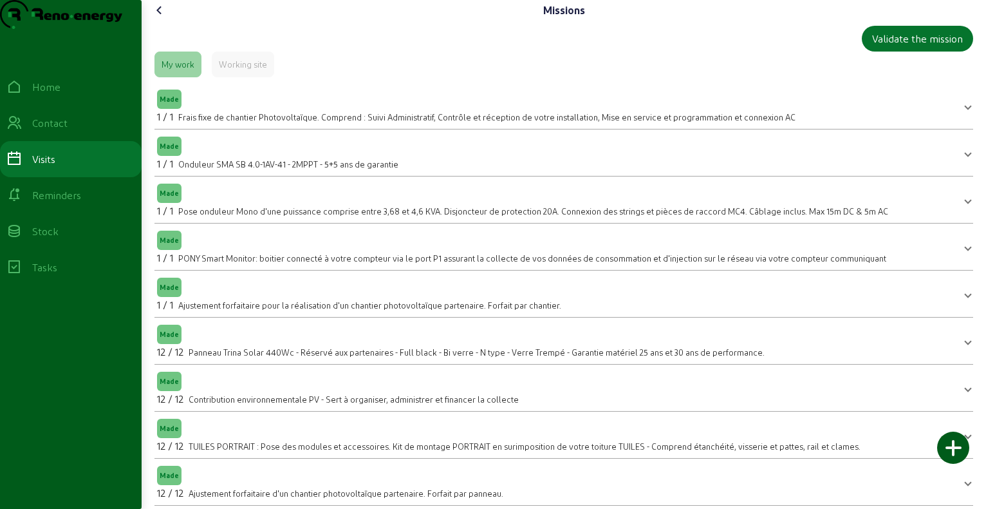
click at [160, 18] on icon at bounding box center [159, 10] width 15 height 15
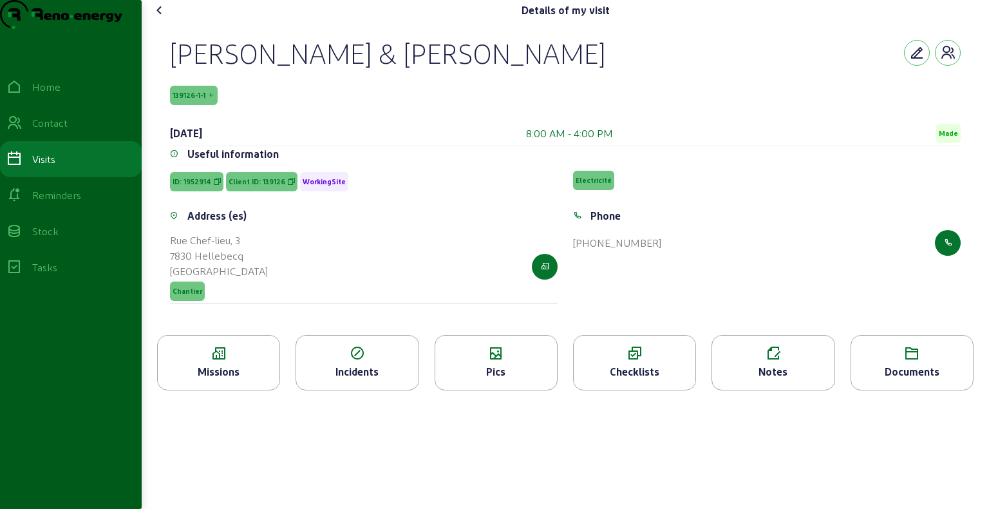
click at [165, 18] on icon at bounding box center [159, 10] width 15 height 15
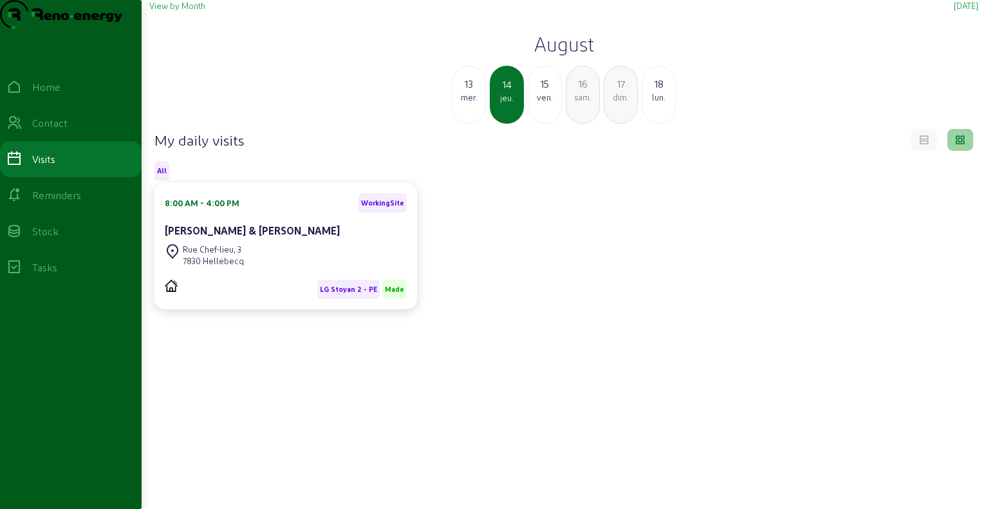
click at [569, 55] on h2 "August" at bounding box center [563, 43] width 829 height 23
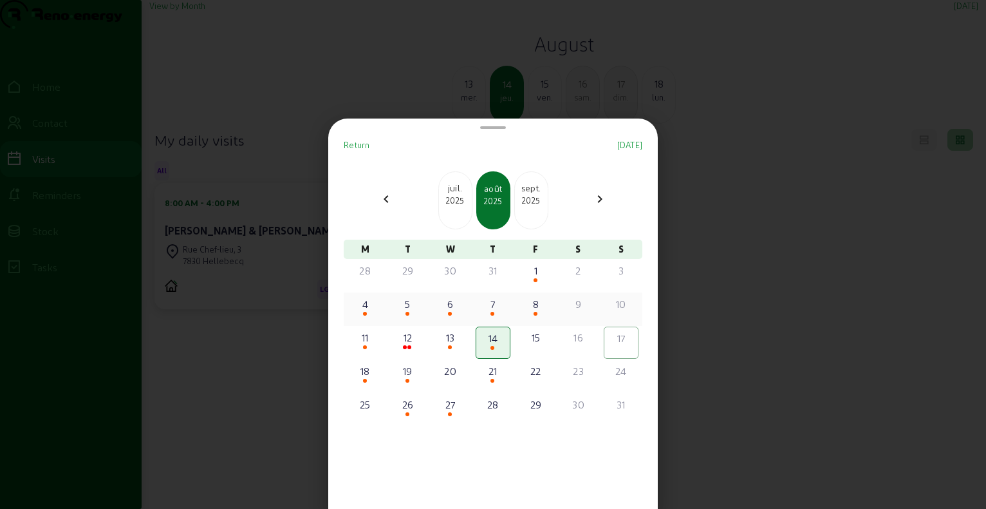
click at [446, 315] on div at bounding box center [451, 314] width 32 height 5
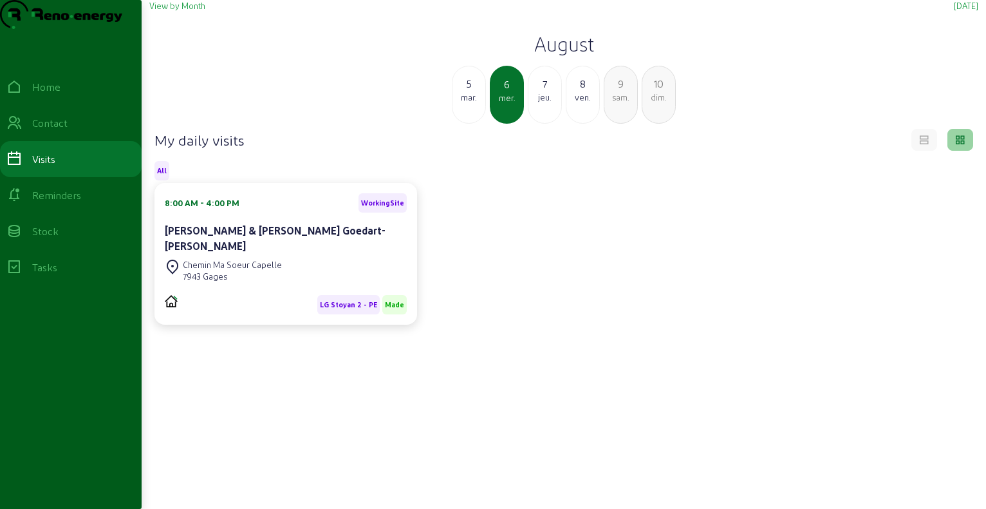
click at [296, 252] on cam-card-title "[PERSON_NAME] & [PERSON_NAME] Goedart-[PERSON_NAME]" at bounding box center [275, 238] width 221 height 28
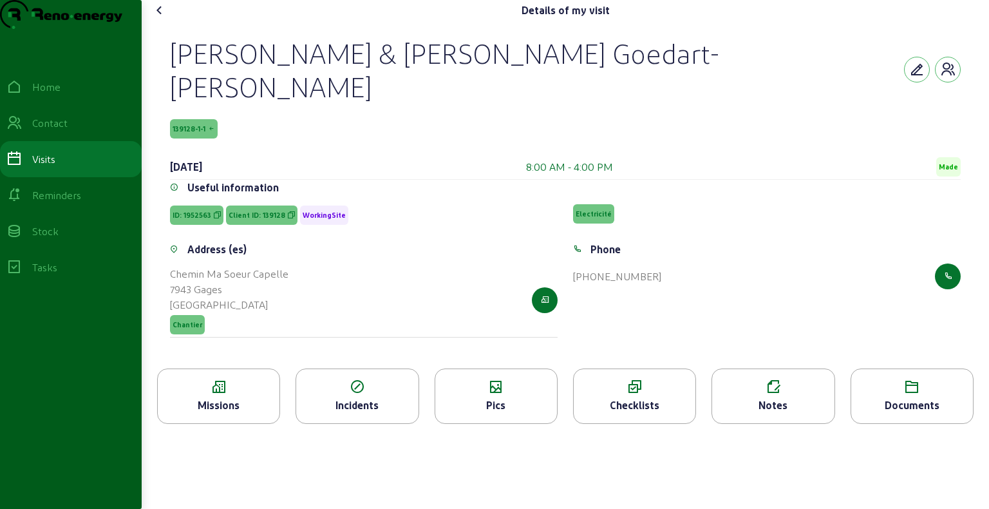
click at [265, 90] on div "[PERSON_NAME] & [PERSON_NAME] Goedart-[PERSON_NAME]" at bounding box center [537, 69] width 734 height 67
click at [310, 75] on div "[PERSON_NAME] & [PERSON_NAME] Goedart-[PERSON_NAME]" at bounding box center [537, 69] width 734 height 67
drag, startPoint x: 178, startPoint y: 79, endPoint x: 366, endPoint y: 78, distance: 188.0
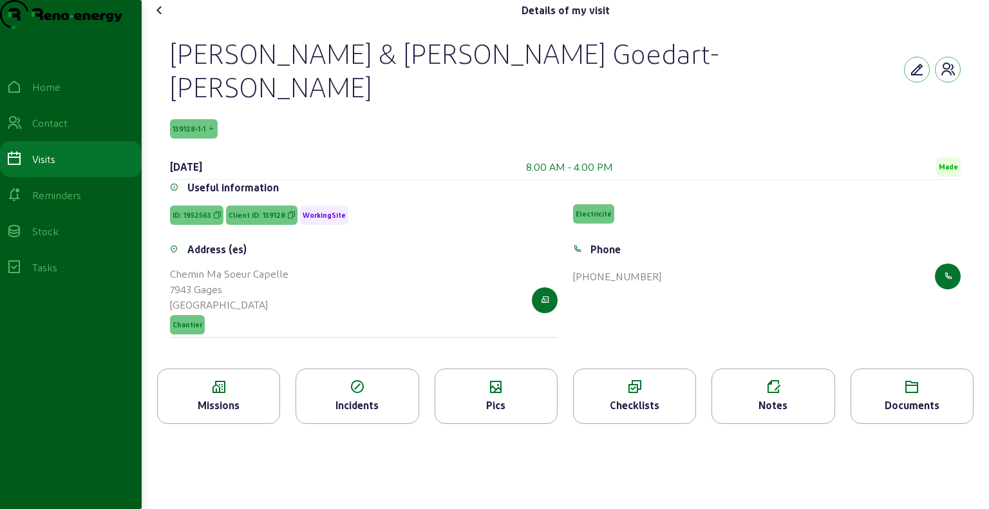
click at [366, 78] on div "[PERSON_NAME] & [PERSON_NAME] Goedart-[PERSON_NAME]" at bounding box center [537, 69] width 734 height 67
drag, startPoint x: 174, startPoint y: 122, endPoint x: 177, endPoint y: 149, distance: 26.6
click at [177, 149] on div "[PERSON_NAME] & [PERSON_NAME] Goedart-[PERSON_NAME] 139128-1-1 [DATE] 8:00 AM -…" at bounding box center [565, 108] width 791 height 144
click at [163, 18] on icon at bounding box center [159, 10] width 15 height 15
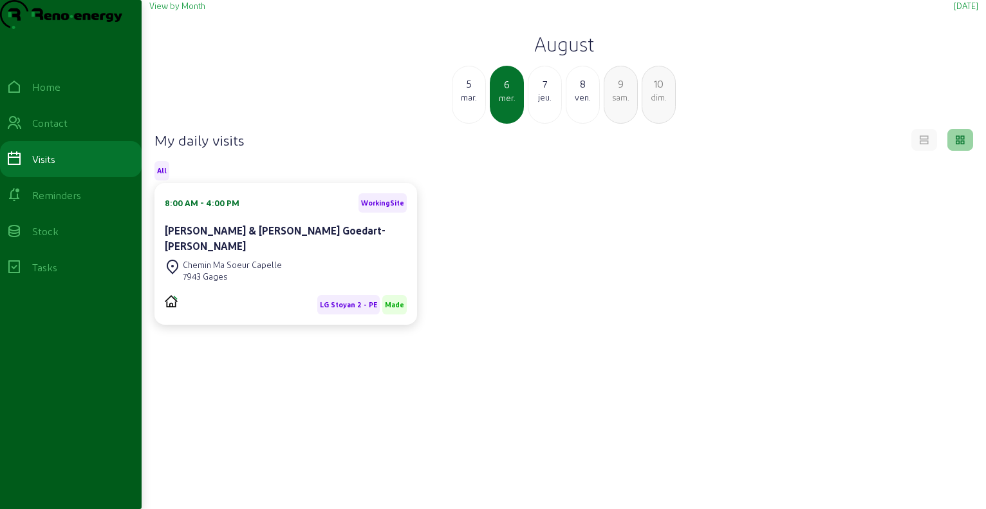
click at [564, 55] on h2 "August" at bounding box center [563, 43] width 829 height 23
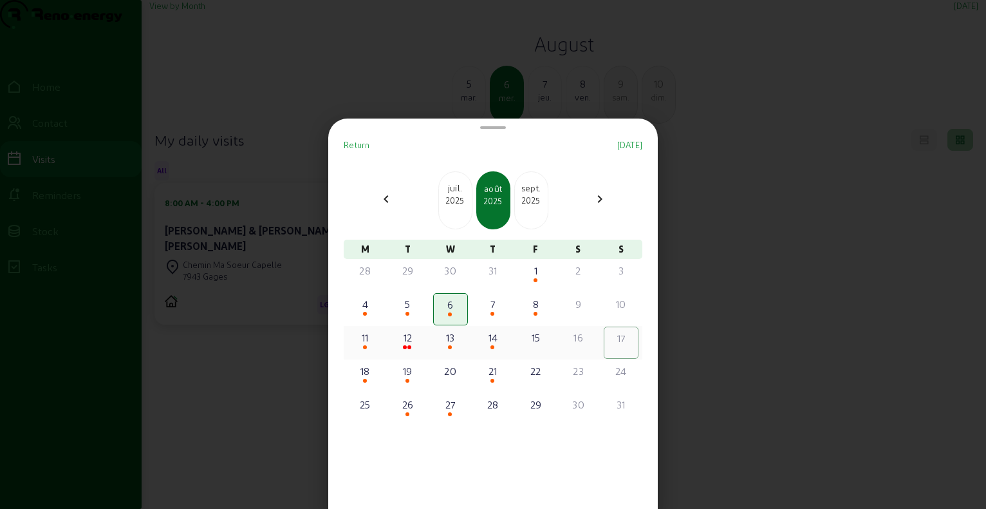
click at [487, 343] on div "14" at bounding box center [493, 337] width 32 height 15
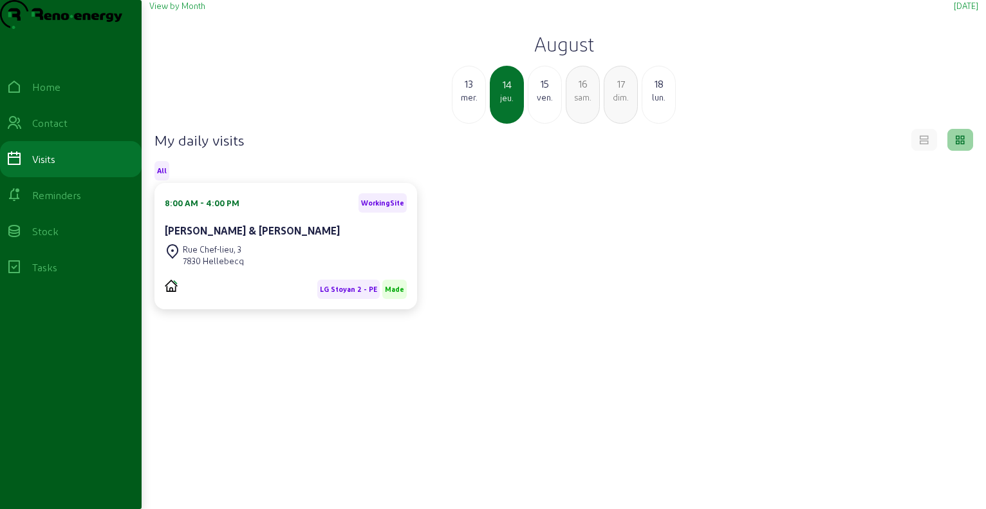
click at [209, 298] on div "LG Stoyan 2 - PE Made" at bounding box center [286, 284] width 242 height 30
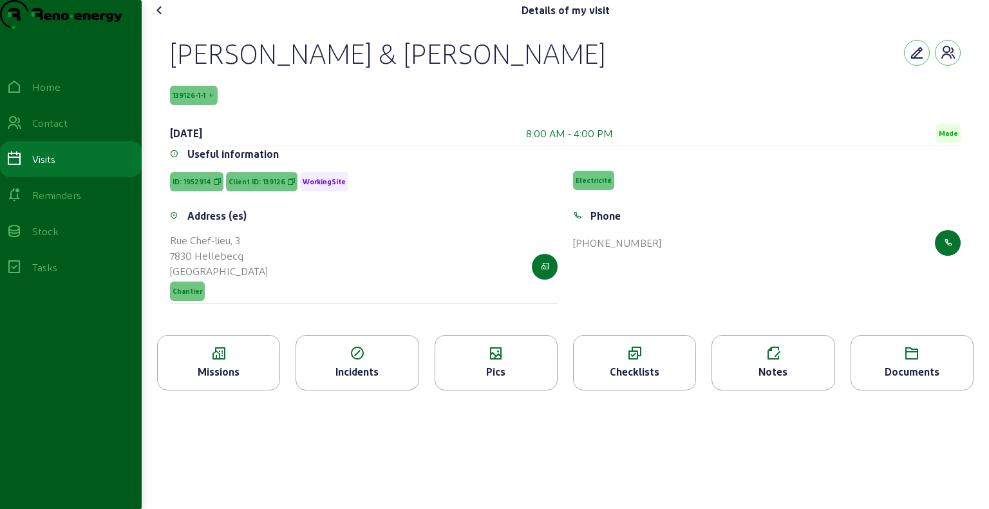
click at [211, 388] on div "Missions" at bounding box center [218, 362] width 123 height 55
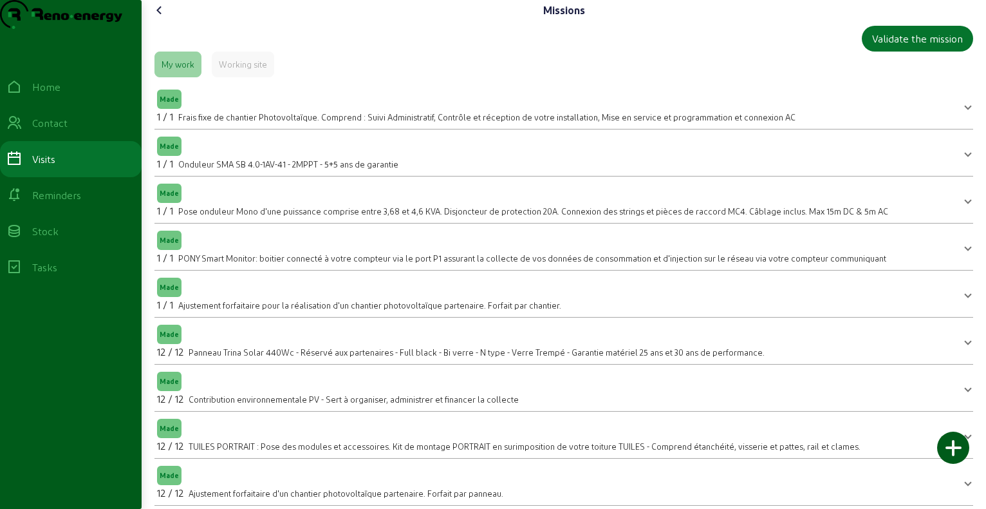
click at [160, 18] on icon at bounding box center [159, 10] width 15 height 15
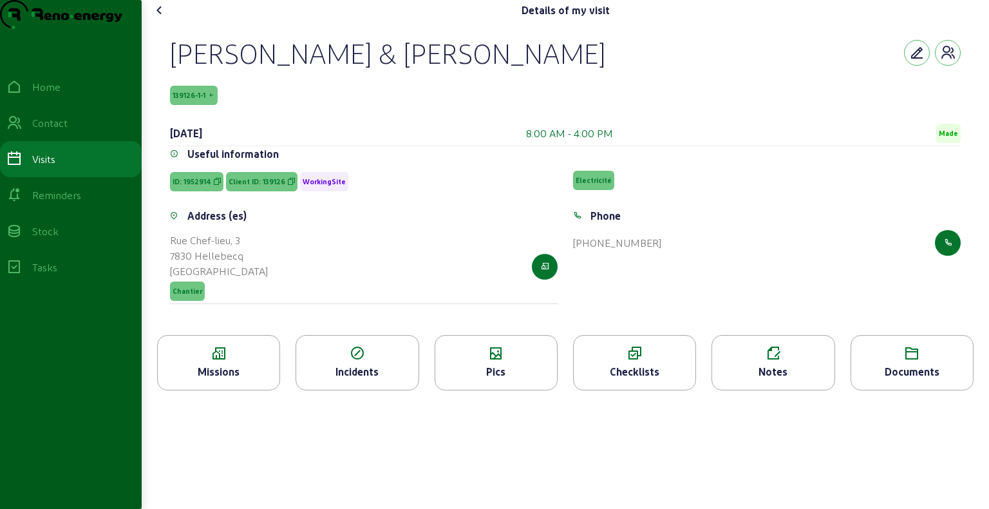
click at [160, 18] on icon at bounding box center [159, 10] width 15 height 15
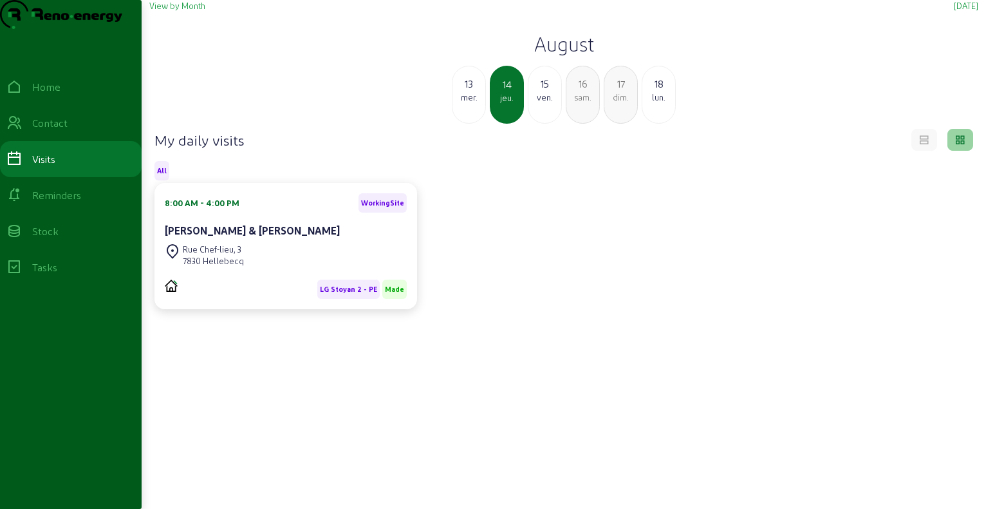
click at [577, 55] on h2 "August" at bounding box center [563, 43] width 829 height 23
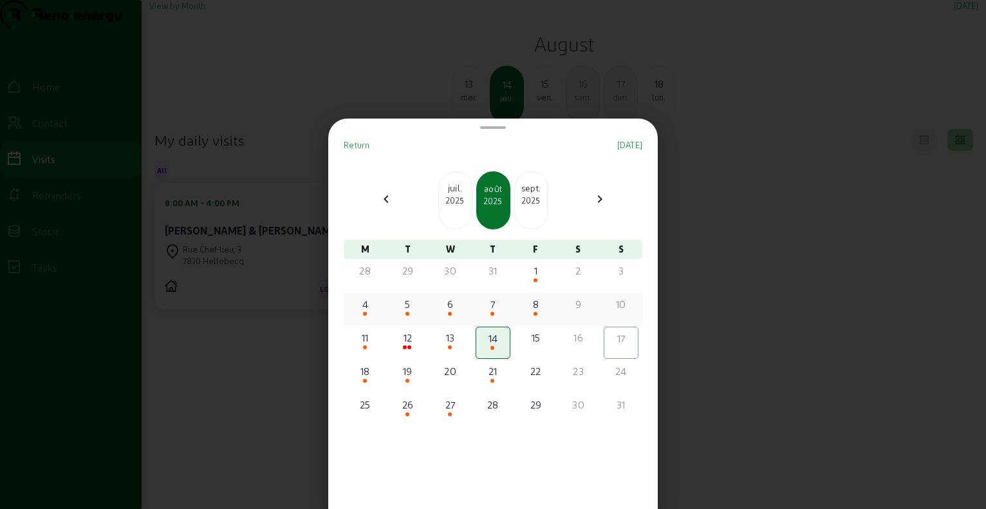
click at [500, 310] on div "7" at bounding box center [493, 303] width 32 height 15
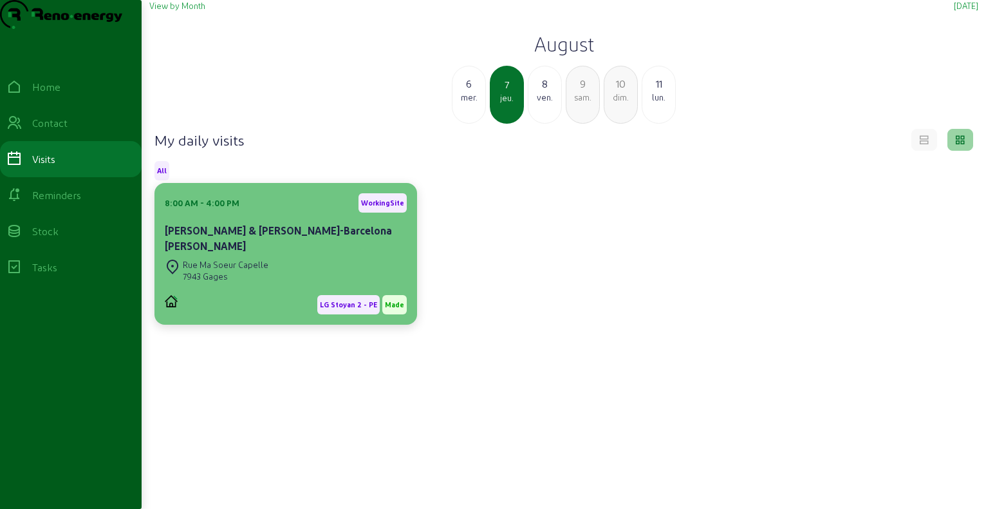
click at [265, 252] on cam-card-title "[PERSON_NAME] & [PERSON_NAME]-Barcelona [PERSON_NAME]" at bounding box center [278, 238] width 227 height 28
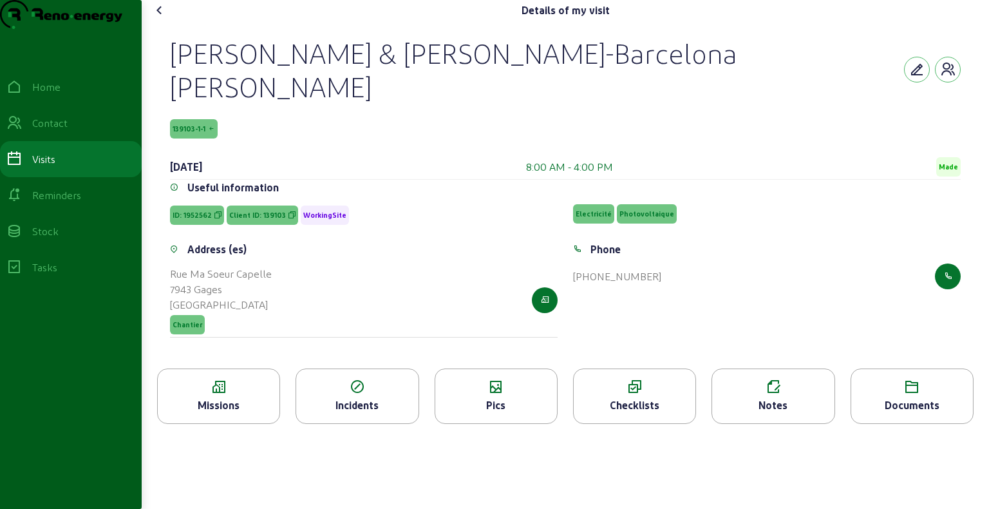
drag, startPoint x: 178, startPoint y: 120, endPoint x: 180, endPoint y: 141, distance: 21.3
click at [180, 141] on div "[PERSON_NAME] & [PERSON_NAME]-[GEOGRAPHIC_DATA] [PERSON_NAME] 139103-1-1 [DATE]…" at bounding box center [565, 108] width 791 height 144
click at [180, 140] on div "[PERSON_NAME] & [PERSON_NAME]-[GEOGRAPHIC_DATA] [PERSON_NAME] 139103-1-1 [DATE]…" at bounding box center [565, 108] width 791 height 144
click at [188, 55] on div "[PERSON_NAME] & [PERSON_NAME]-[GEOGRAPHIC_DATA] [PERSON_NAME] 139103-1-1 [DATE]…" at bounding box center [566, 195] width 822 height 348
drag, startPoint x: 175, startPoint y: 118, endPoint x: 180, endPoint y: 155, distance: 36.4
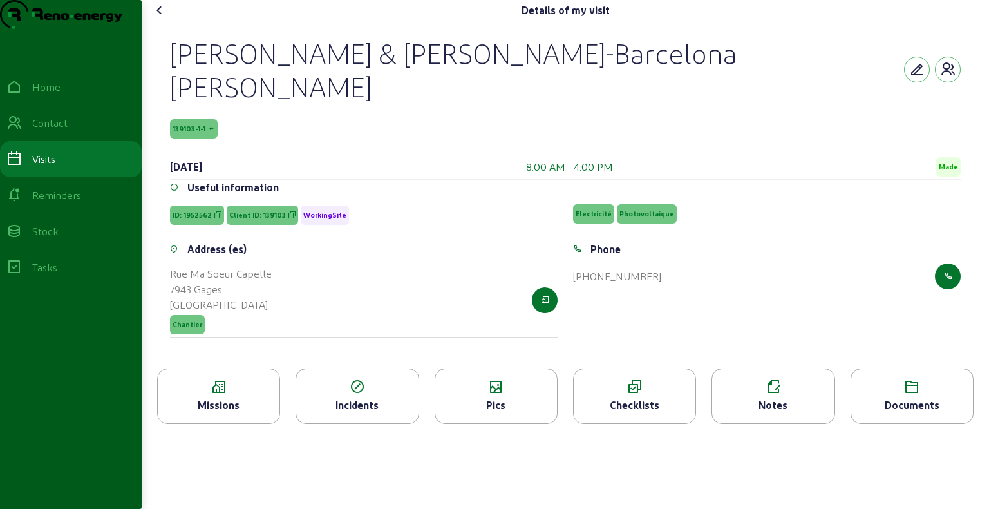
click at [180, 155] on div "[PERSON_NAME] & [PERSON_NAME]-[GEOGRAPHIC_DATA] [PERSON_NAME] 139103-1-1 [DATE]…" at bounding box center [565, 108] width 791 height 144
click at [160, 18] on icon at bounding box center [159, 10] width 15 height 15
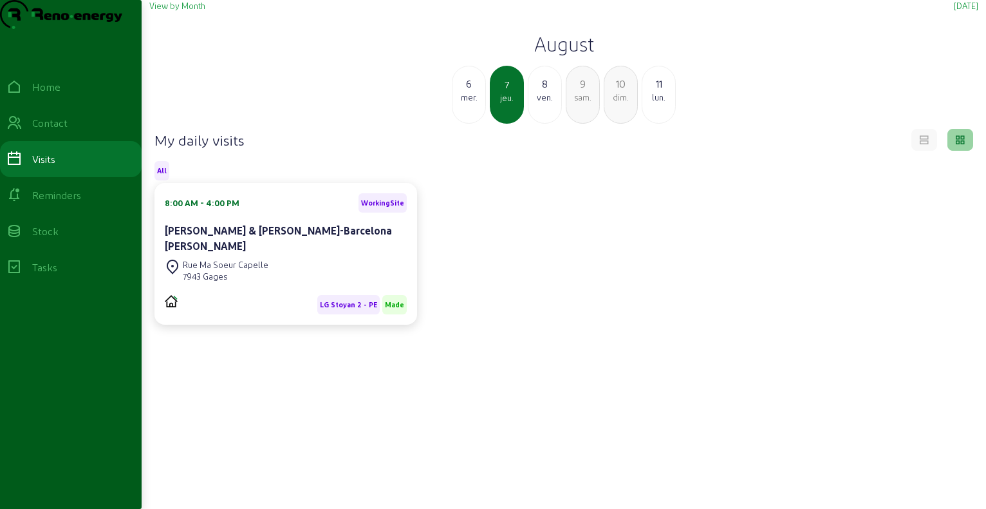
click at [546, 103] on div "ven." at bounding box center [545, 97] width 33 height 12
click at [553, 55] on h2 "August" at bounding box center [563, 43] width 829 height 23
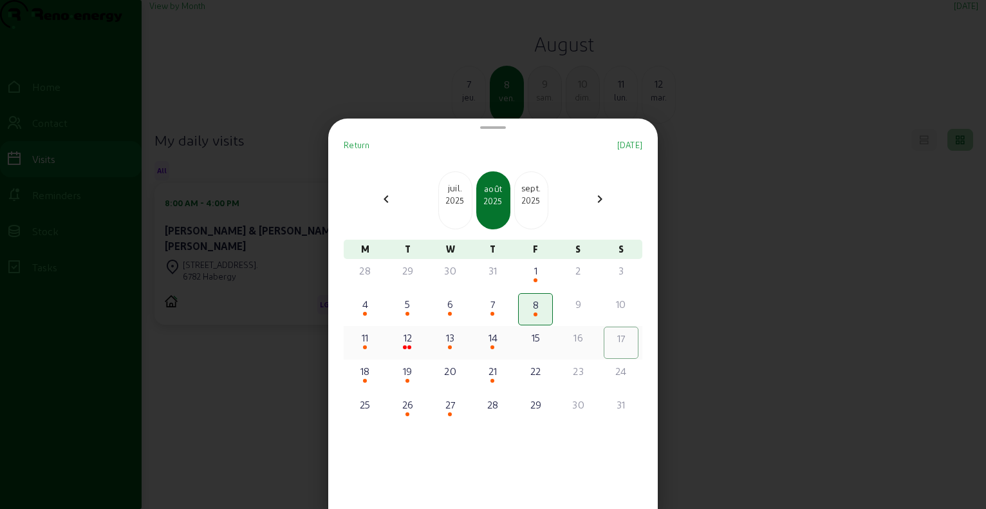
click at [376, 341] on div "11" at bounding box center [365, 337] width 32 height 15
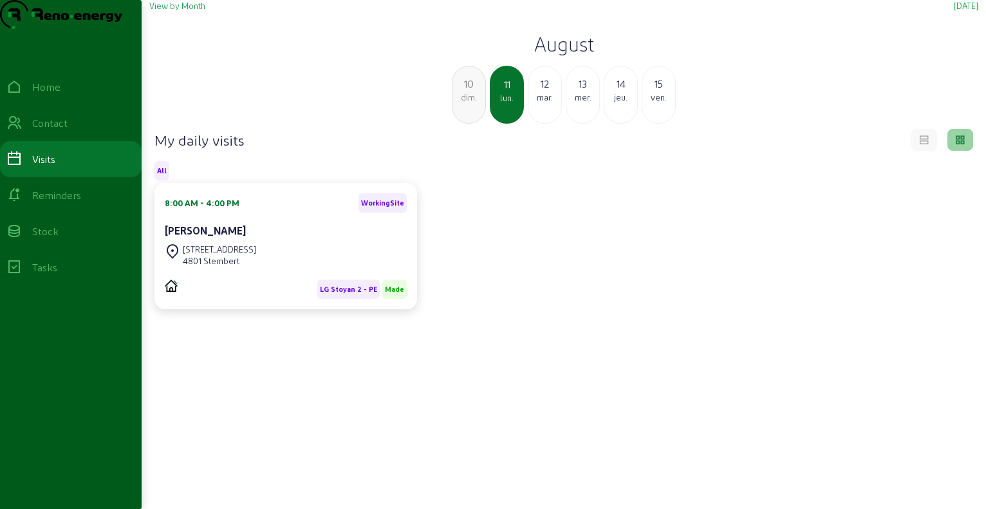
click at [543, 103] on div "mar." at bounding box center [545, 97] width 33 height 12
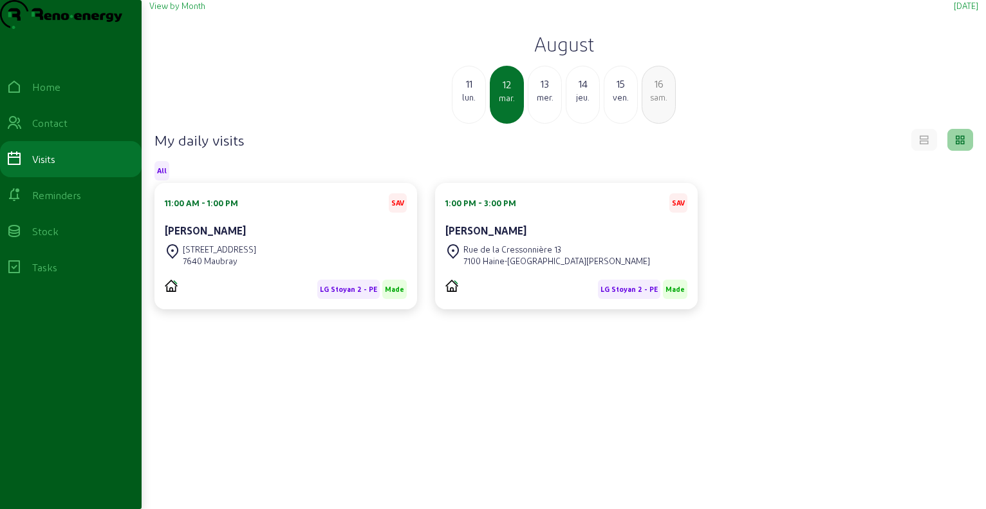
click at [272, 238] on div "[PERSON_NAME]" at bounding box center [286, 230] width 242 height 15
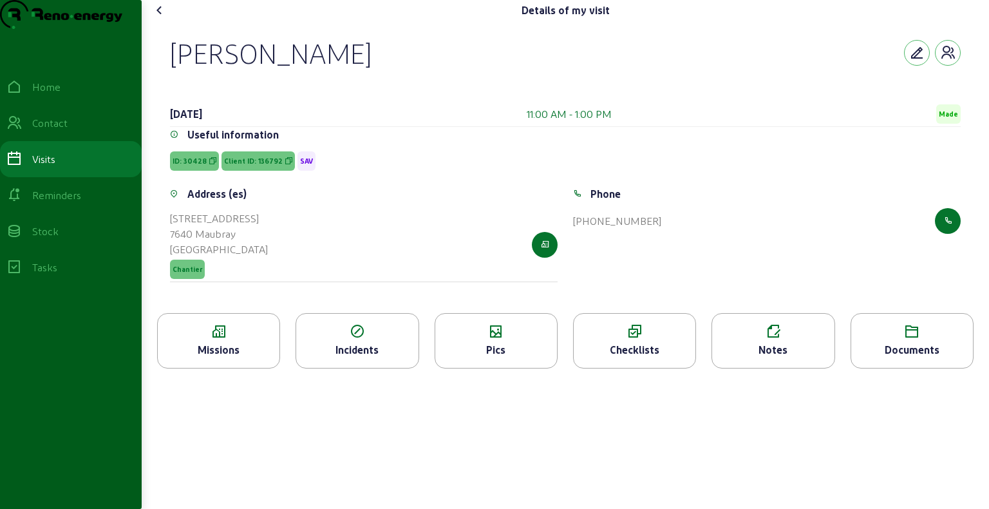
click at [189, 70] on div "[PERSON_NAME]" at bounding box center [271, 52] width 202 height 33
click at [221, 70] on div "[PERSON_NAME]" at bounding box center [271, 52] width 202 height 33
drag, startPoint x: 224, startPoint y: 189, endPoint x: 281, endPoint y: 191, distance: 56.7
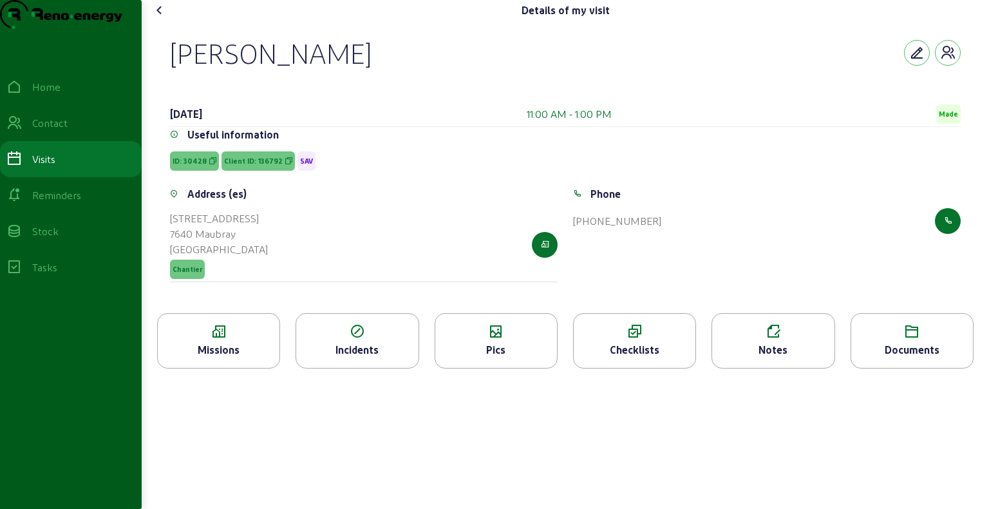
click at [281, 171] on span "Client ID: 136792" at bounding box center [257, 160] width 73 height 19
click at [162, 18] on icon at bounding box center [159, 10] width 15 height 15
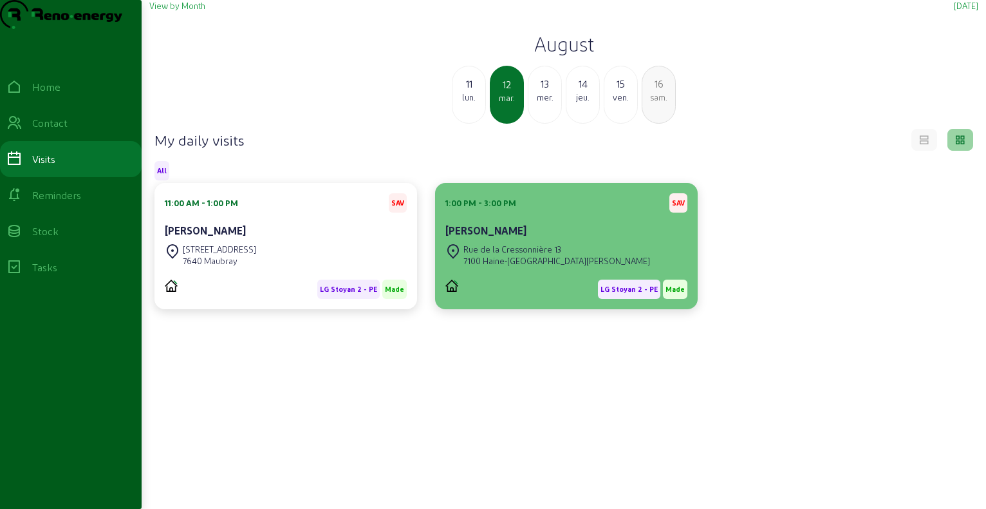
click at [515, 255] on div "Rue de la Cressonnière 13" at bounding box center [557, 249] width 187 height 12
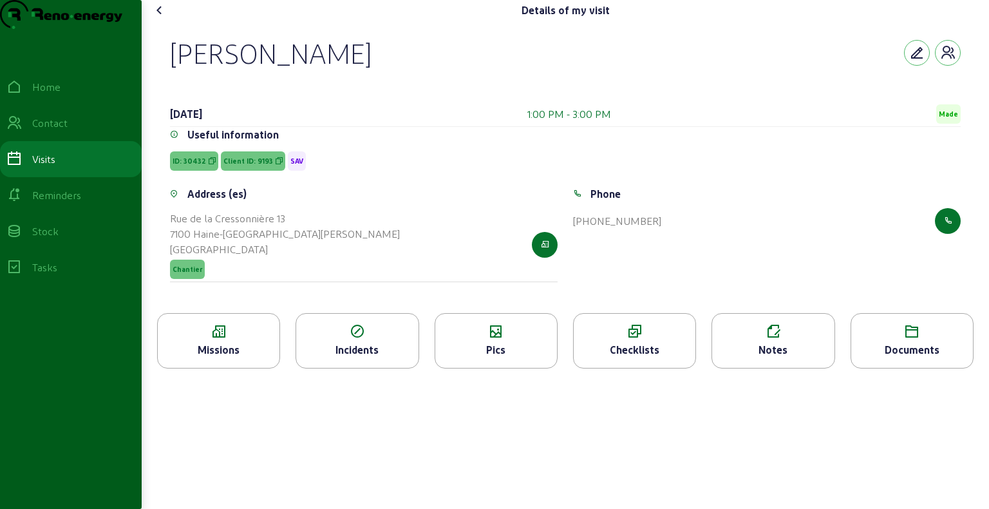
drag, startPoint x: 224, startPoint y: 187, endPoint x: 268, endPoint y: 187, distance: 43.8
click at [268, 165] on span "Client ID: 9193" at bounding box center [248, 160] width 50 height 9
